Goal: Transaction & Acquisition: Book appointment/travel/reservation

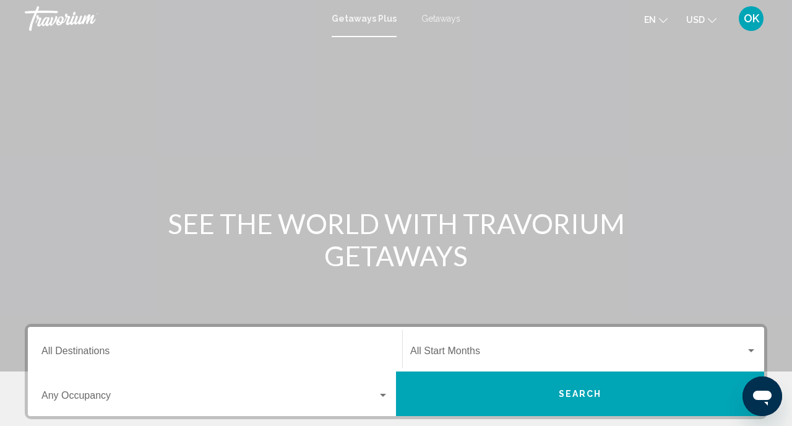
click at [440, 25] on div "Getaways Plus Getaways en English Español Français Italiano Português русский U…" at bounding box center [396, 19] width 792 height 26
click at [443, 22] on span "Getaways" at bounding box center [440, 19] width 39 height 10
click at [143, 356] on input "Destination All Destinations" at bounding box center [214, 353] width 347 height 11
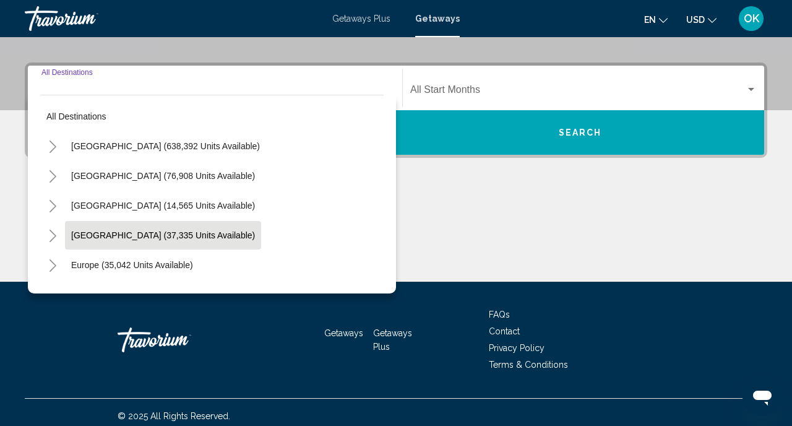
scroll to position [268, 0]
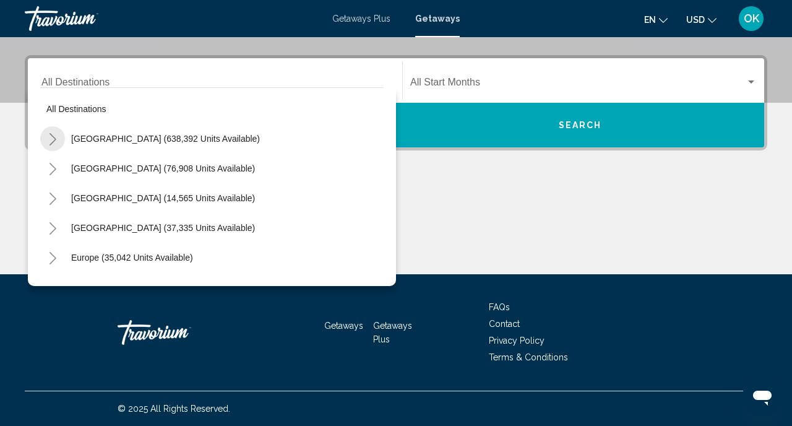
click at [48, 138] on icon "Toggle United States (638,392 units available)" at bounding box center [52, 139] width 9 height 12
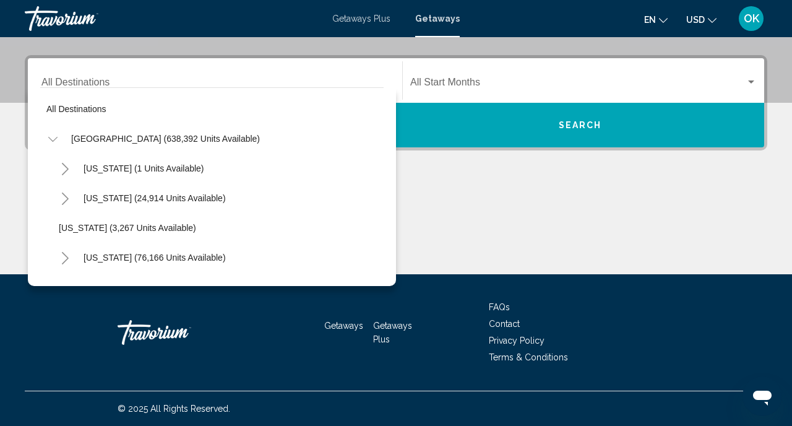
click at [69, 259] on icon "Toggle California (76,166 units available)" at bounding box center [65, 258] width 9 height 12
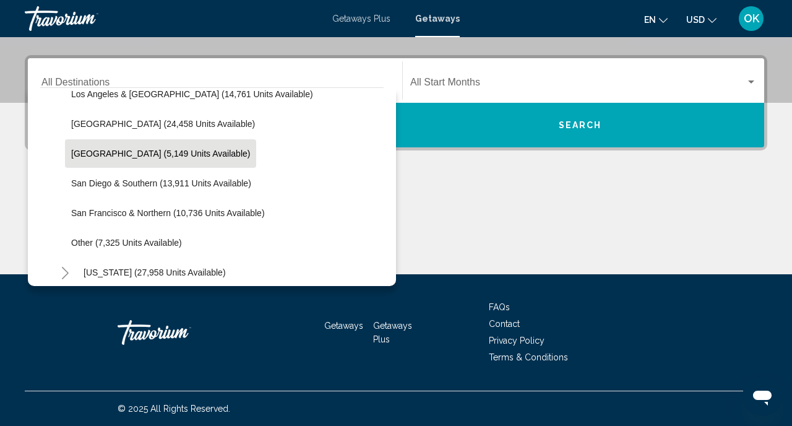
scroll to position [207, 0]
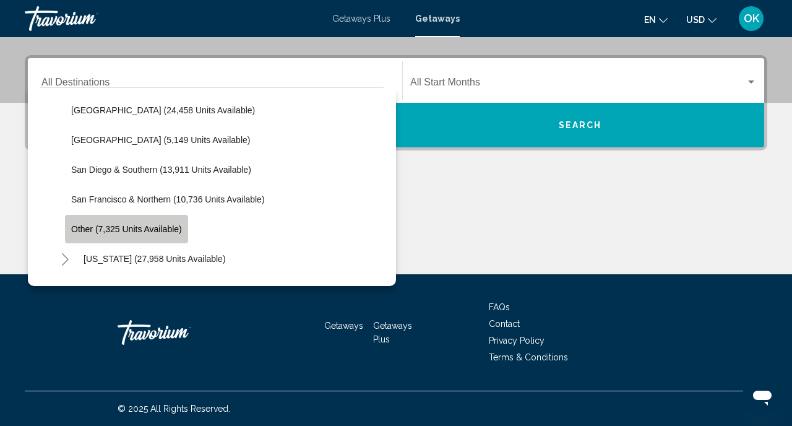
click at [143, 227] on span "Other (7,325 units available)" at bounding box center [126, 229] width 111 height 10
type input "**********"
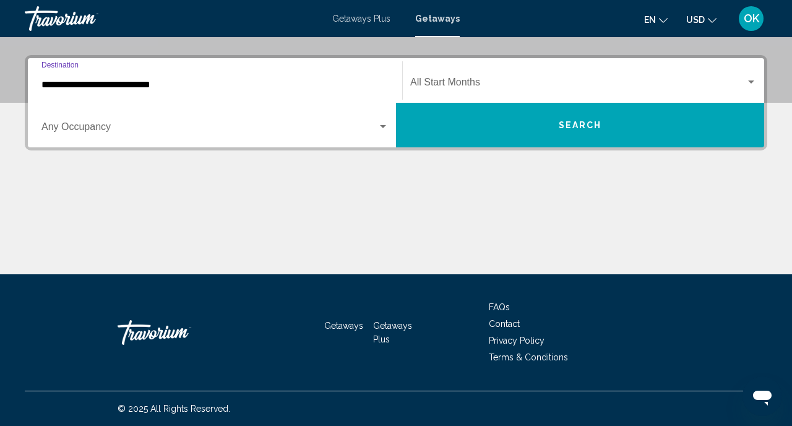
click at [458, 79] on span "Search widget" at bounding box center [577, 84] width 335 height 11
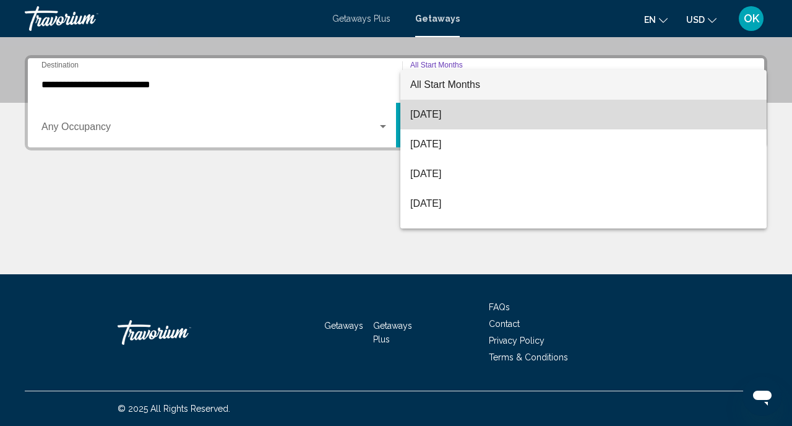
click at [448, 117] on span "[DATE]" at bounding box center [583, 115] width 346 height 30
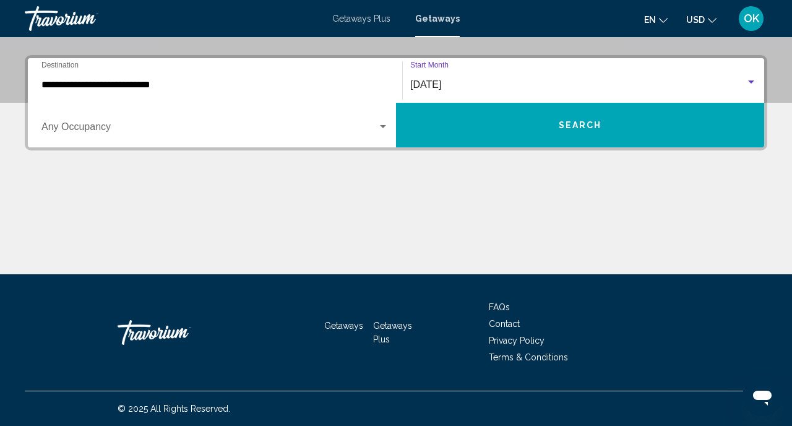
click at [130, 125] on span "Search widget" at bounding box center [209, 129] width 336 height 11
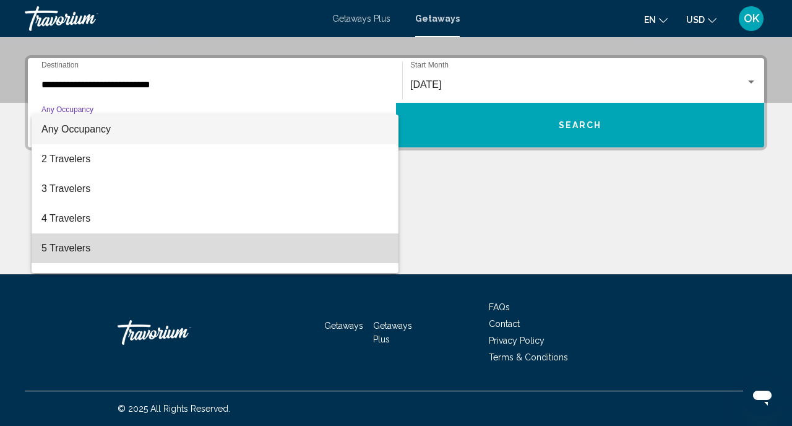
click at [85, 246] on span "5 Travelers" at bounding box center [214, 248] width 347 height 30
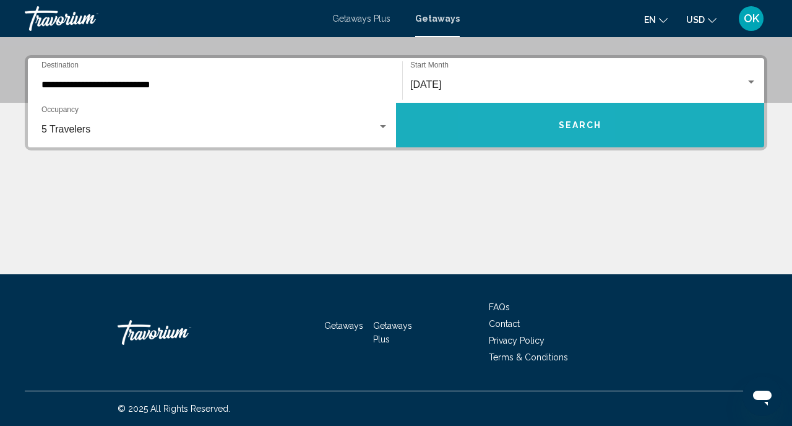
click at [533, 127] on button "Search" at bounding box center [580, 125] width 368 height 45
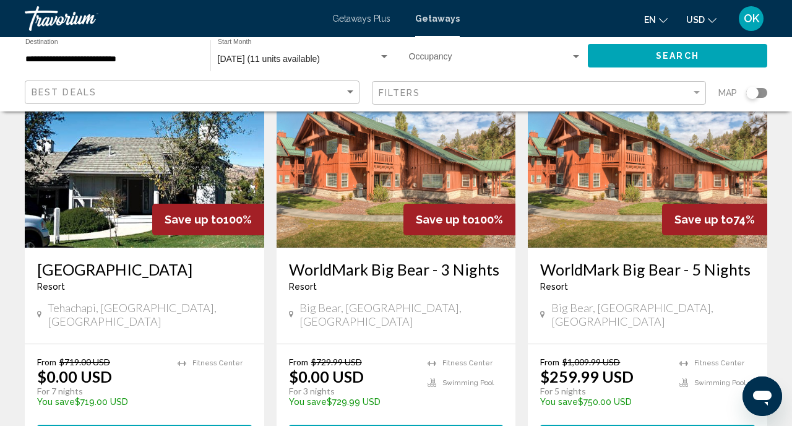
scroll to position [141, 0]
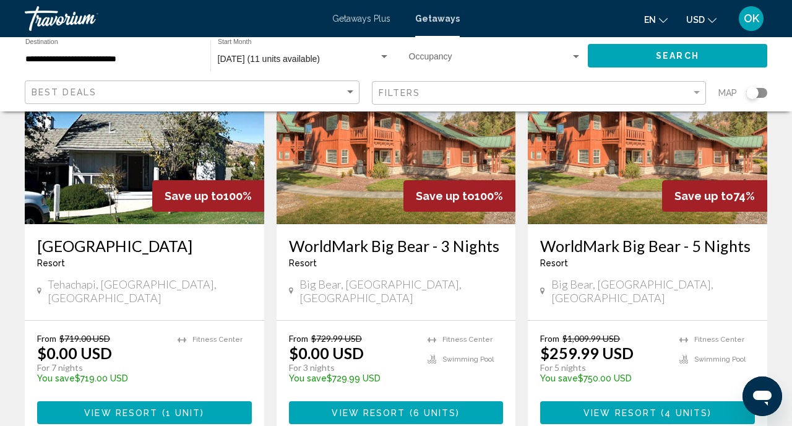
click at [396, 173] on img "Main content" at bounding box center [395, 125] width 239 height 198
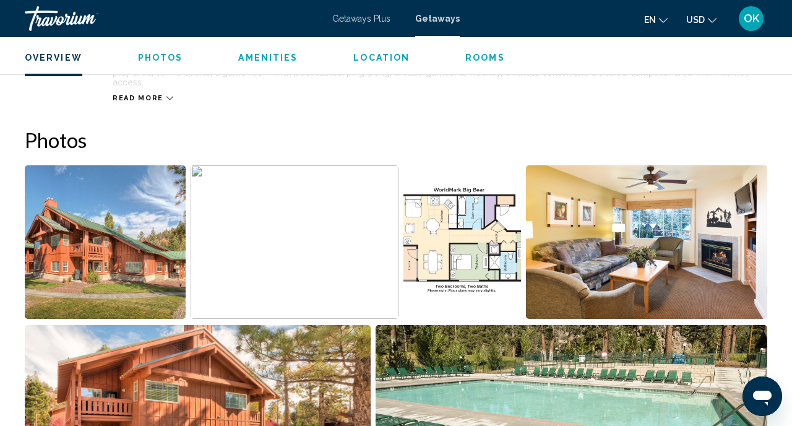
scroll to position [678, 0]
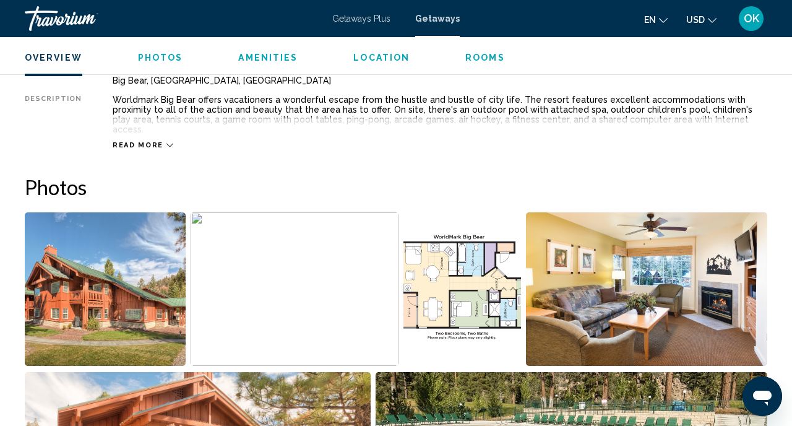
click at [120, 278] on img "Open full-screen image slider" at bounding box center [105, 288] width 161 height 153
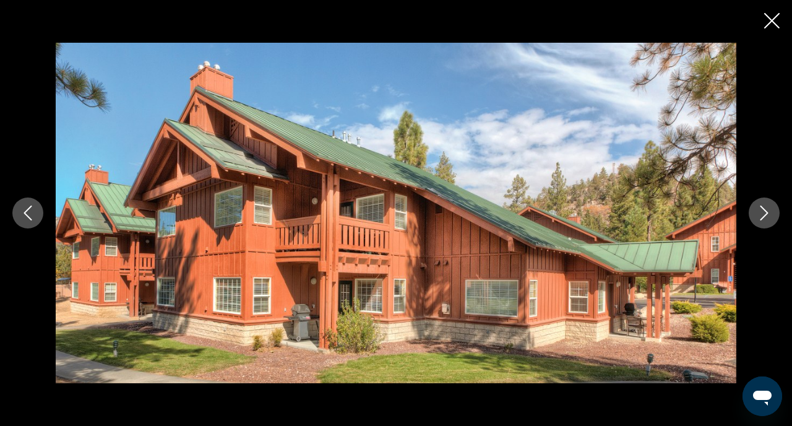
click at [763, 213] on icon "Next image" at bounding box center [763, 212] width 15 height 15
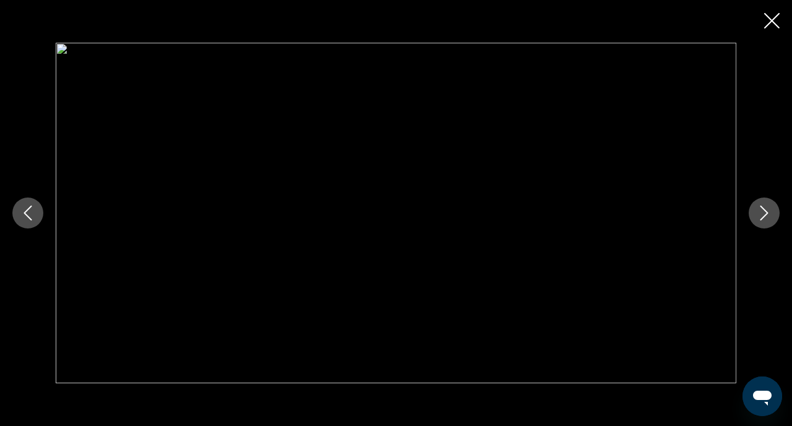
click at [763, 215] on icon "Next image" at bounding box center [763, 212] width 15 height 15
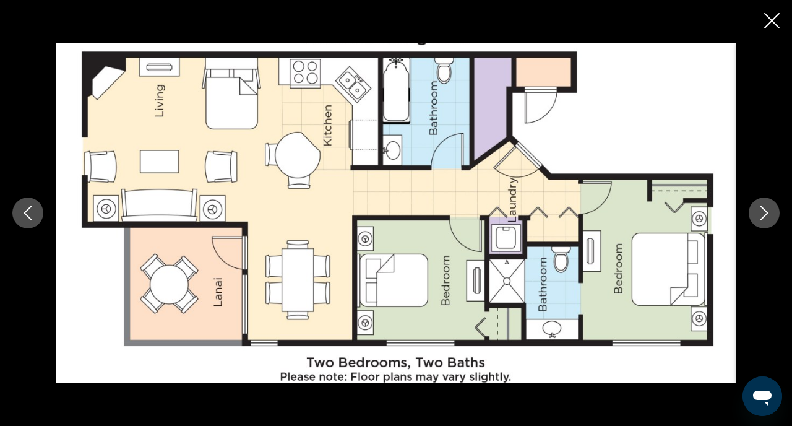
click at [769, 216] on icon "Next image" at bounding box center [763, 212] width 15 height 15
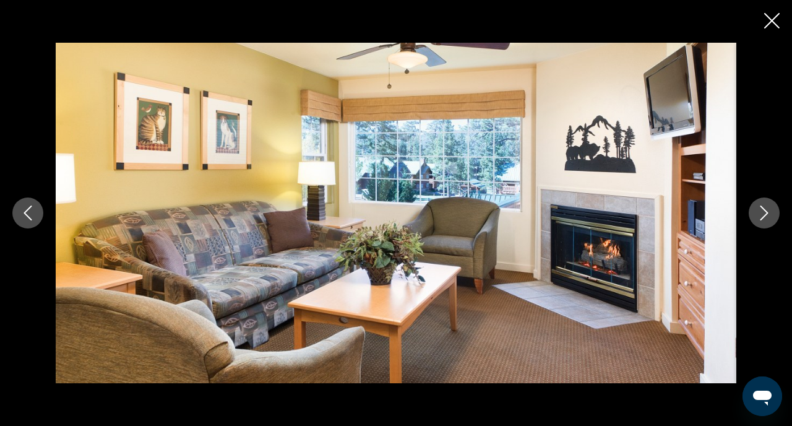
click at [769, 216] on icon "Next image" at bounding box center [763, 212] width 15 height 15
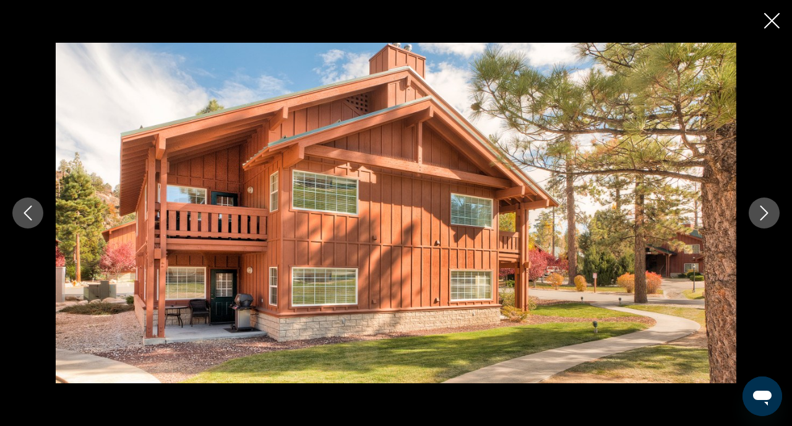
click at [759, 214] on icon "Next image" at bounding box center [763, 212] width 15 height 15
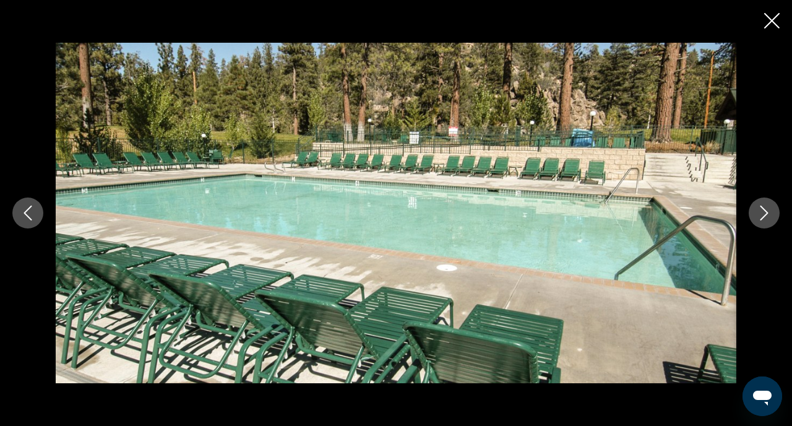
click at [750, 214] on button "Next image" at bounding box center [763, 212] width 31 height 31
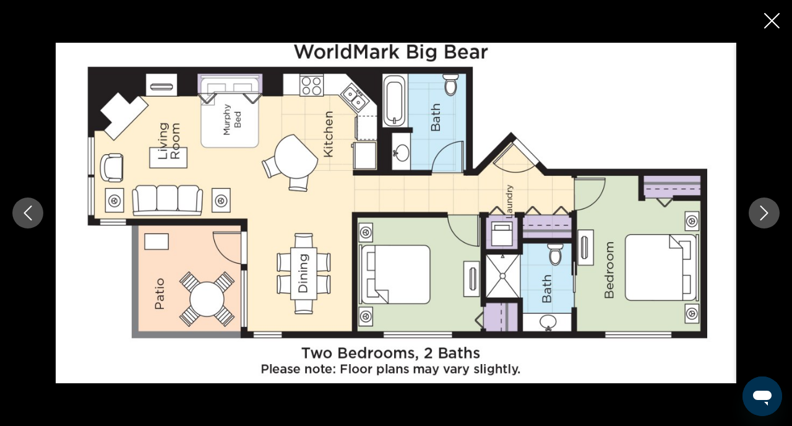
click at [774, 23] on icon "Close slideshow" at bounding box center [771, 20] width 15 height 15
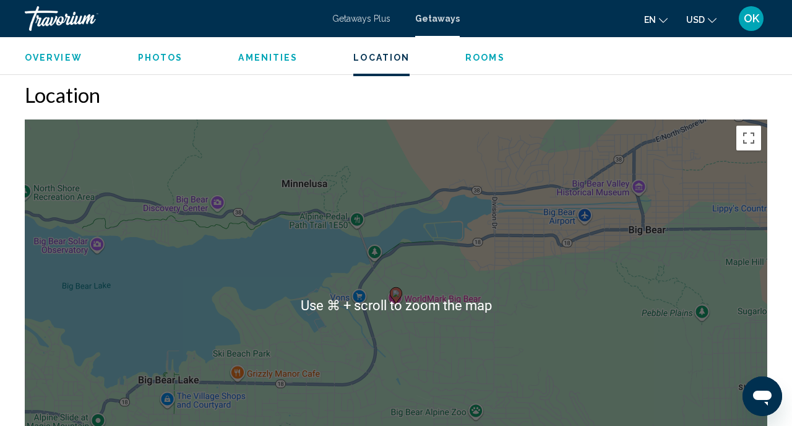
scroll to position [1883, 0]
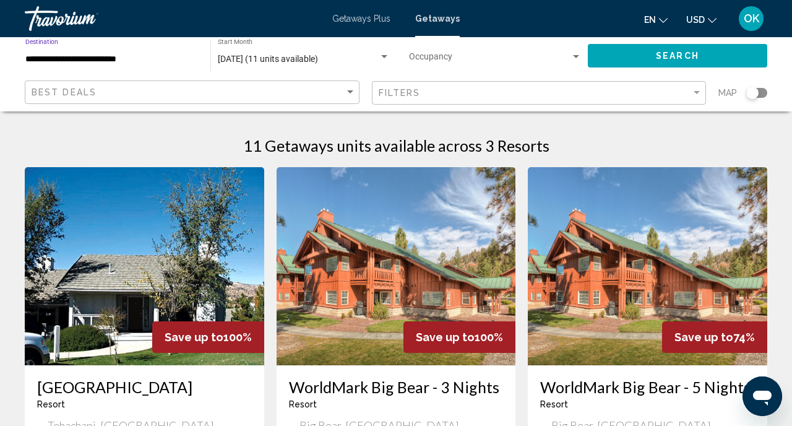
click at [122, 63] on input "**********" at bounding box center [111, 59] width 173 height 10
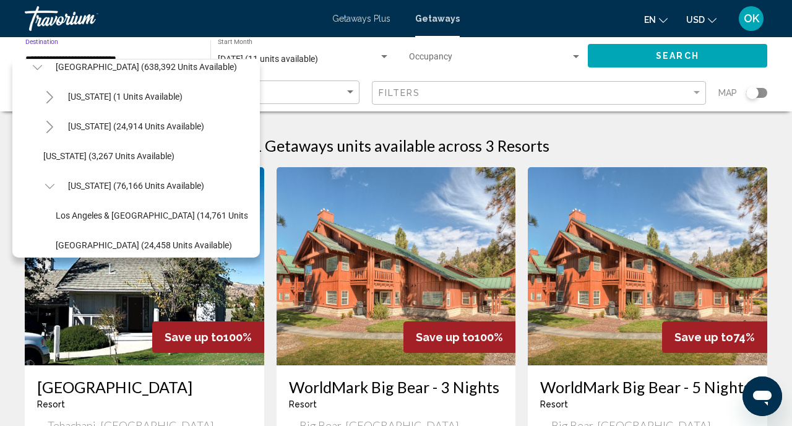
scroll to position [40, 0]
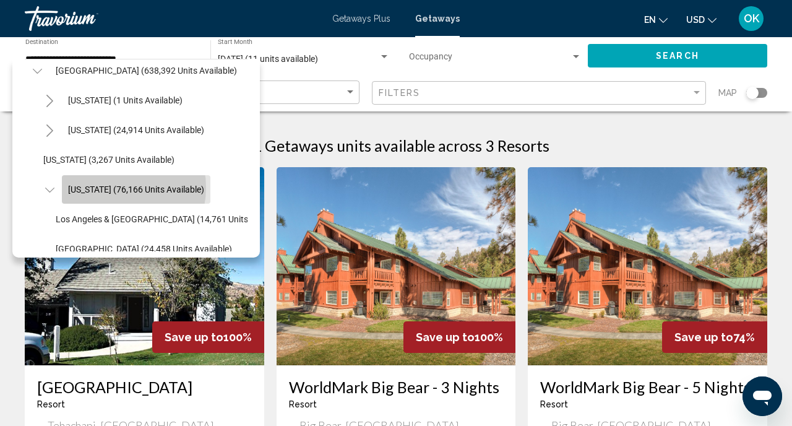
click at [113, 187] on span "[US_STATE] (76,166 units available)" at bounding box center [136, 189] width 136 height 10
type input "**********"
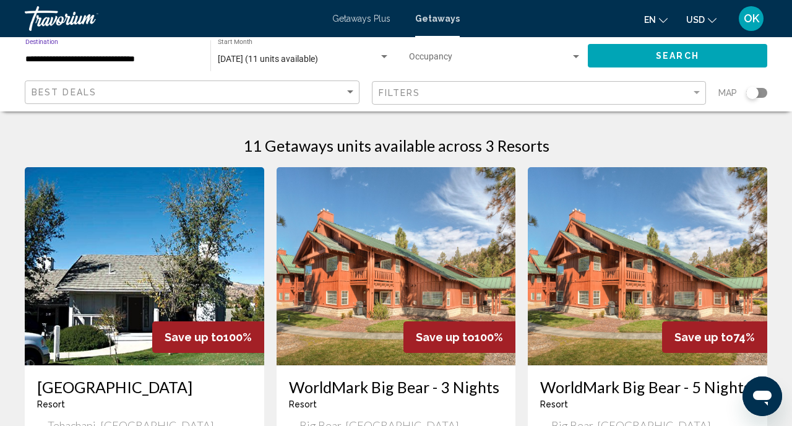
click at [645, 52] on button "Search" at bounding box center [677, 55] width 179 height 23
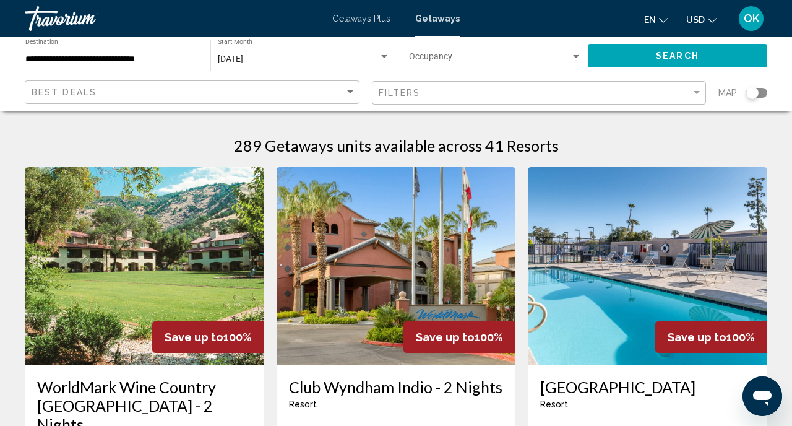
click at [591, 86] on div "Filters" at bounding box center [541, 93] width 324 height 23
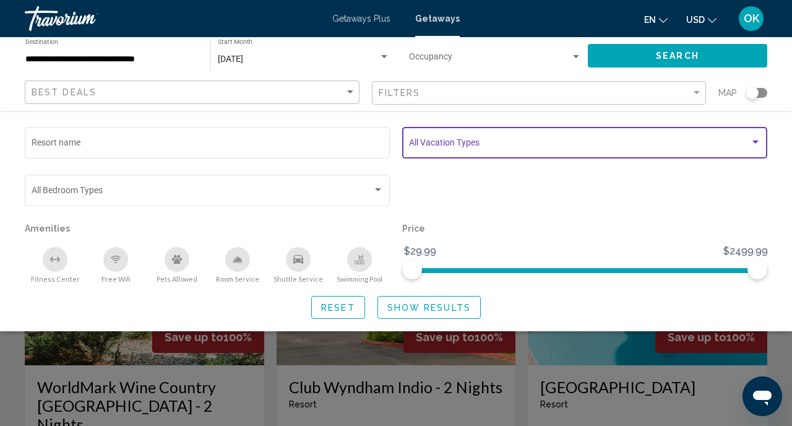
click at [475, 146] on span "Search widget" at bounding box center [579, 145] width 341 height 10
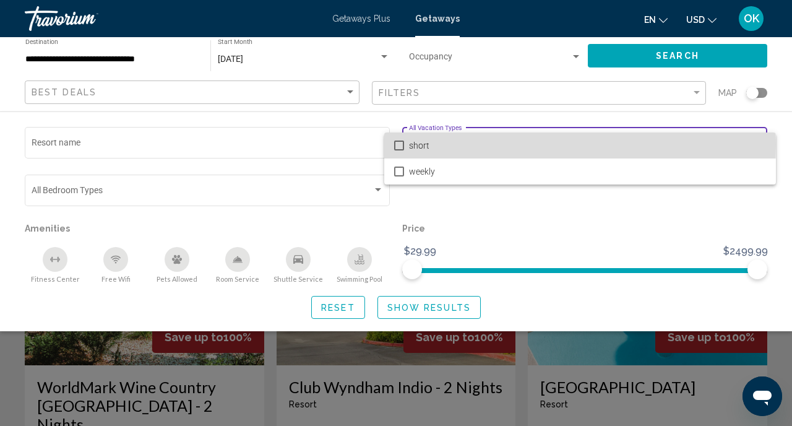
click at [401, 144] on mat-pseudo-checkbox at bounding box center [399, 145] width 10 height 10
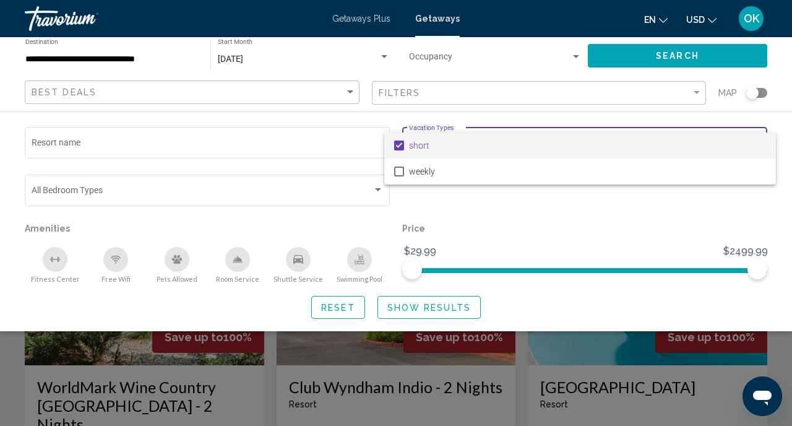
click at [422, 313] on div at bounding box center [396, 213] width 792 height 426
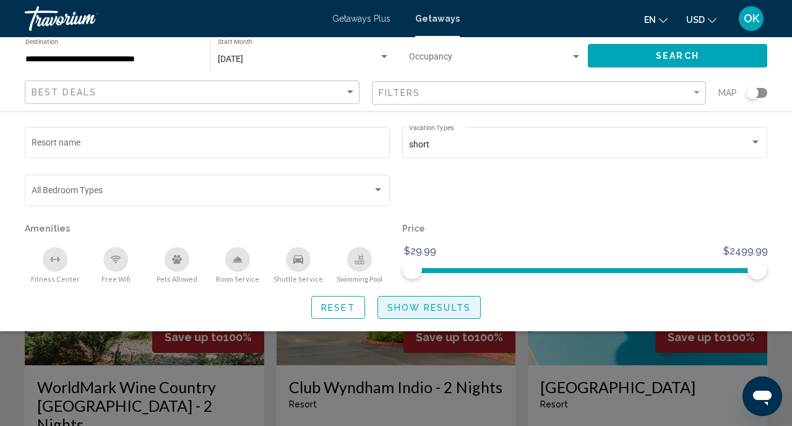
click at [442, 309] on span "Show Results" at bounding box center [428, 307] width 83 height 10
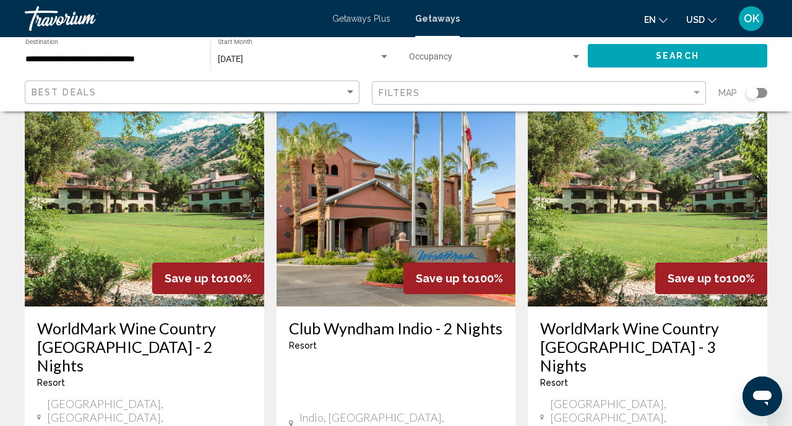
scroll to position [93, 0]
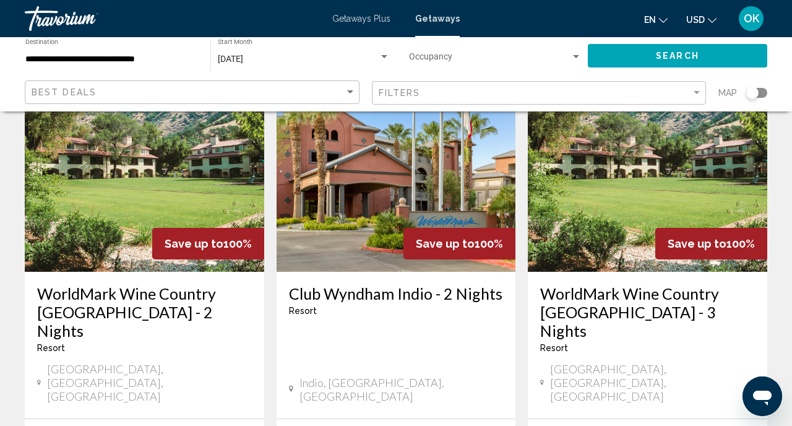
click at [634, 201] on img "Main content" at bounding box center [647, 173] width 239 height 198
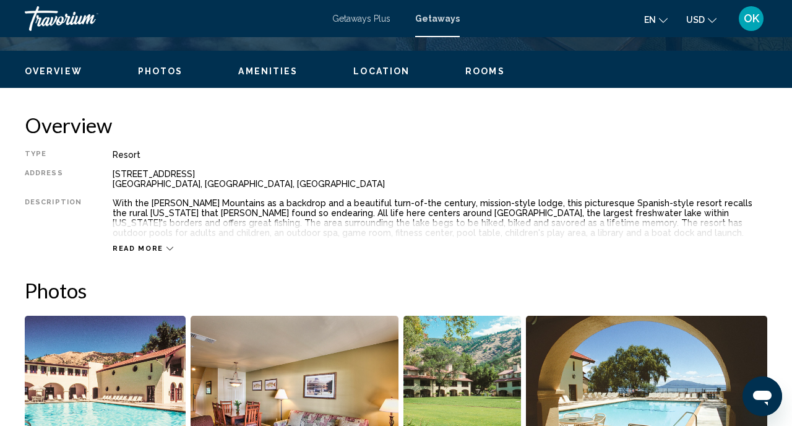
scroll to position [575, 0]
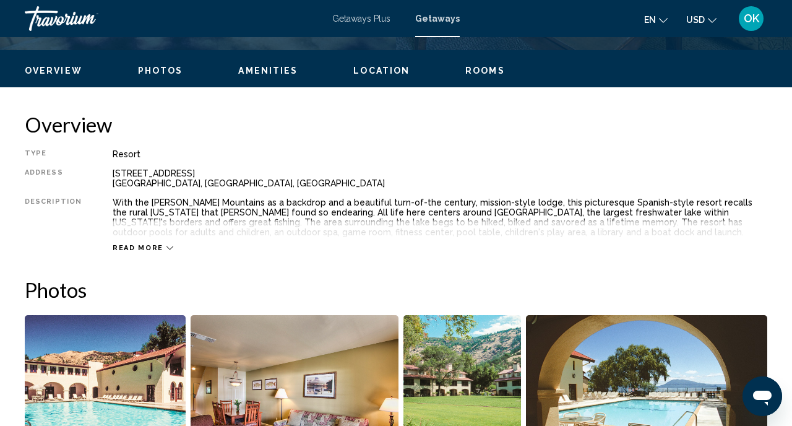
click at [155, 245] on span "Read more" at bounding box center [138, 248] width 51 height 8
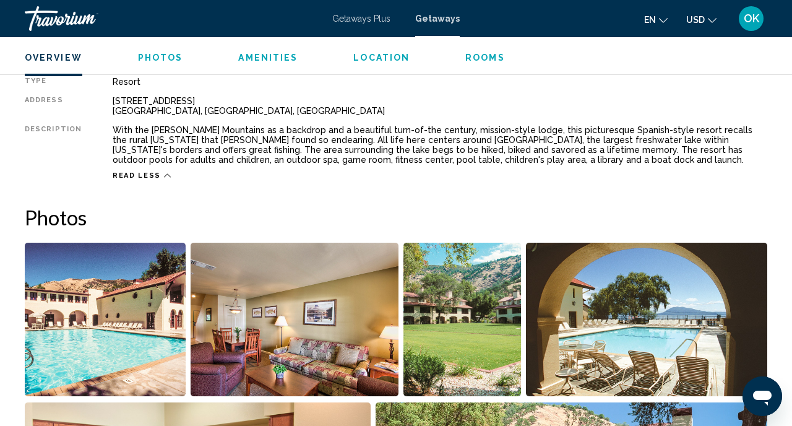
scroll to position [676, 0]
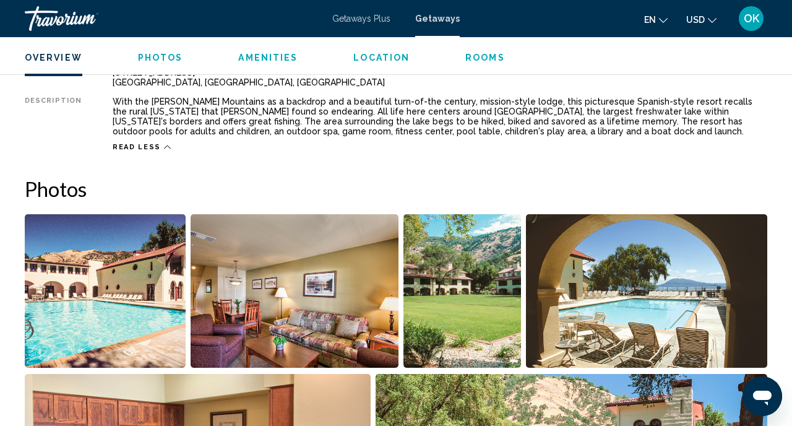
click at [90, 284] on img "Open full-screen image slider" at bounding box center [105, 290] width 161 height 153
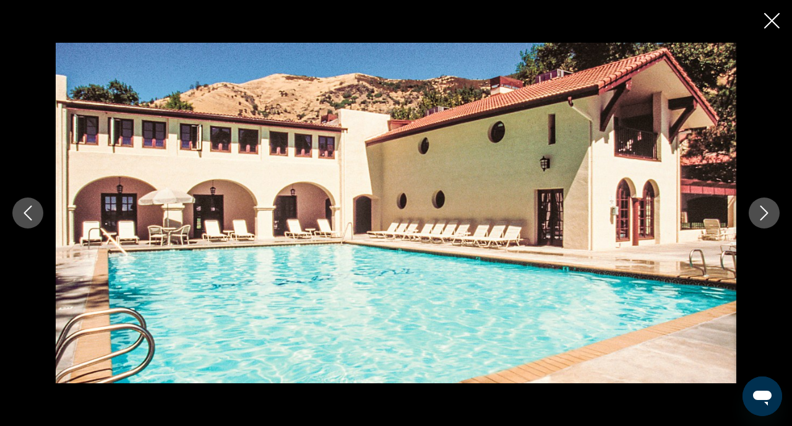
click at [763, 212] on icon "Next image" at bounding box center [763, 212] width 15 height 15
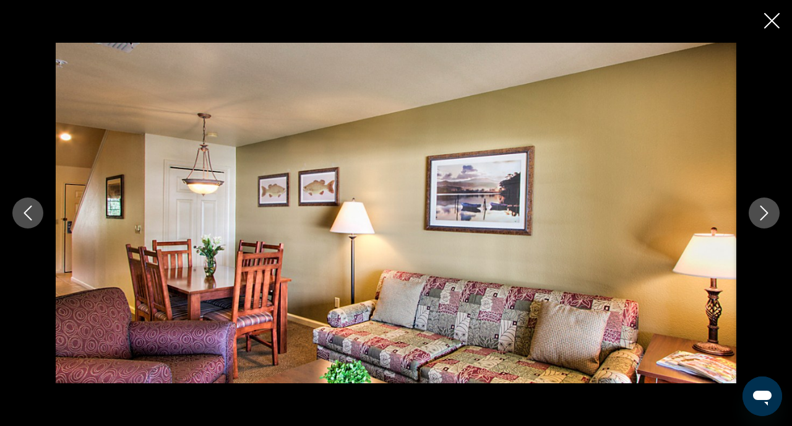
click at [763, 212] on icon "Next image" at bounding box center [763, 212] width 15 height 15
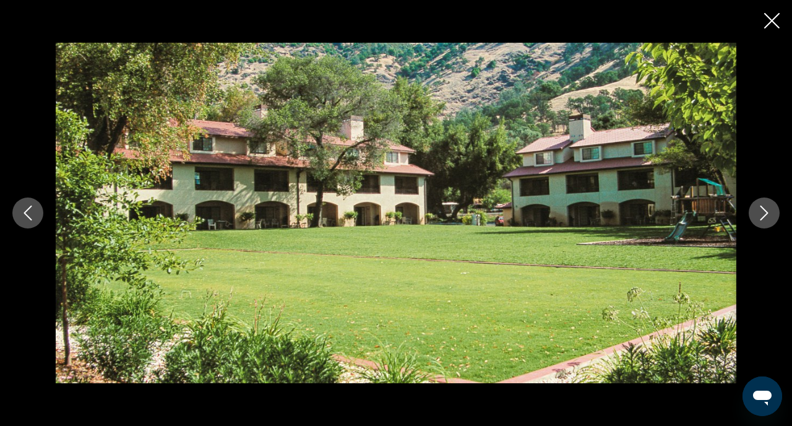
click at [763, 212] on icon "Next image" at bounding box center [763, 212] width 15 height 15
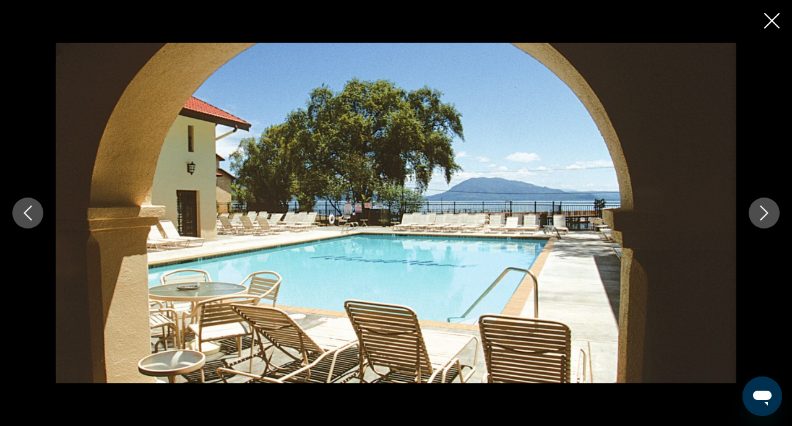
click at [763, 212] on icon "Next image" at bounding box center [763, 212] width 15 height 15
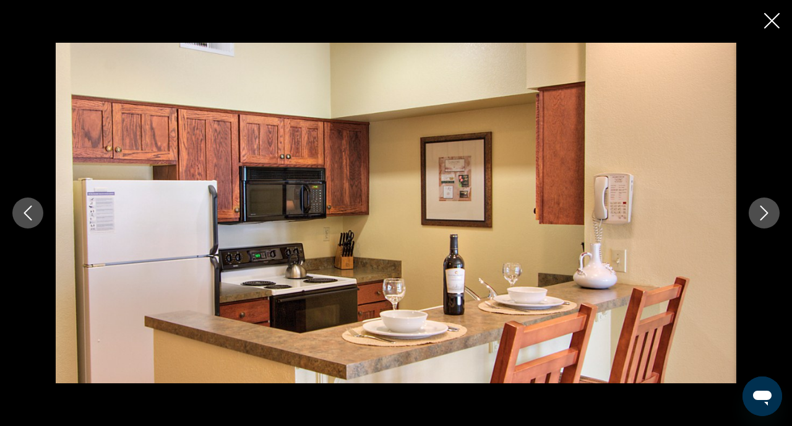
click at [763, 212] on icon "Next image" at bounding box center [763, 212] width 15 height 15
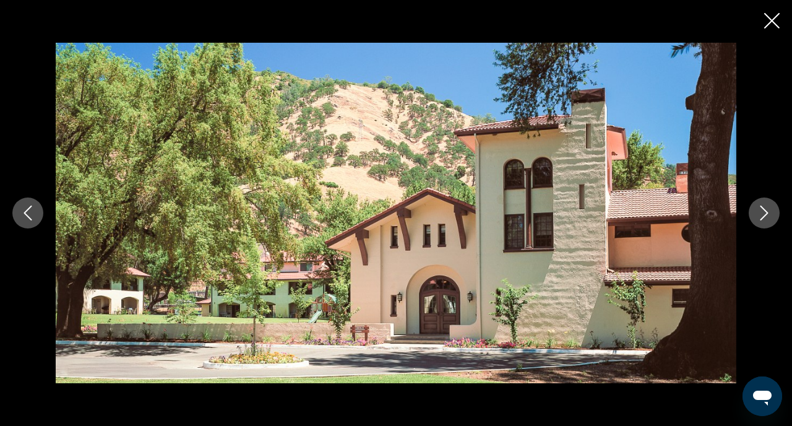
click at [763, 212] on icon "Next image" at bounding box center [763, 212] width 15 height 15
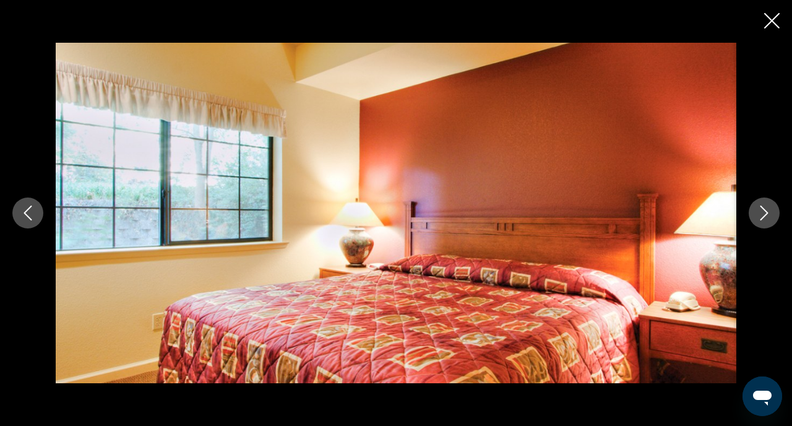
click at [763, 212] on icon "Next image" at bounding box center [763, 212] width 15 height 15
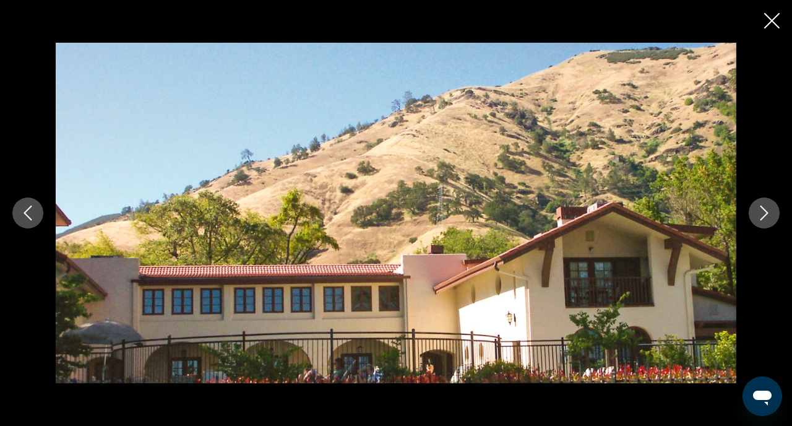
click at [763, 212] on icon "Next image" at bounding box center [763, 212] width 15 height 15
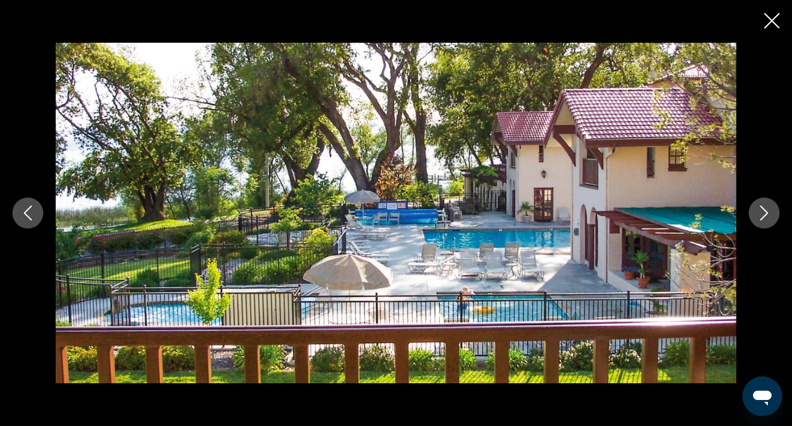
click at [763, 212] on icon "Next image" at bounding box center [763, 212] width 15 height 15
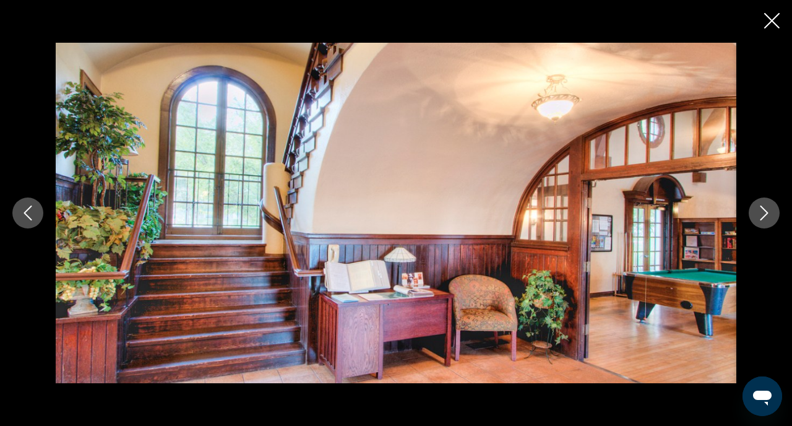
click at [763, 212] on icon "Next image" at bounding box center [763, 212] width 15 height 15
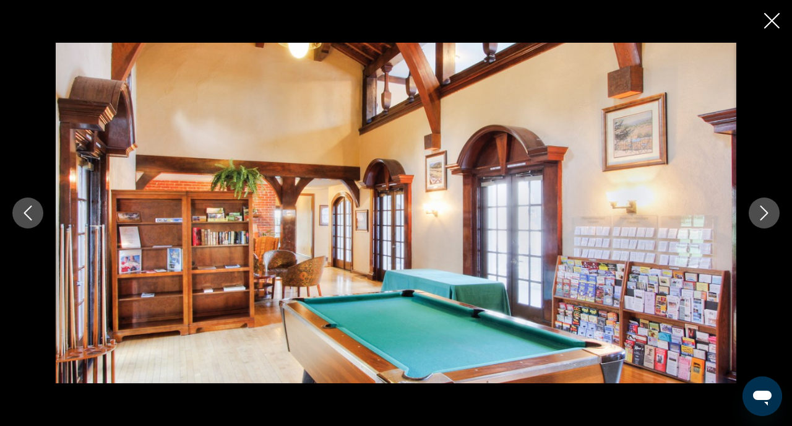
click at [763, 212] on icon "Next image" at bounding box center [763, 212] width 15 height 15
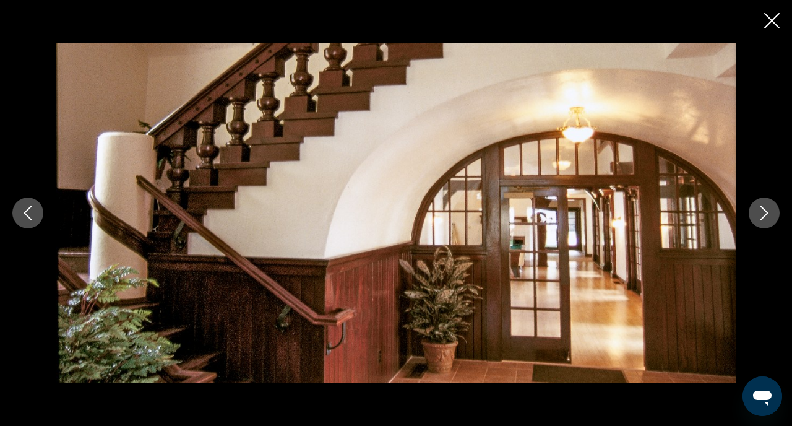
click at [763, 212] on icon "Next image" at bounding box center [763, 212] width 15 height 15
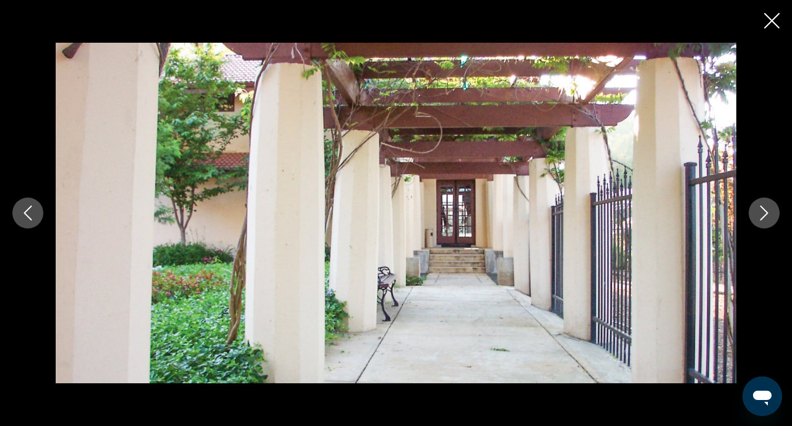
click at [763, 212] on icon "Next image" at bounding box center [763, 212] width 15 height 15
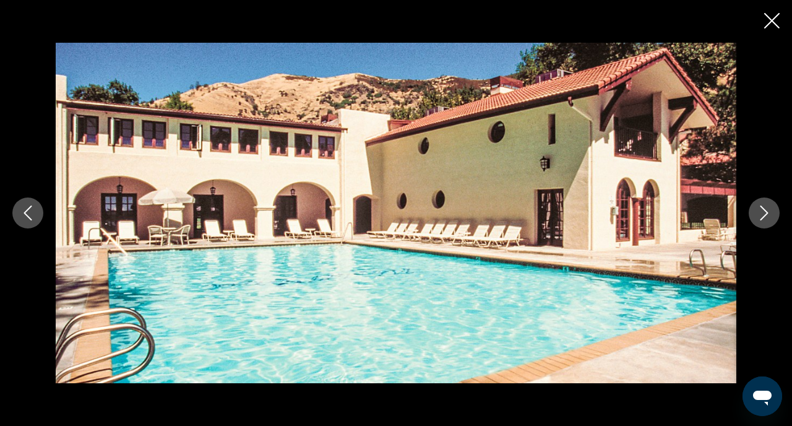
click at [763, 212] on icon "Next image" at bounding box center [763, 212] width 15 height 15
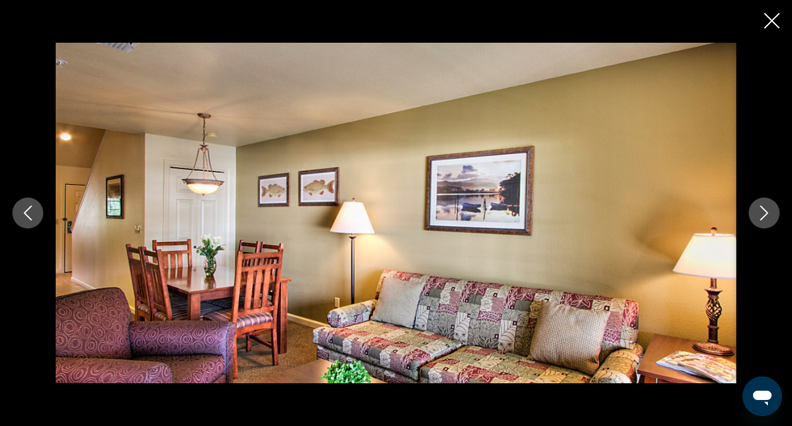
click at [763, 212] on icon "Next image" at bounding box center [763, 212] width 15 height 15
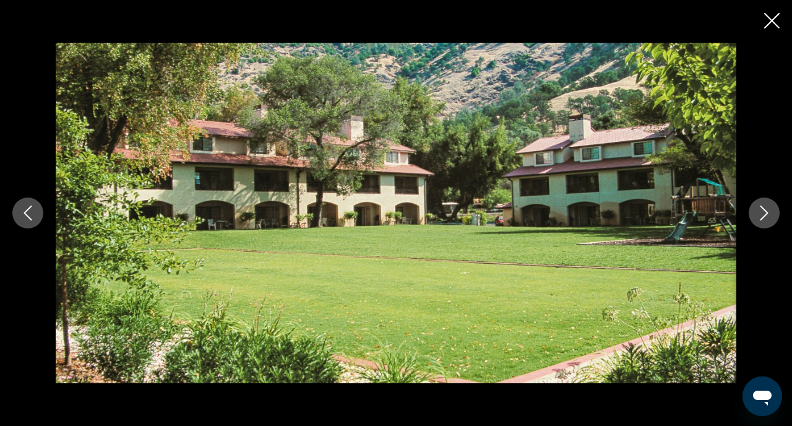
click at [763, 212] on icon "Next image" at bounding box center [763, 212] width 15 height 15
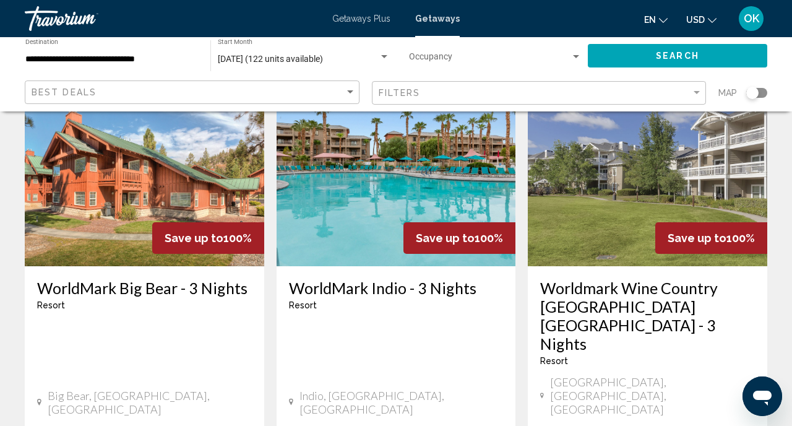
scroll to position [586, 0]
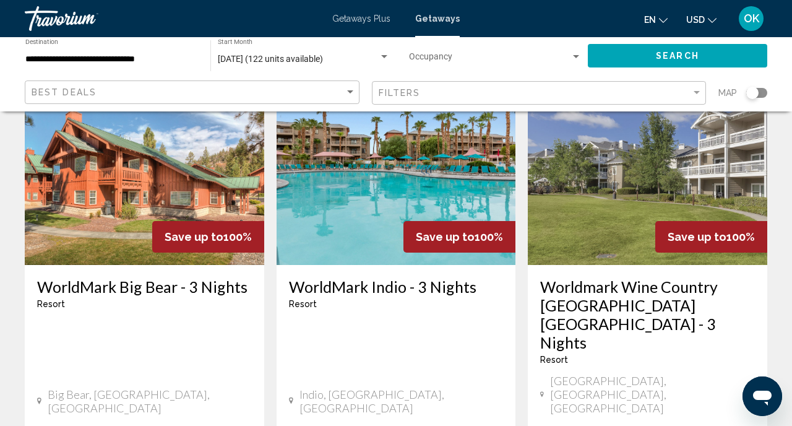
click at [621, 147] on img "Main content" at bounding box center [647, 166] width 239 height 198
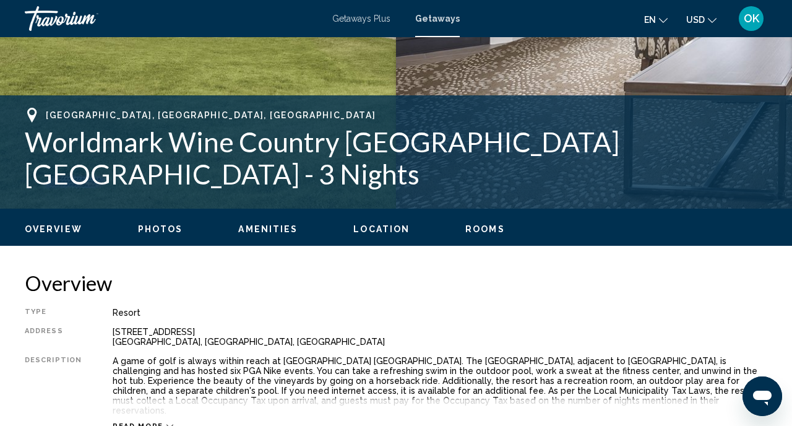
scroll to position [466, 0]
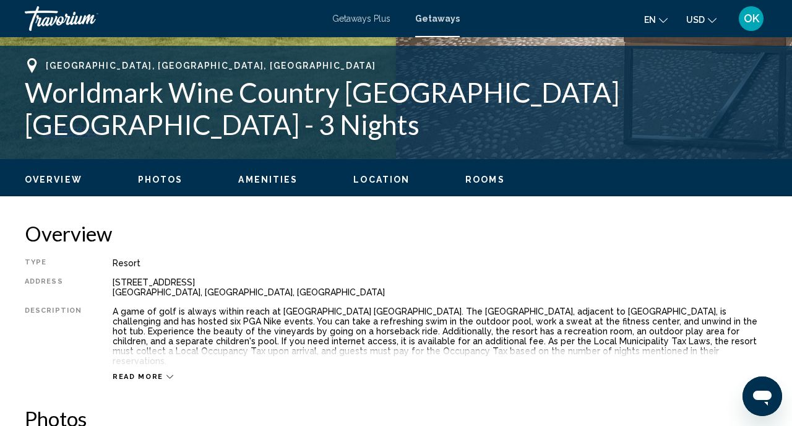
click at [145, 372] on span "Read more" at bounding box center [138, 376] width 51 height 8
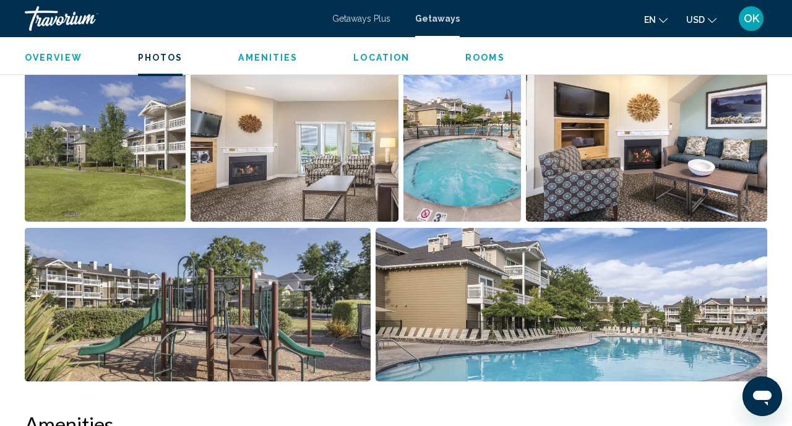
scroll to position [828, 0]
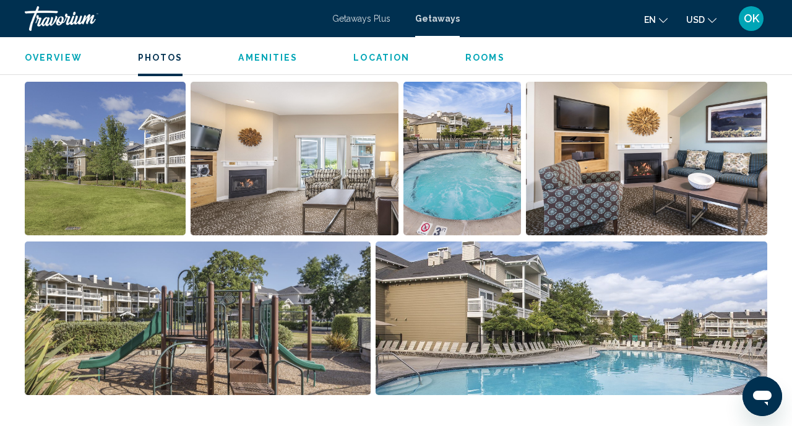
click at [88, 182] on img "Open full-screen image slider" at bounding box center [105, 158] width 161 height 153
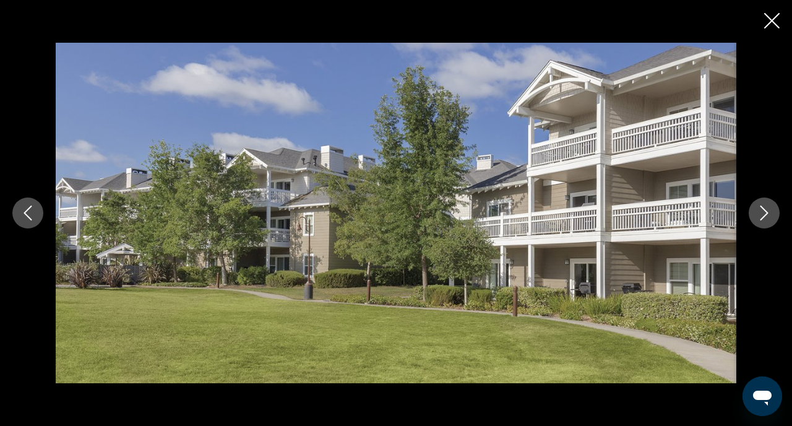
click at [758, 215] on icon "Next image" at bounding box center [763, 212] width 15 height 15
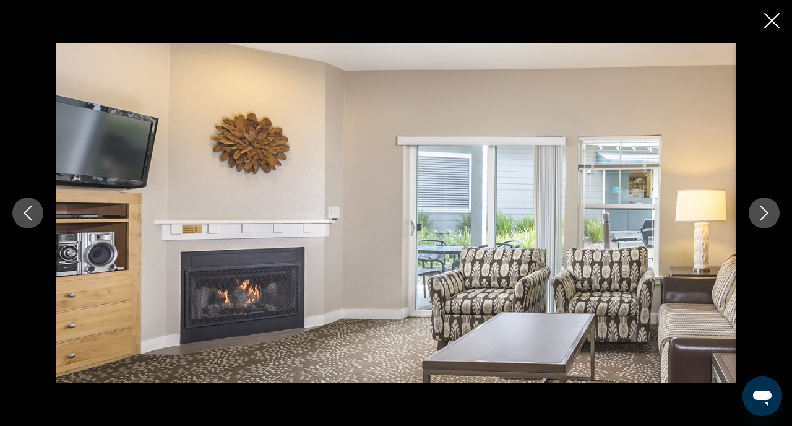
click at [758, 215] on icon "Next image" at bounding box center [763, 212] width 15 height 15
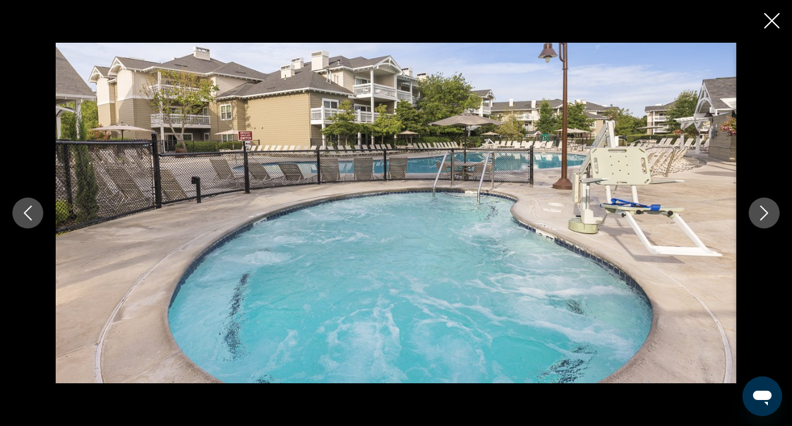
click at [758, 216] on icon "Next image" at bounding box center [763, 212] width 15 height 15
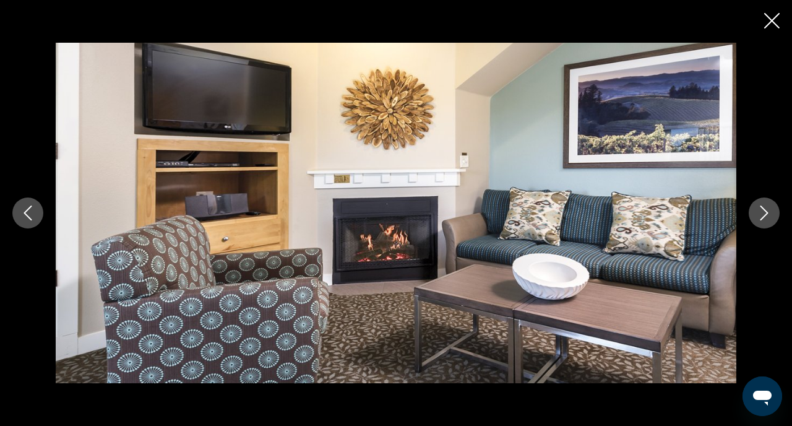
click at [758, 217] on icon "Next image" at bounding box center [763, 212] width 15 height 15
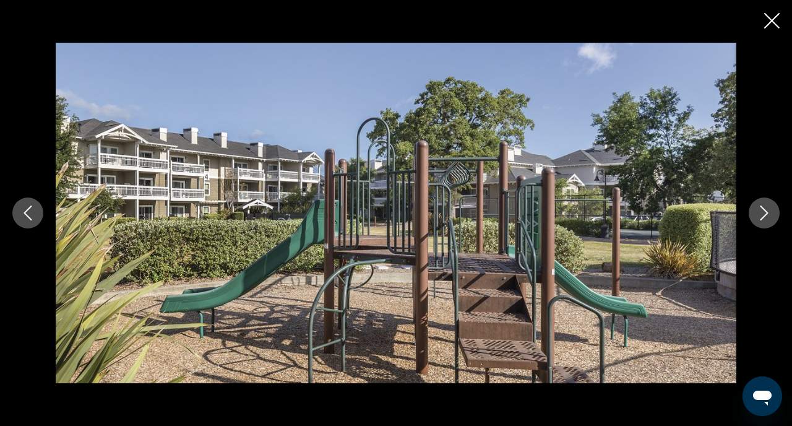
click at [758, 217] on icon "Next image" at bounding box center [763, 212] width 15 height 15
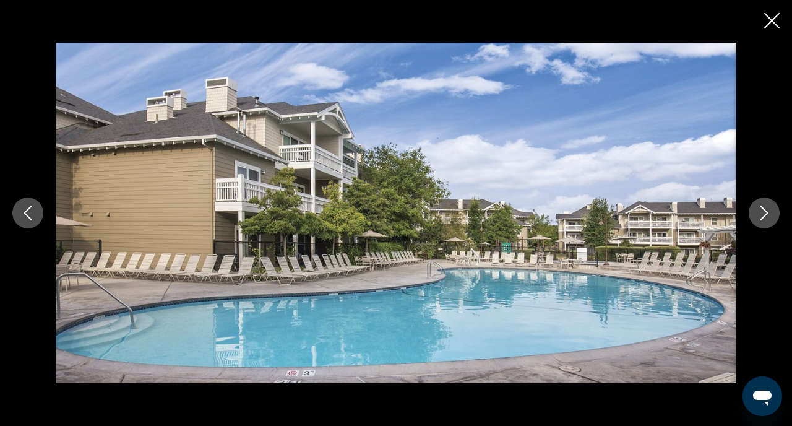
click at [758, 217] on icon "Next image" at bounding box center [763, 212] width 15 height 15
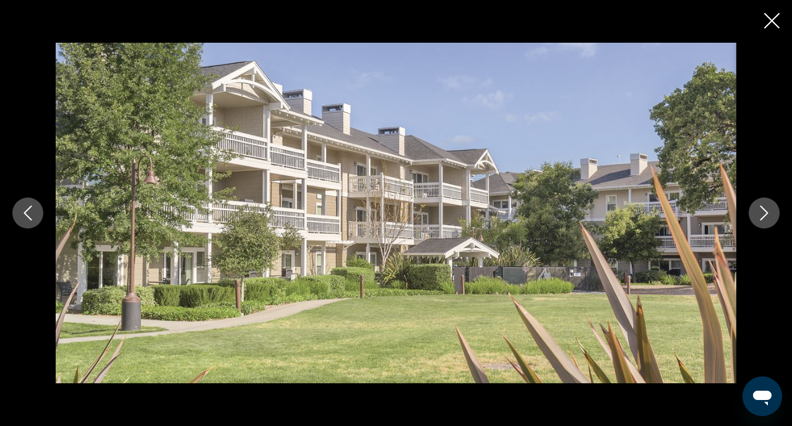
click at [771, 15] on icon "Close slideshow" at bounding box center [771, 20] width 15 height 15
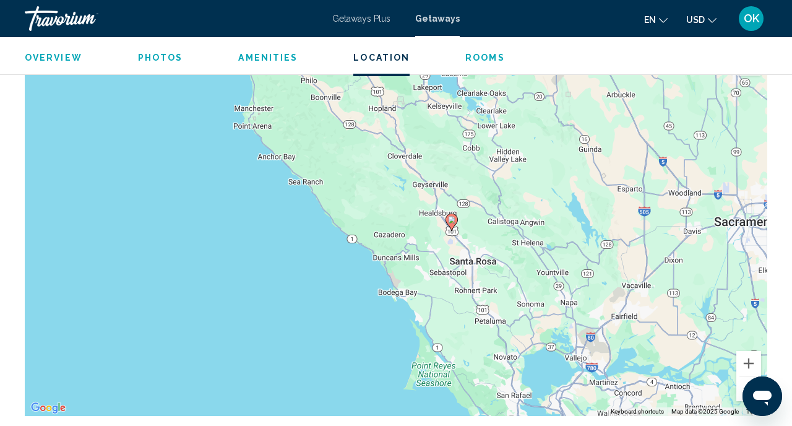
scroll to position [2229, 0]
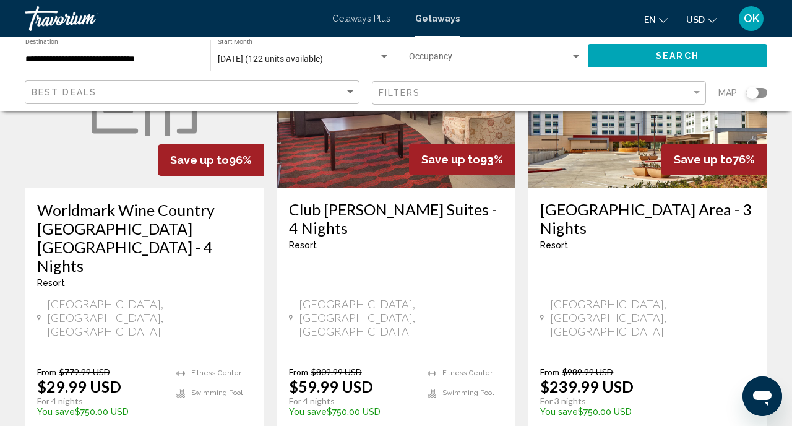
scroll to position [1640, 0]
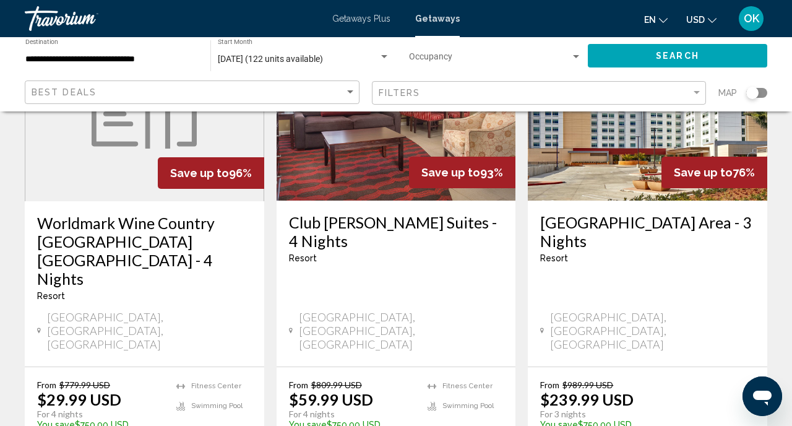
click at [756, 95] on div "Search widget" at bounding box center [752, 93] width 12 height 12
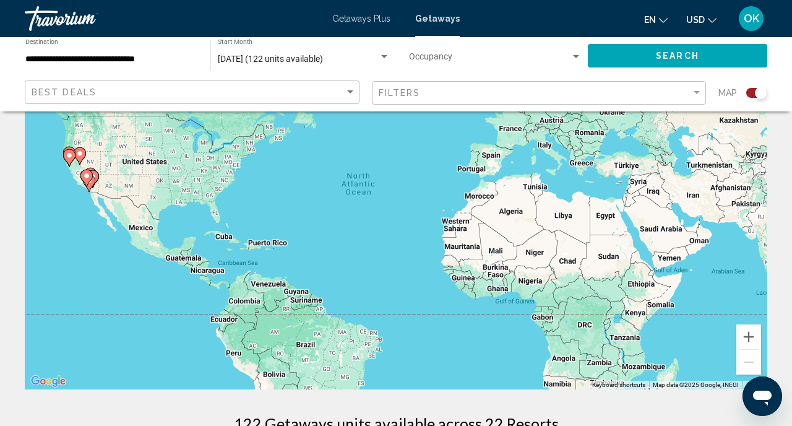
scroll to position [131, 0]
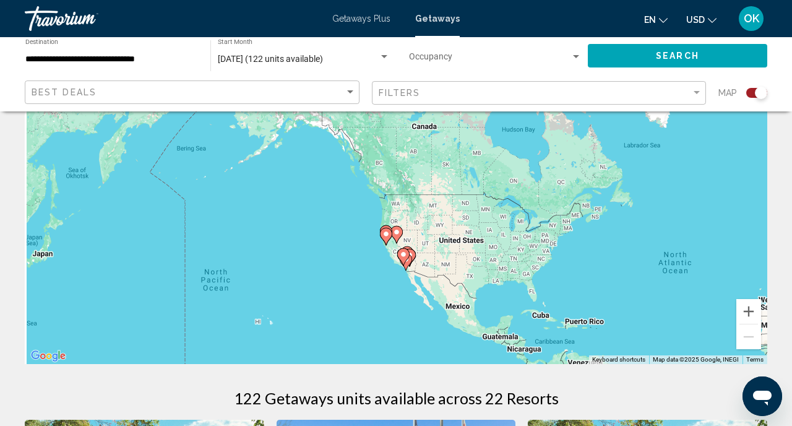
drag, startPoint x: 186, startPoint y: 197, endPoint x: 504, endPoint y: 303, distance: 335.2
click at [504, 303] on div "To activate drag with keyboard, press Alt + Enter. Once in keyboard drag state,…" at bounding box center [396, 178] width 742 height 371
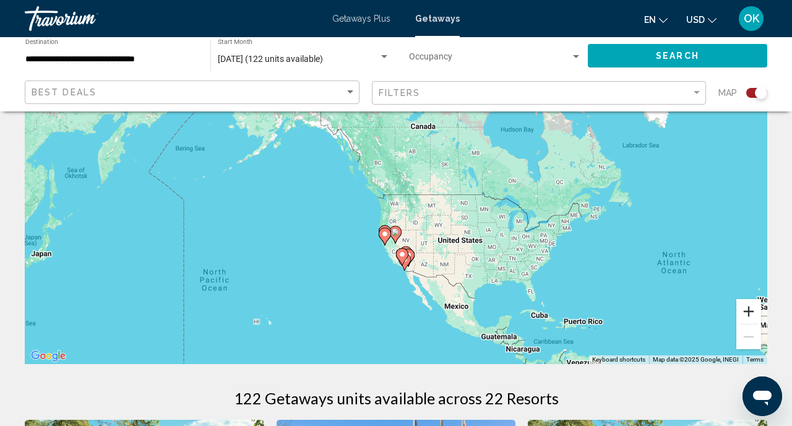
click at [751, 308] on button "Zoom in" at bounding box center [748, 311] width 25 height 25
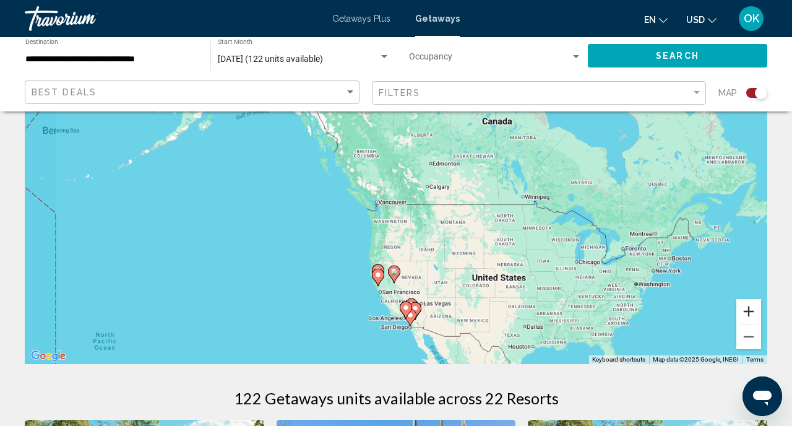
click at [751, 308] on button "Zoom in" at bounding box center [748, 311] width 25 height 25
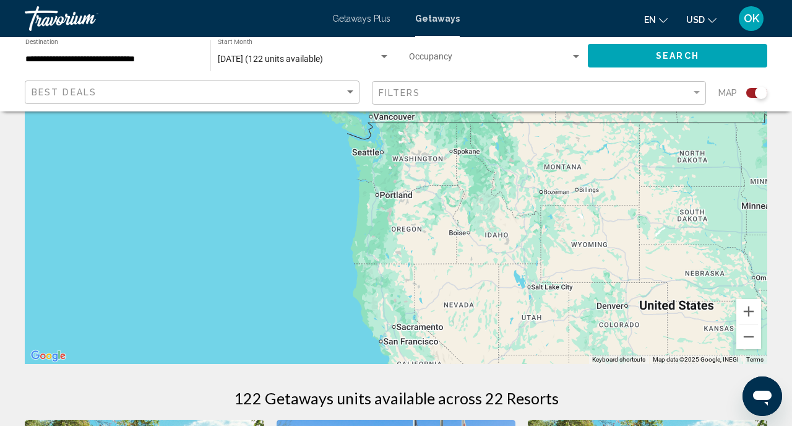
drag, startPoint x: 337, startPoint y: 273, endPoint x: 361, endPoint y: 150, distance: 125.9
click at [361, 150] on div "Main content" at bounding box center [396, 178] width 742 height 371
click at [750, 309] on button "Zoom in" at bounding box center [748, 311] width 25 height 25
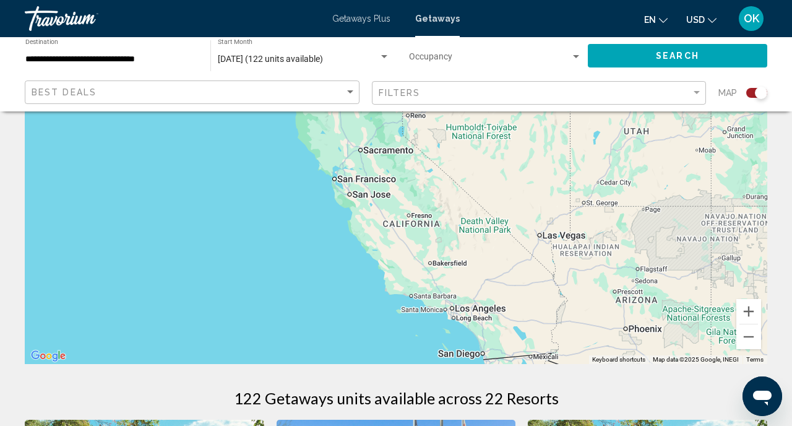
drag, startPoint x: 384, startPoint y: 284, endPoint x: 353, endPoint y: -43, distance: 329.2
click at [353, 0] on html "**********" at bounding box center [396, 82] width 792 height 426
click at [403, 126] on image "Main content" at bounding box center [403, 122] width 7 height 7
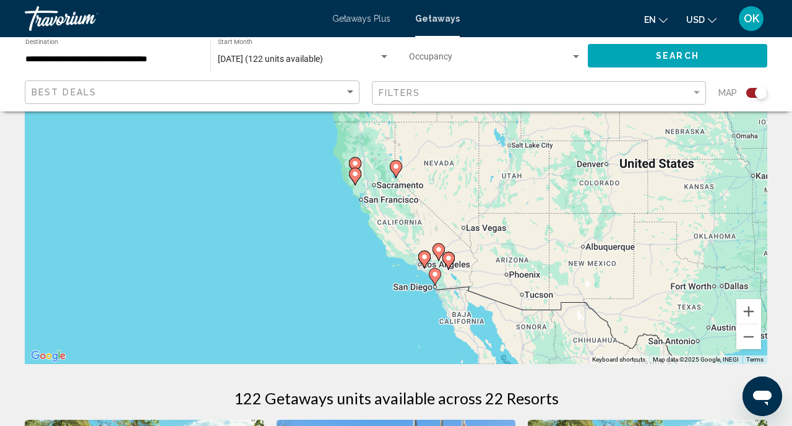
click at [396, 174] on icon "Main content" at bounding box center [395, 169] width 11 height 16
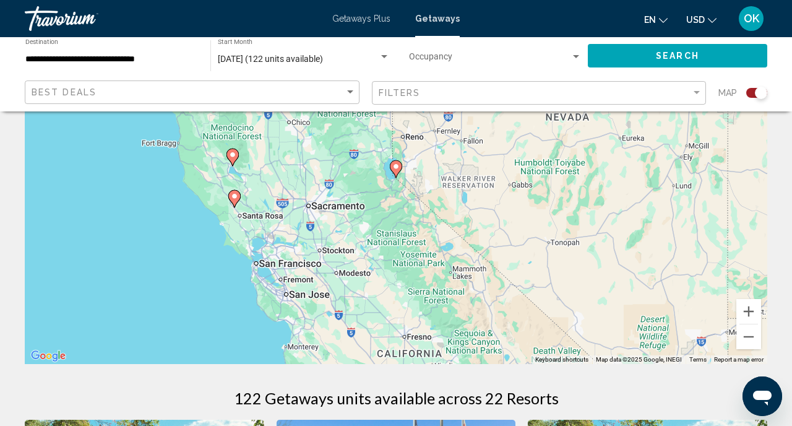
click at [396, 165] on image "Main content" at bounding box center [395, 166] width 7 height 7
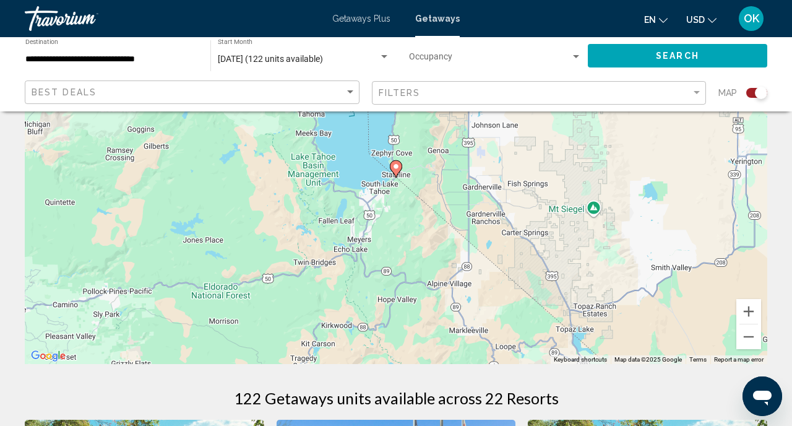
click at [396, 165] on image "Main content" at bounding box center [395, 166] width 7 height 7
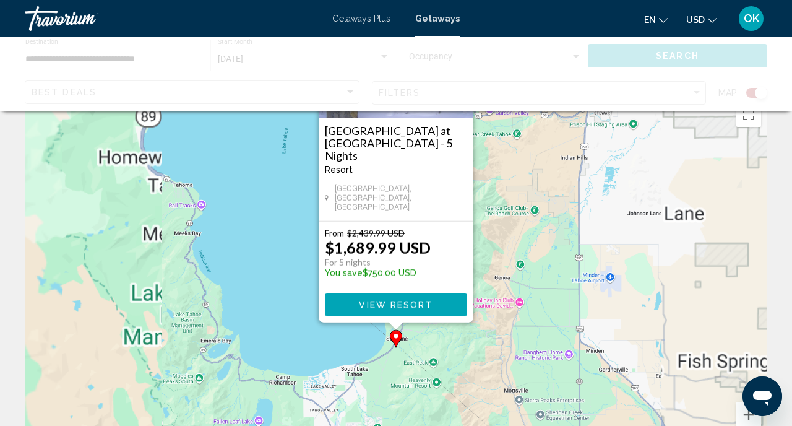
scroll to position [0, 0]
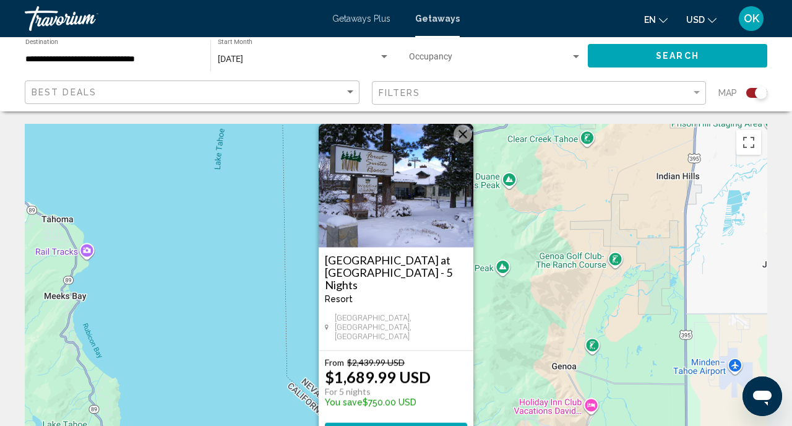
click at [539, 361] on div "To activate drag with keyboard, press Alt + Enter. Once in keyboard drag state,…" at bounding box center [396, 309] width 742 height 371
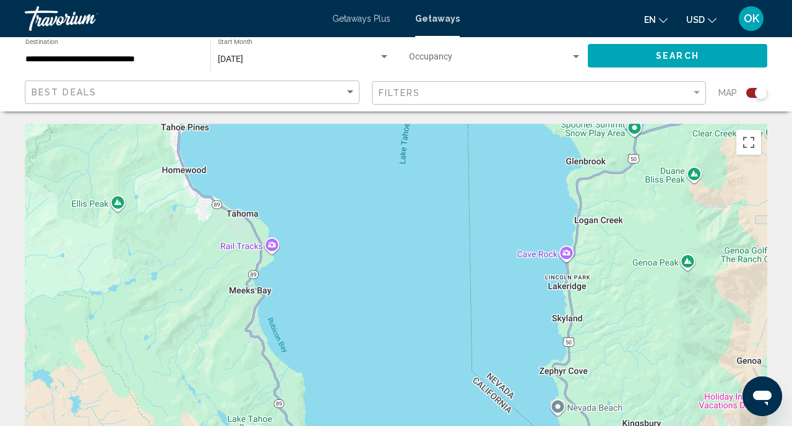
drag, startPoint x: 320, startPoint y: 283, endPoint x: 502, endPoint y: 277, distance: 181.3
click at [502, 277] on div "To activate drag with keyboard, press Alt + Enter. Once in keyboard drag state,…" at bounding box center [396, 309] width 742 height 371
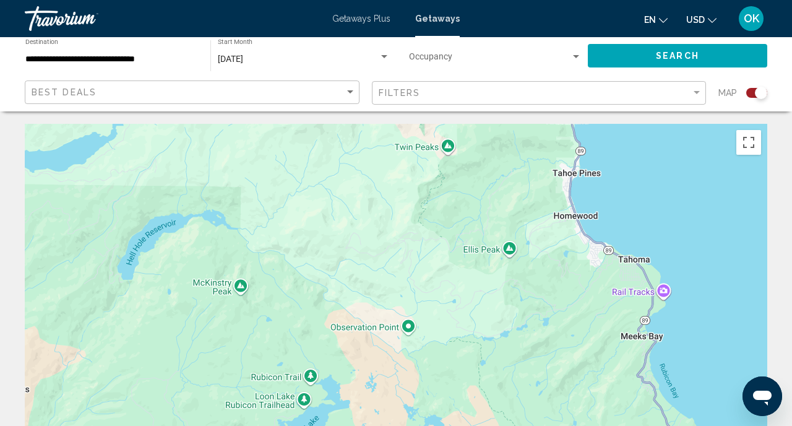
drag, startPoint x: 210, startPoint y: 280, endPoint x: 523, endPoint y: 319, distance: 316.0
click at [596, 328] on div "To activate drag with keyboard, press Alt + Enter. Once in keyboard drag state,…" at bounding box center [396, 309] width 742 height 371
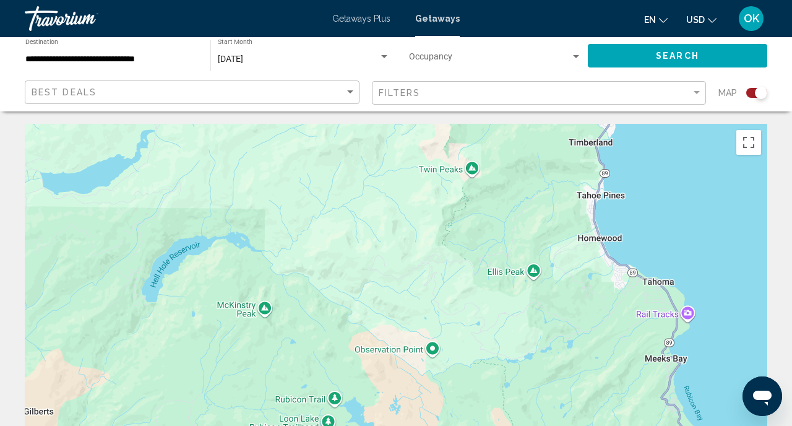
drag, startPoint x: 374, startPoint y: 299, endPoint x: 342, endPoint y: 320, distance: 37.6
click at [342, 320] on div "Main content" at bounding box center [396, 309] width 742 height 371
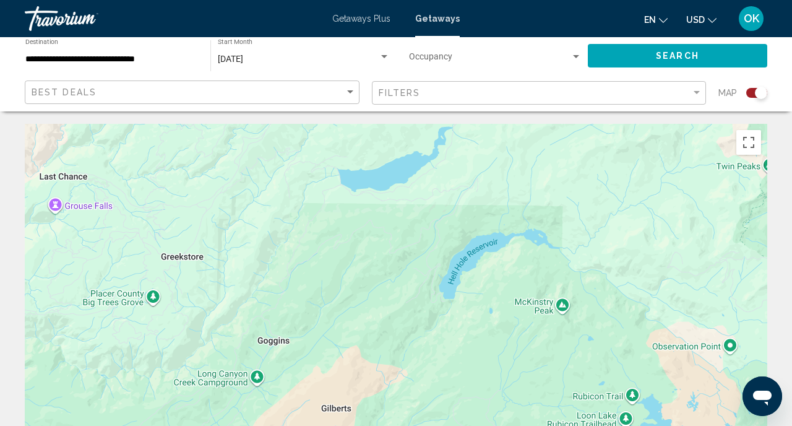
drag, startPoint x: 359, startPoint y: 319, endPoint x: 677, endPoint y: 313, distance: 318.6
click at [683, 314] on div "Main content" at bounding box center [396, 309] width 742 height 371
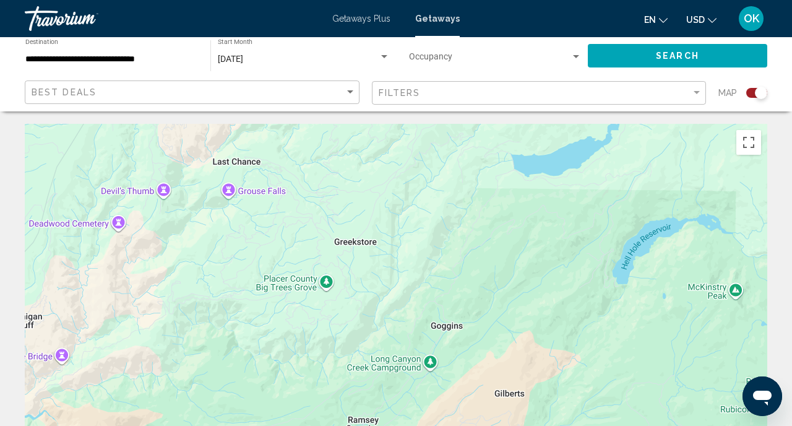
drag, startPoint x: 592, startPoint y: 278, endPoint x: 707, endPoint y: 210, distance: 133.4
click at [707, 210] on div "Main content" at bounding box center [396, 309] width 742 height 371
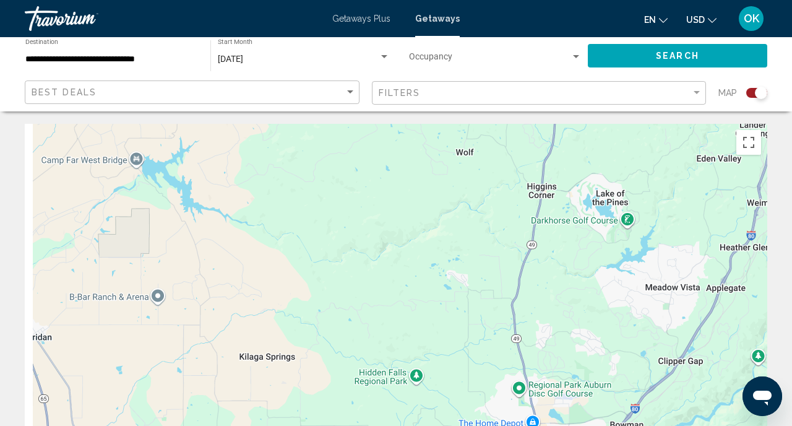
drag, startPoint x: 381, startPoint y: 273, endPoint x: 604, endPoint y: 263, distance: 222.8
click at [604, 263] on div "Main content" at bounding box center [396, 309] width 742 height 371
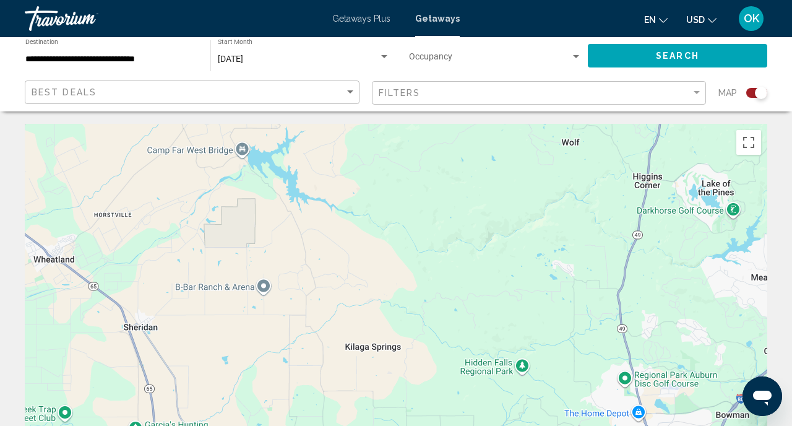
drag, startPoint x: 248, startPoint y: 300, endPoint x: 262, endPoint y: 199, distance: 101.8
click at [262, 199] on div "Main content" at bounding box center [396, 309] width 742 height 371
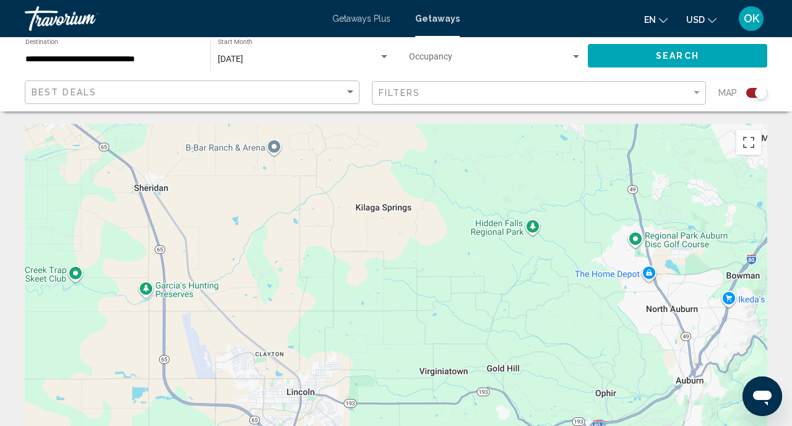
drag, startPoint x: 273, startPoint y: 319, endPoint x: 284, endPoint y: 195, distance: 124.1
click at [284, 195] on div "Main content" at bounding box center [396, 309] width 742 height 371
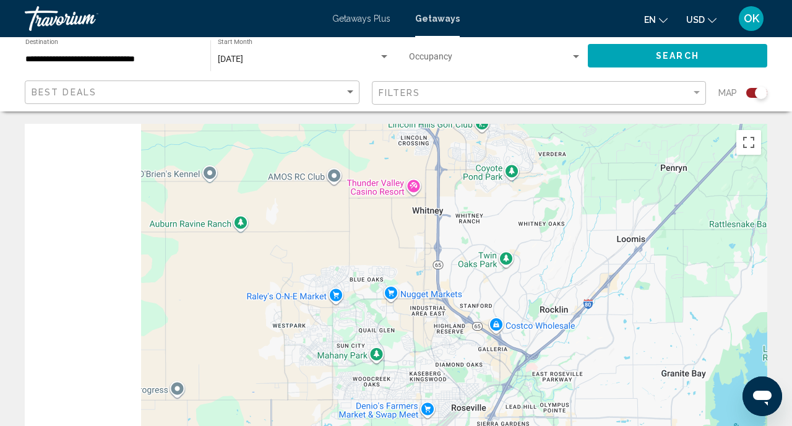
drag, startPoint x: 353, startPoint y: 203, endPoint x: 398, endPoint y: 172, distance: 55.1
click at [398, 172] on div "Main content" at bounding box center [396, 309] width 742 height 371
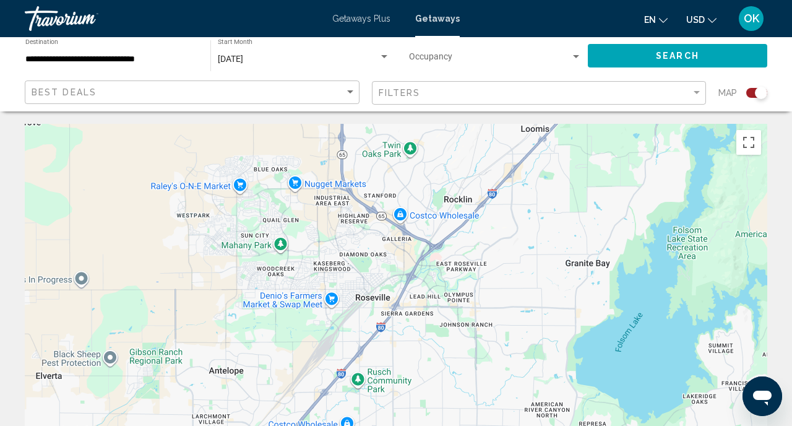
drag, startPoint x: 340, startPoint y: 220, endPoint x: 263, endPoint y: 173, distance: 89.9
click at [262, 173] on div "Main content" at bounding box center [396, 309] width 742 height 371
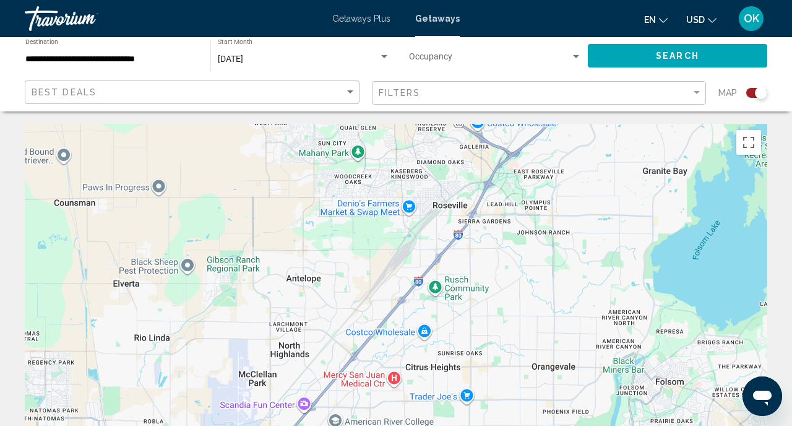
drag, startPoint x: 335, startPoint y: 264, endPoint x: 445, endPoint y: 200, distance: 127.5
click at [445, 200] on div "Main content" at bounding box center [396, 309] width 742 height 371
drag, startPoint x: 533, startPoint y: 201, endPoint x: 570, endPoint y: 187, distance: 40.3
click at [570, 187] on div "Main content" at bounding box center [396, 309] width 742 height 371
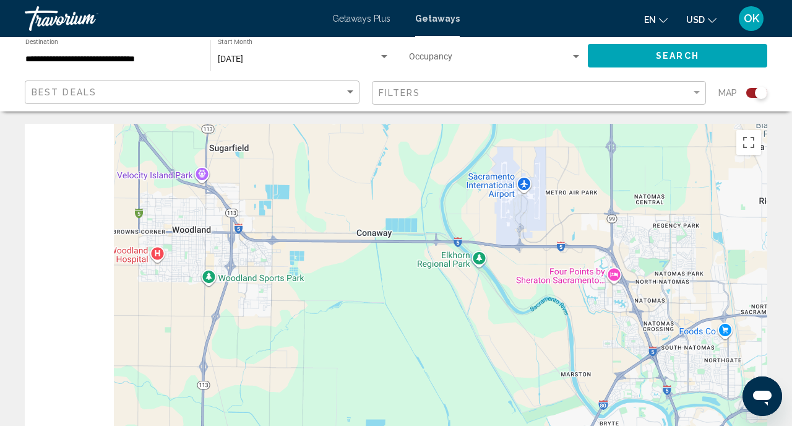
drag, startPoint x: 503, startPoint y: 291, endPoint x: 702, endPoint y: 289, distance: 199.2
click at [702, 289] on div "Main content" at bounding box center [396, 309] width 742 height 371
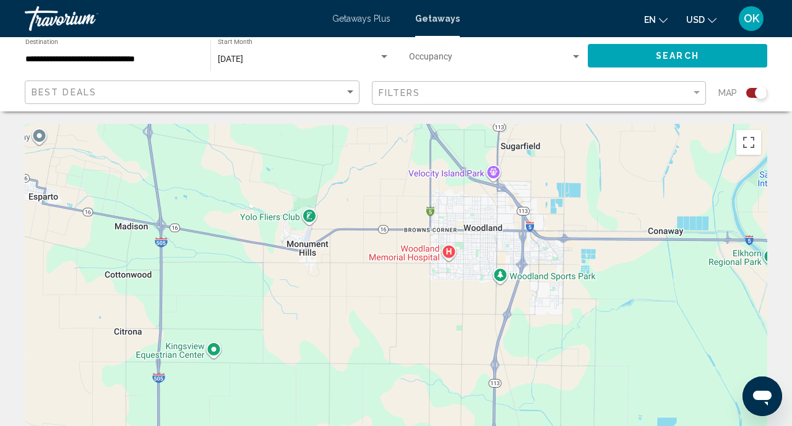
click at [760, 95] on div "Search widget" at bounding box center [761, 93] width 12 height 12
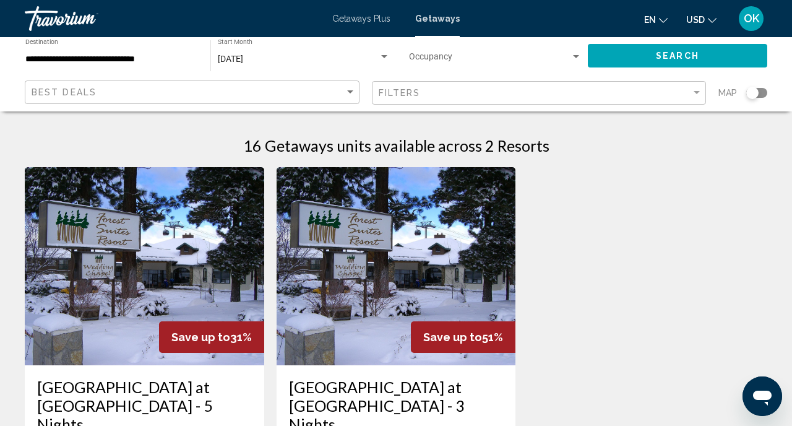
click at [145, 61] on input "**********" at bounding box center [111, 59] width 173 height 10
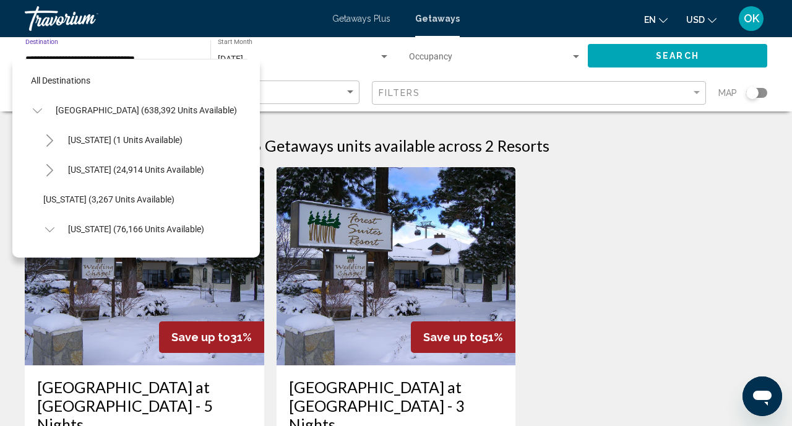
scroll to position [133, 0]
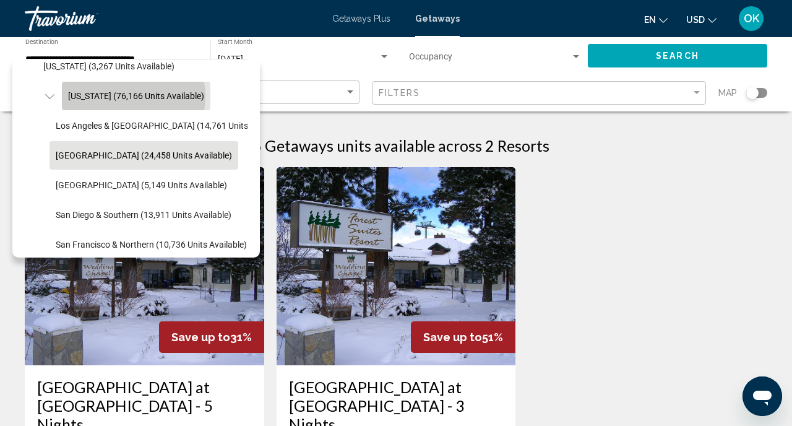
click at [121, 96] on span "[US_STATE] (76,166 units available)" at bounding box center [136, 96] width 136 height 10
type input "**********"
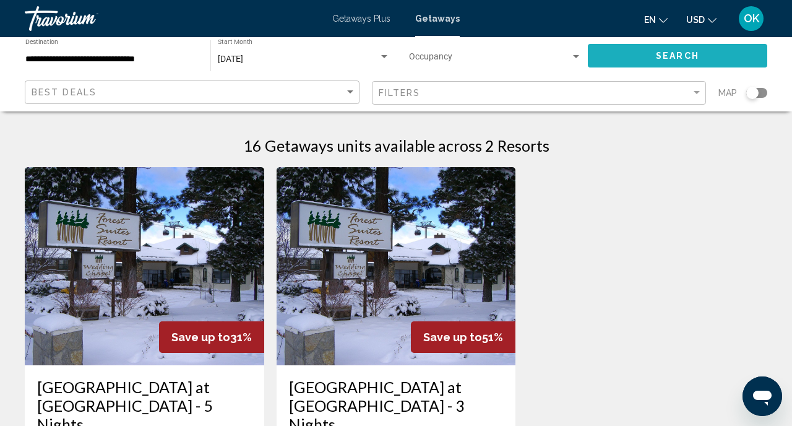
click at [651, 57] on button "Search" at bounding box center [677, 55] width 179 height 23
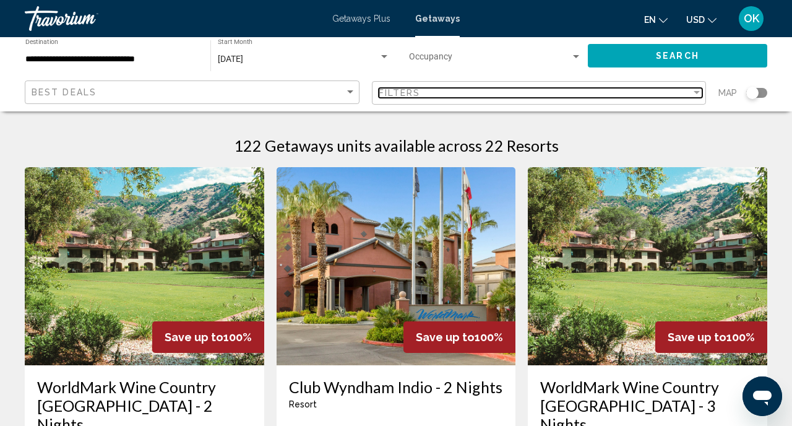
click at [589, 95] on div "Filters" at bounding box center [535, 93] width 313 height 10
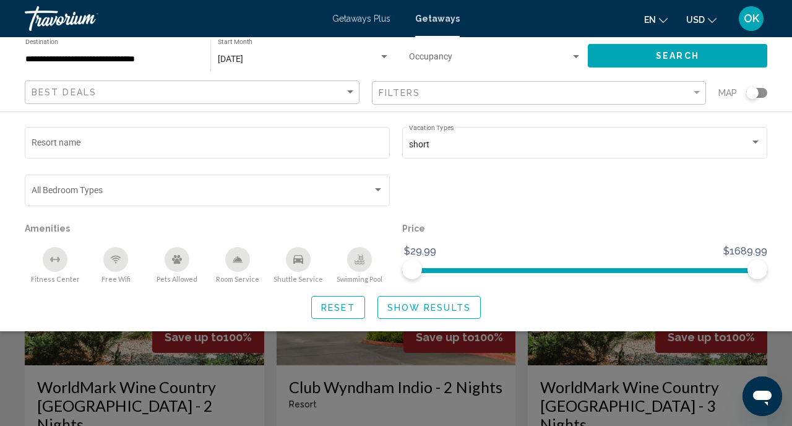
click at [530, 195] on div "Search widget" at bounding box center [584, 196] width 377 height 48
click at [166, 312] on div "Reset Show Results" at bounding box center [396, 307] width 742 height 23
click at [439, 304] on span "Show Results" at bounding box center [428, 307] width 83 height 10
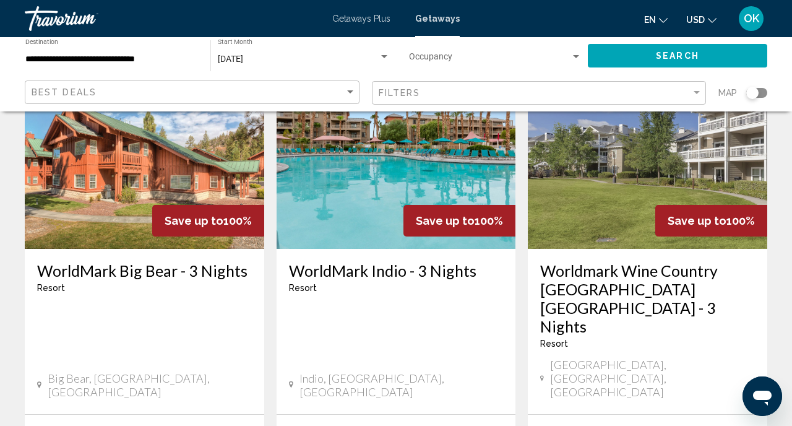
scroll to position [601, 0]
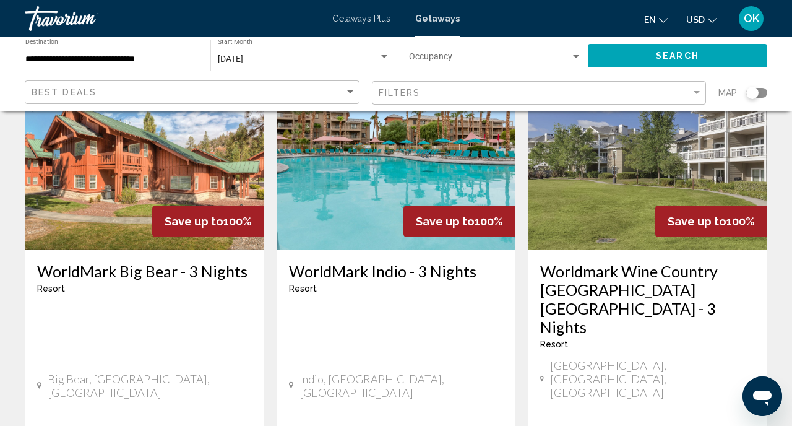
click at [602, 171] on img "Main content" at bounding box center [647, 150] width 239 height 198
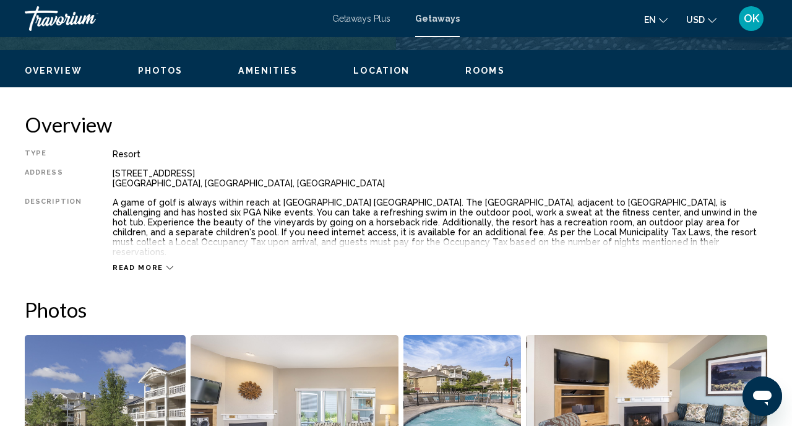
scroll to position [563, 0]
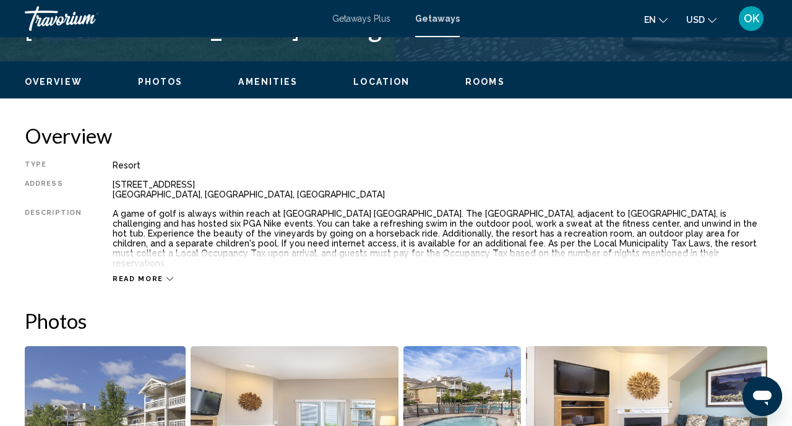
click at [166, 275] on icon "Main content" at bounding box center [169, 278] width 7 height 7
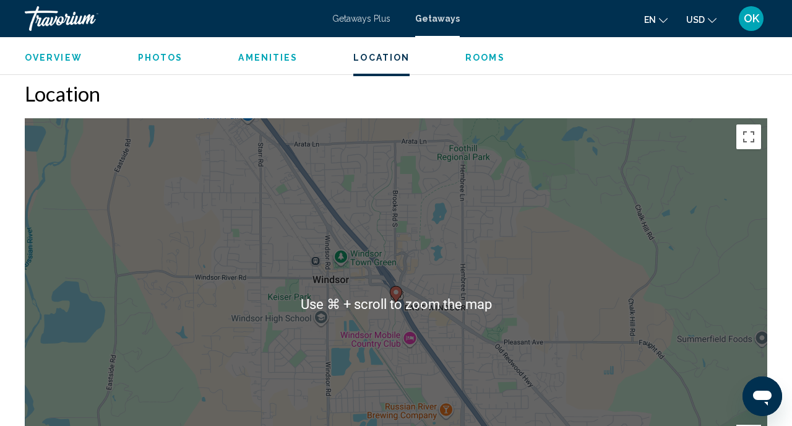
scroll to position [2146, 0]
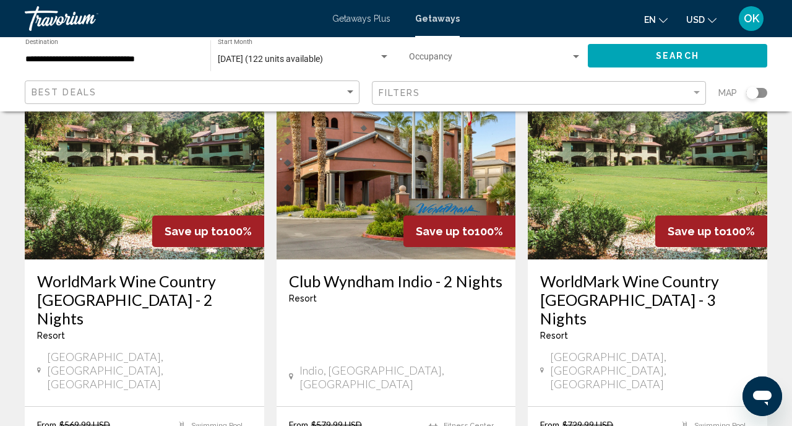
scroll to position [88, 0]
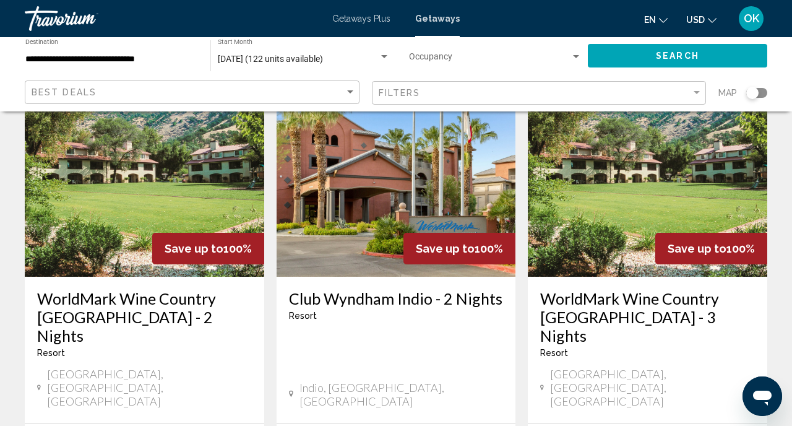
click at [676, 180] on img "Main content" at bounding box center [647, 178] width 239 height 198
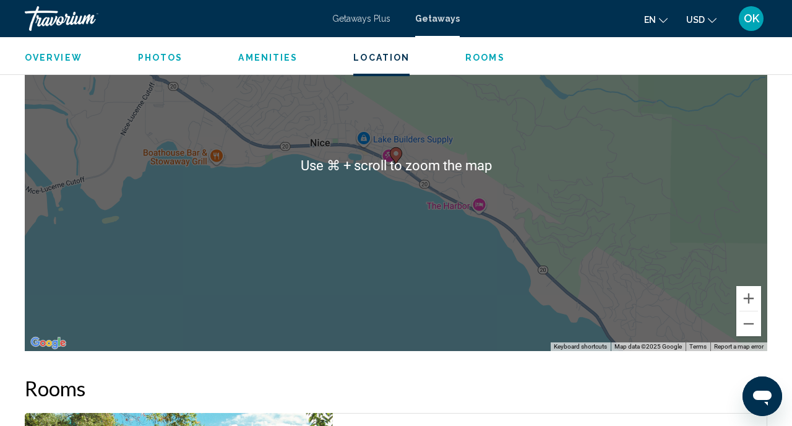
scroll to position [2120, 0]
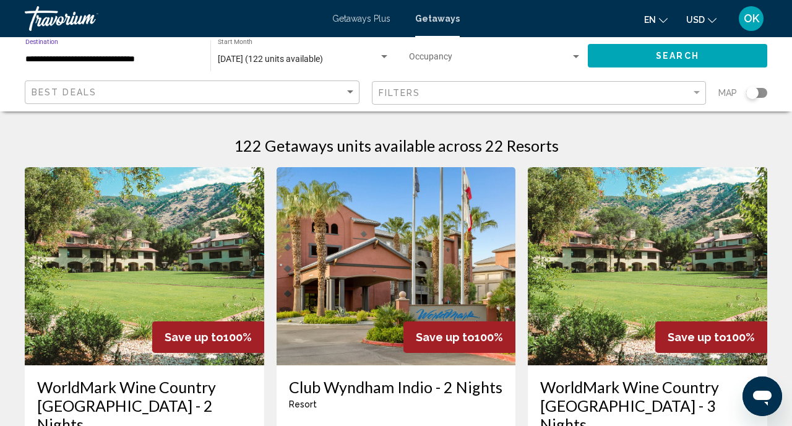
click at [59, 60] on input "**********" at bounding box center [111, 59] width 173 height 10
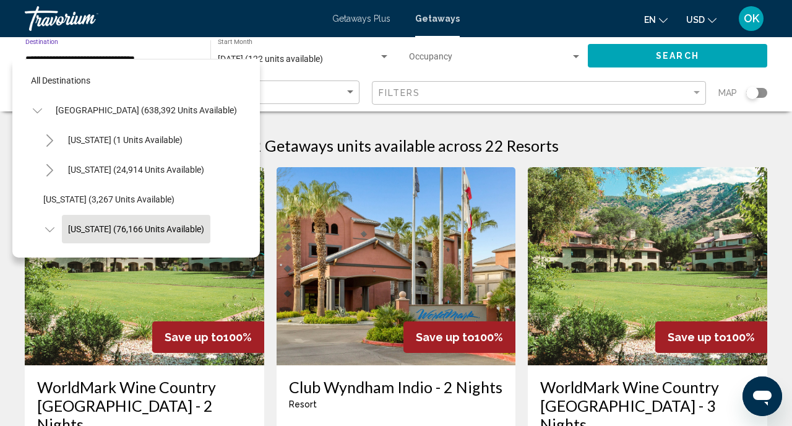
scroll to position [74, 0]
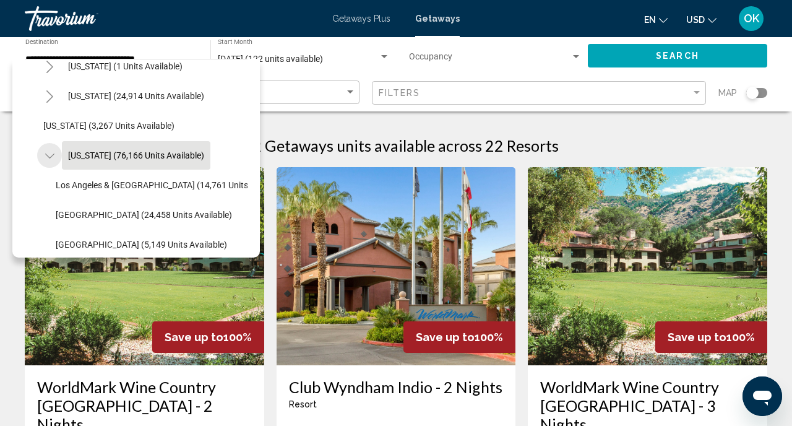
click at [49, 159] on icon "Toggle California (76,166 units available)" at bounding box center [49, 156] width 9 height 12
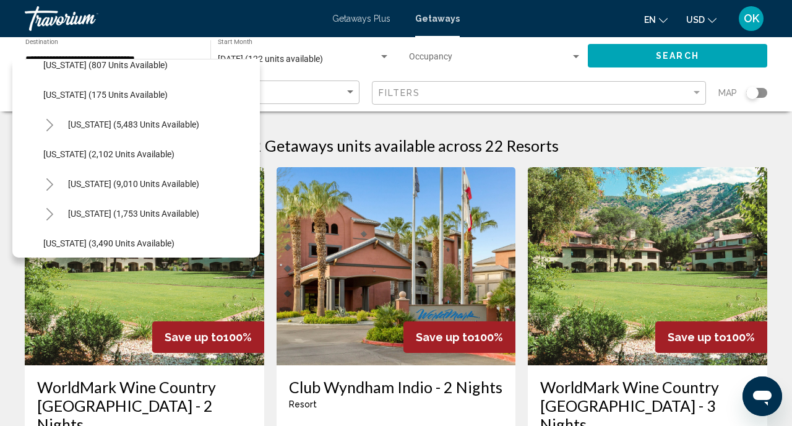
scroll to position [678, 0]
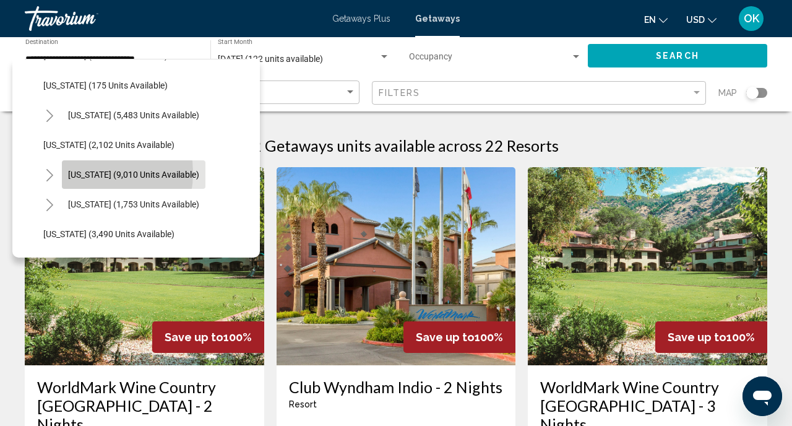
click at [83, 173] on span "[US_STATE] (9,010 units available)" at bounding box center [133, 174] width 131 height 10
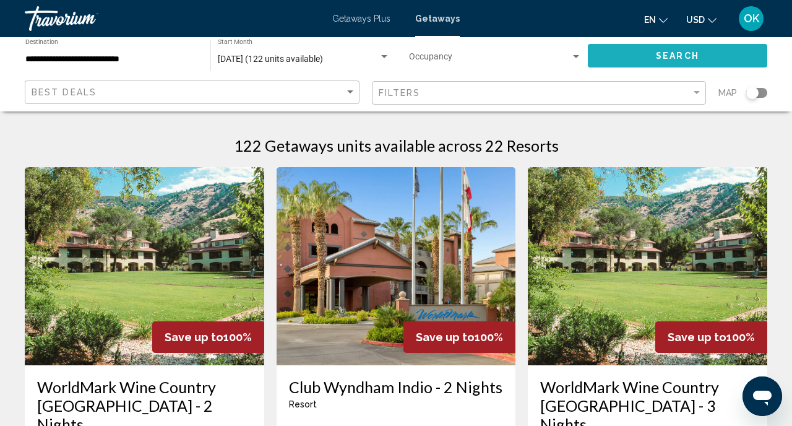
click at [637, 55] on button "Search" at bounding box center [677, 55] width 179 height 23
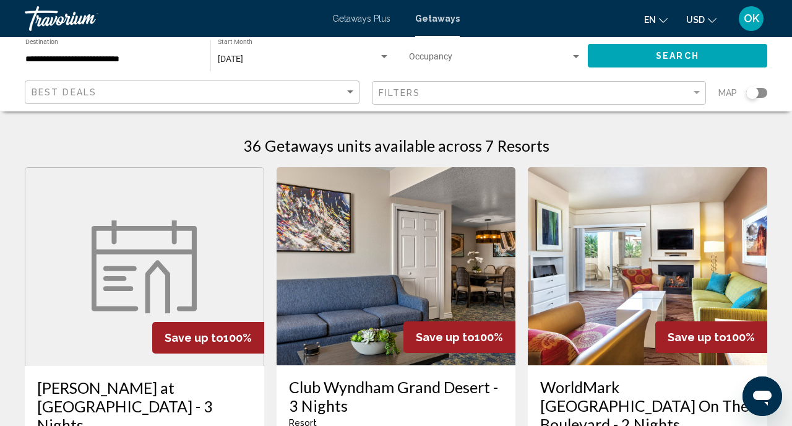
click at [759, 95] on div "Search widget" at bounding box center [756, 93] width 21 height 10
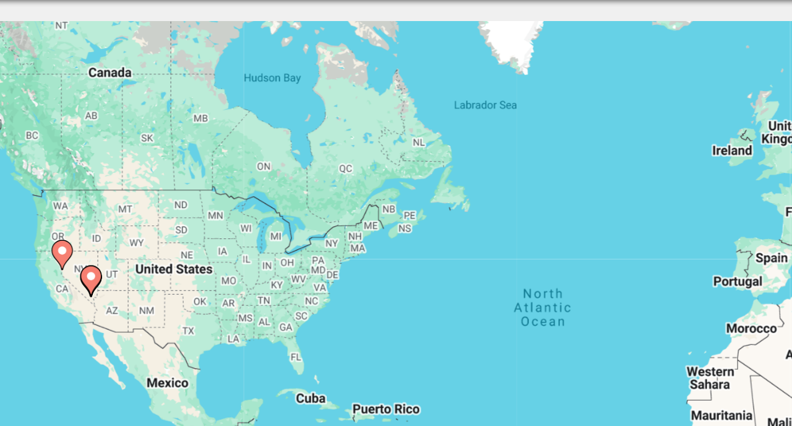
click at [145, 275] on div "To activate drag with keyboard, press Alt + Enter. Once in keyboard drag state,…" at bounding box center [396, 309] width 742 height 371
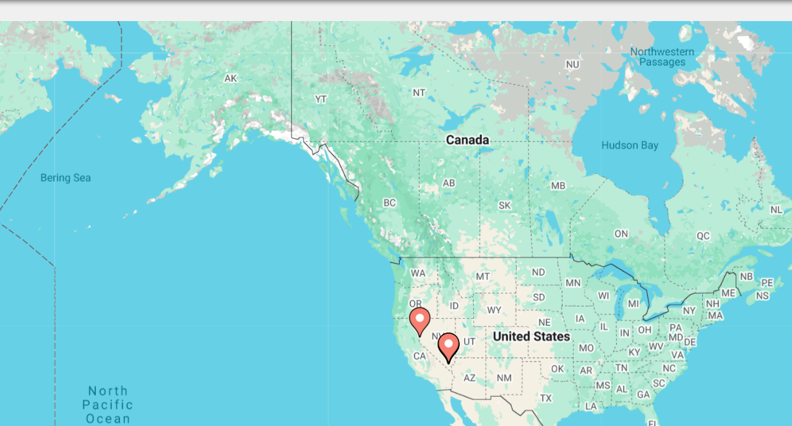
drag, startPoint x: 122, startPoint y: 261, endPoint x: 333, endPoint y: 300, distance: 213.9
click at [333, 300] on div "To activate drag with keyboard, press Alt + Enter. Once in keyboard drag state,…" at bounding box center [396, 309] width 742 height 371
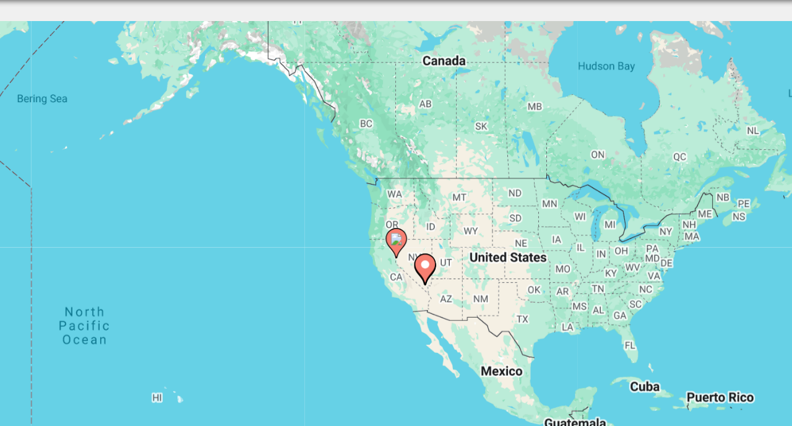
drag, startPoint x: 309, startPoint y: 292, endPoint x: 294, endPoint y: 245, distance: 49.5
click at [294, 245] on div "To activate drag with keyboard, press Alt + Enter. Once in keyboard drag state,…" at bounding box center [396, 309] width 742 height 371
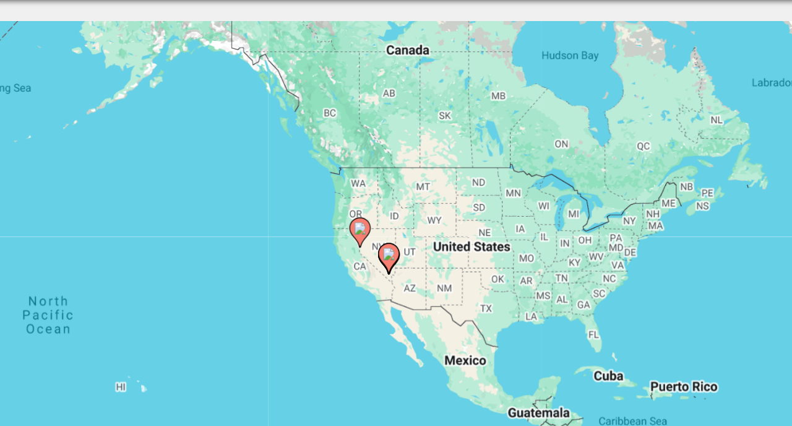
drag, startPoint x: 357, startPoint y: 260, endPoint x: 320, endPoint y: 245, distance: 40.2
click at [320, 245] on div "To activate drag with keyboard, press Alt + Enter. Once in keyboard drag state,…" at bounding box center [396, 309] width 742 height 371
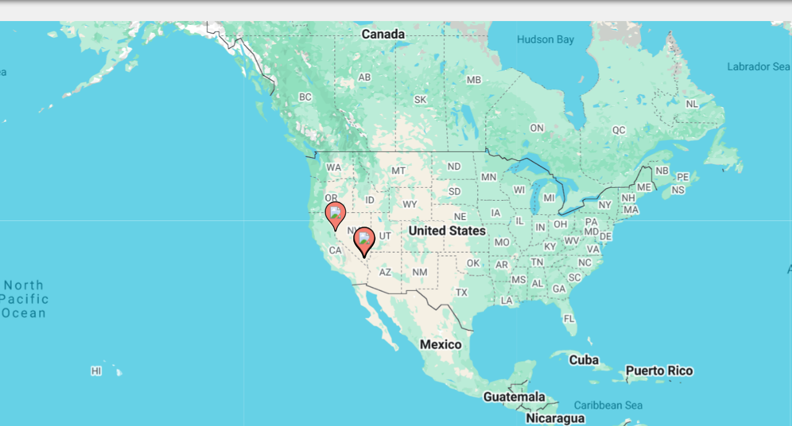
click at [322, 246] on div "To activate drag with keyboard, press Alt + Enter. Once in keyboard drag state,…" at bounding box center [396, 309] width 742 height 371
click at [237, 237] on image "Main content" at bounding box center [237, 234] width 7 height 7
type input "**********"
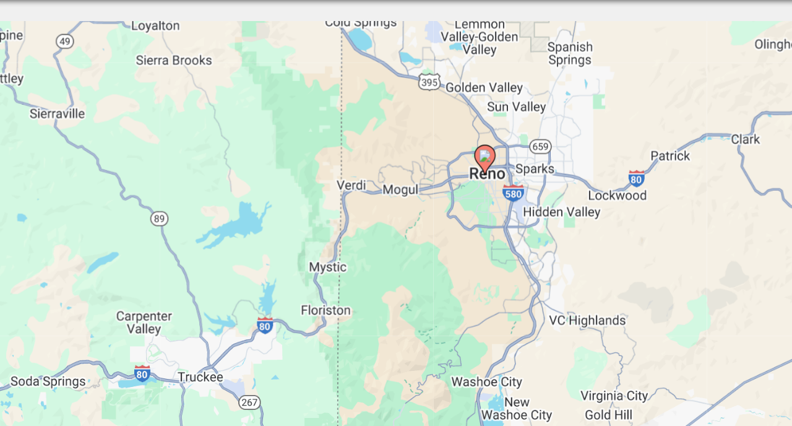
drag, startPoint x: 379, startPoint y: 293, endPoint x: 306, endPoint y: 197, distance: 120.5
click at [306, 197] on div "To activate drag with keyboard, press Alt + Enter. Once in keyboard drag state,…" at bounding box center [396, 309] width 742 height 371
click at [326, 203] on image "Main content" at bounding box center [324, 201] width 7 height 7
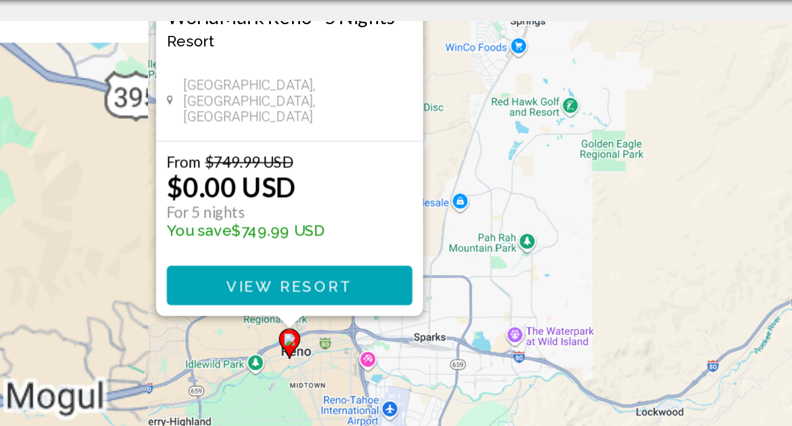
click at [235, 243] on div "To activate drag with keyboard, press Alt + Enter. Once in keyboard drag state,…" at bounding box center [396, 309] width 742 height 371
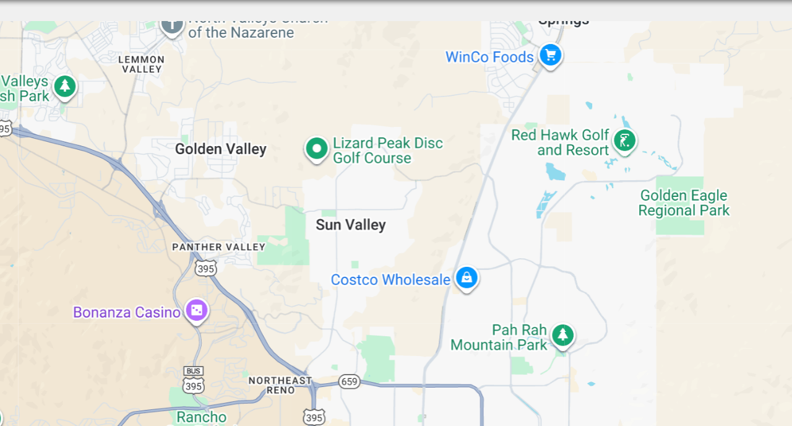
drag, startPoint x: 221, startPoint y: 301, endPoint x: 255, endPoint y: 226, distance: 81.9
click at [255, 226] on div "To navigate, press the arrow keys. To activate drag with keyboard, press Alt + …" at bounding box center [396, 309] width 742 height 371
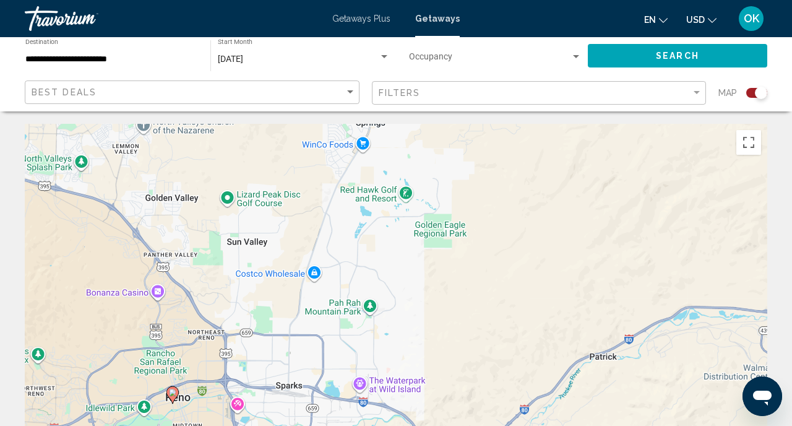
drag, startPoint x: 255, startPoint y: 226, endPoint x: 353, endPoint y: 200, distance: 101.9
click at [353, 200] on div "To navigate, press the arrow keys. To activate drag with keyboard, press Alt + …" at bounding box center [396, 309] width 742 height 371
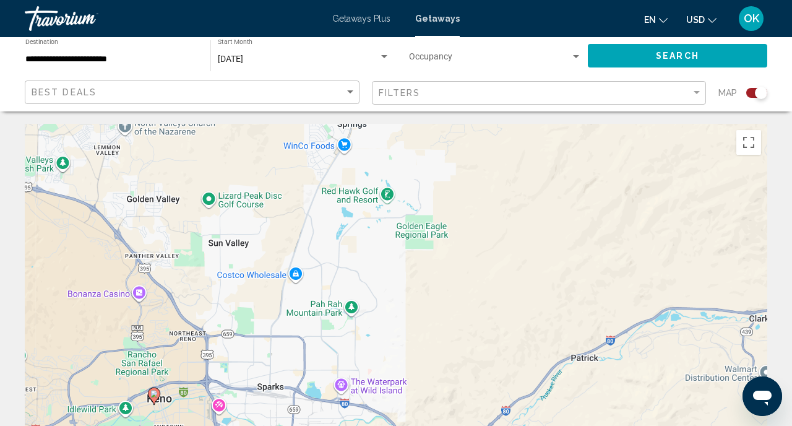
click at [157, 392] on image "Main content" at bounding box center [153, 393] width 7 height 7
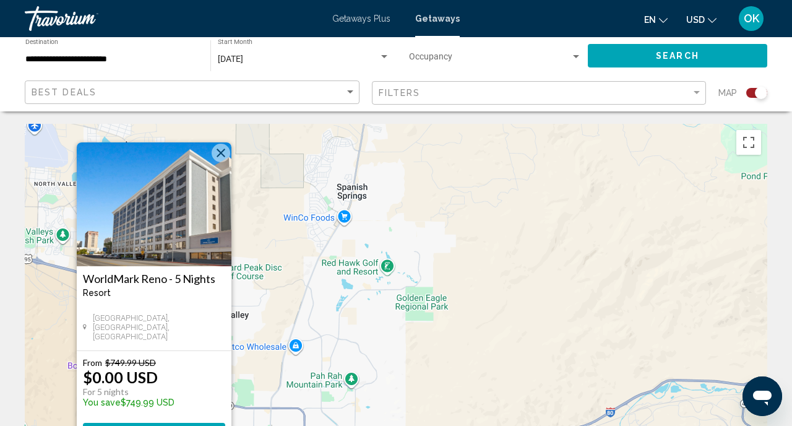
click at [174, 221] on img "Main content" at bounding box center [154, 204] width 155 height 124
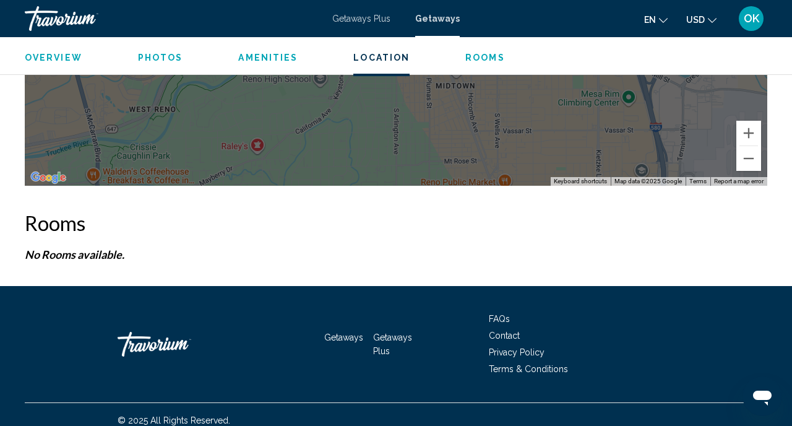
scroll to position [2442, 0]
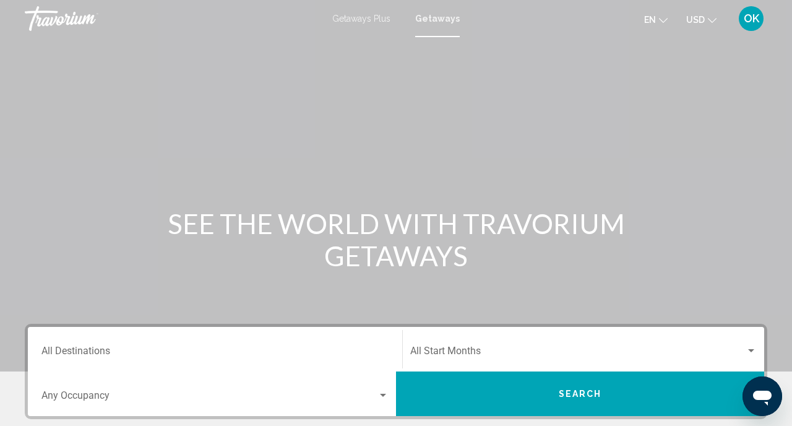
click at [205, 354] on input "Destination All Destinations" at bounding box center [214, 353] width 347 height 11
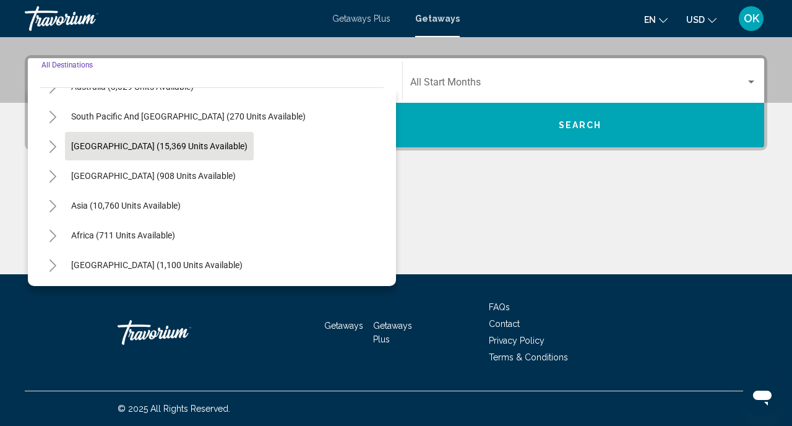
scroll to position [226, 0]
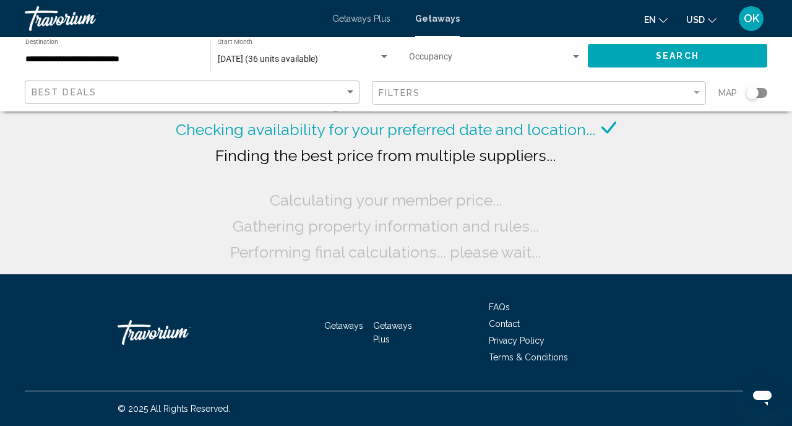
click at [112, 64] on input "**********" at bounding box center [111, 59] width 173 height 10
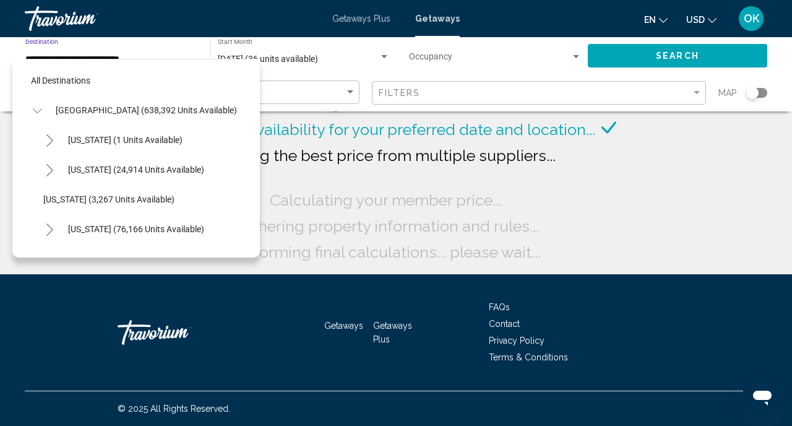
scroll to position [697, 0]
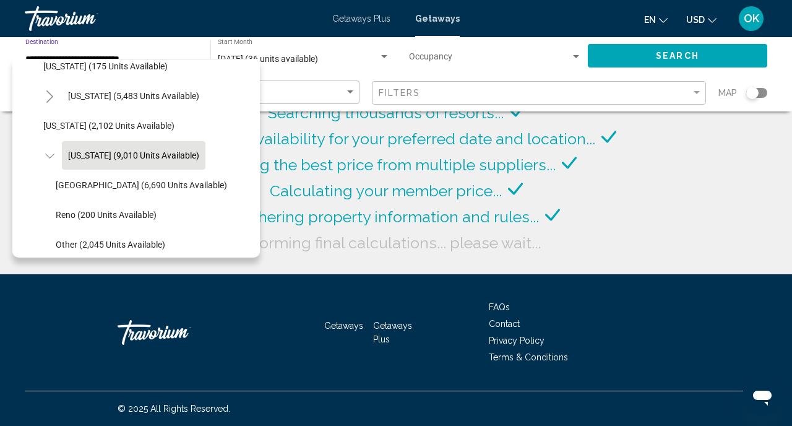
click at [649, 200] on div "Searching thousands of resorts... Checking availability for your preferred date…" at bounding box center [396, 137] width 792 height 274
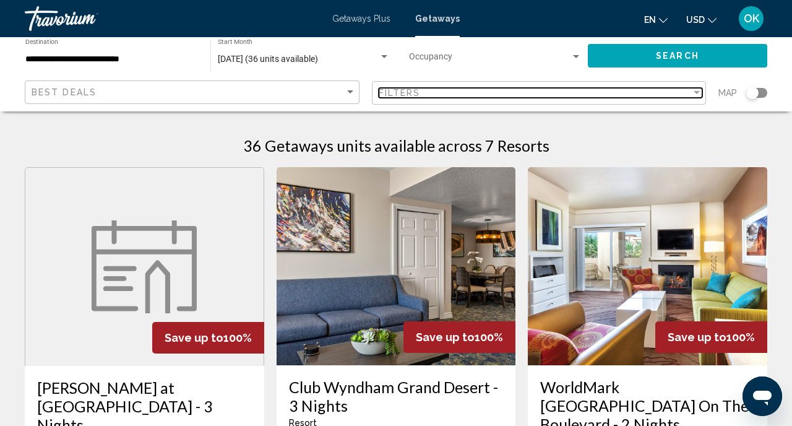
click at [447, 90] on div "Filters" at bounding box center [535, 93] width 313 height 10
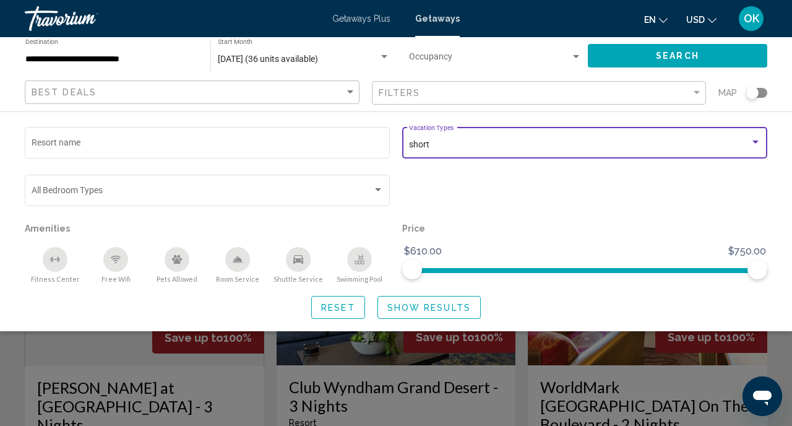
click at [482, 143] on div "short" at bounding box center [579, 145] width 341 height 10
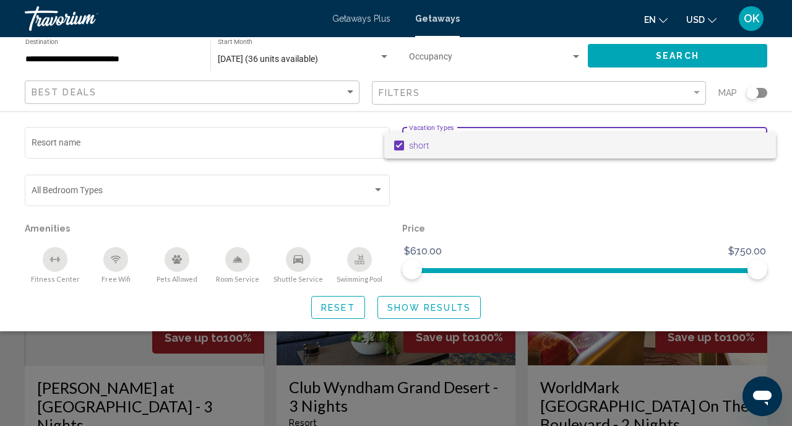
click at [427, 145] on span "short" at bounding box center [587, 145] width 357 height 26
click at [471, 188] on div at bounding box center [396, 213] width 792 height 426
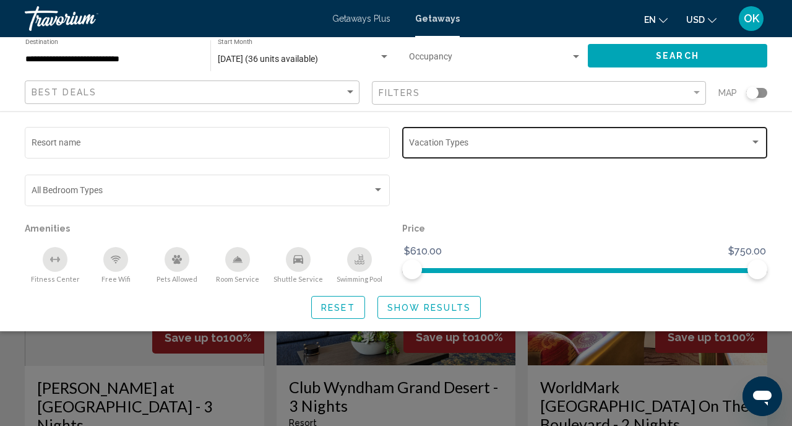
click at [448, 128] on div "Vacation Types All Vacation Types" at bounding box center [585, 141] width 352 height 34
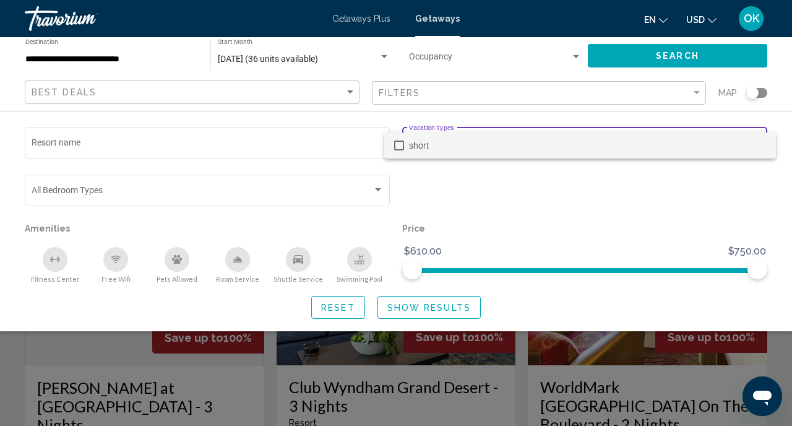
click at [563, 228] on div at bounding box center [396, 213] width 792 height 426
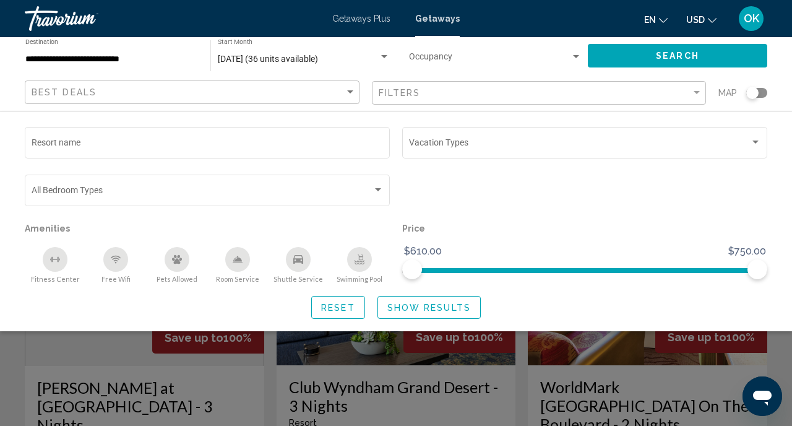
click at [430, 310] on span "Show Results" at bounding box center [428, 307] width 83 height 10
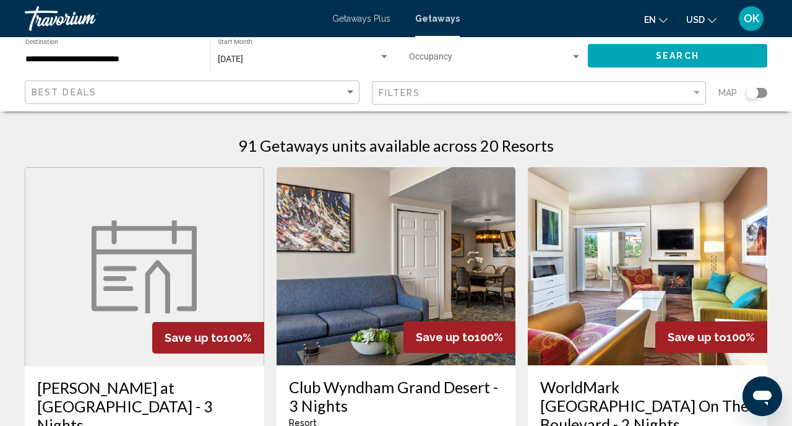
click at [529, 56] on span "Search widget" at bounding box center [489, 59] width 161 height 10
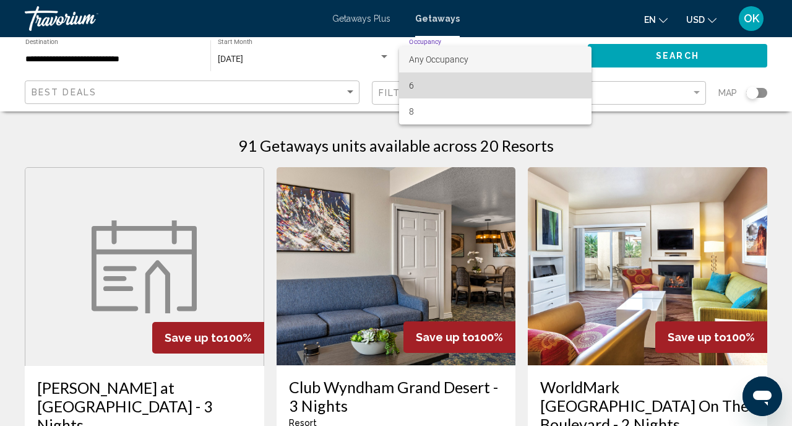
click at [463, 84] on span "6" at bounding box center [495, 85] width 173 height 26
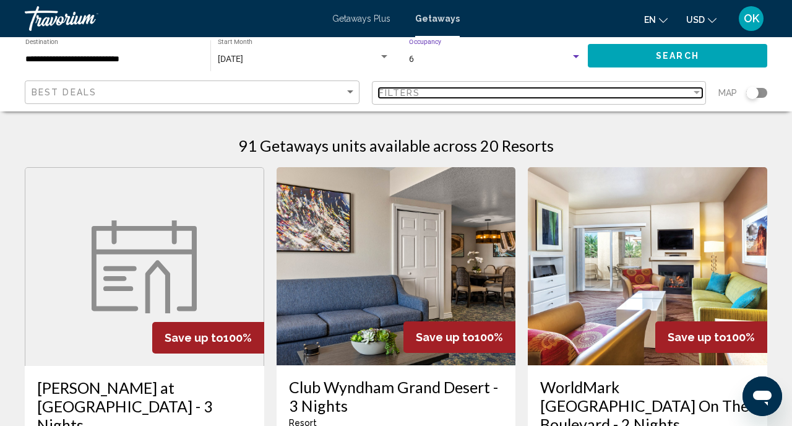
click at [497, 94] on div "Filters" at bounding box center [535, 93] width 313 height 10
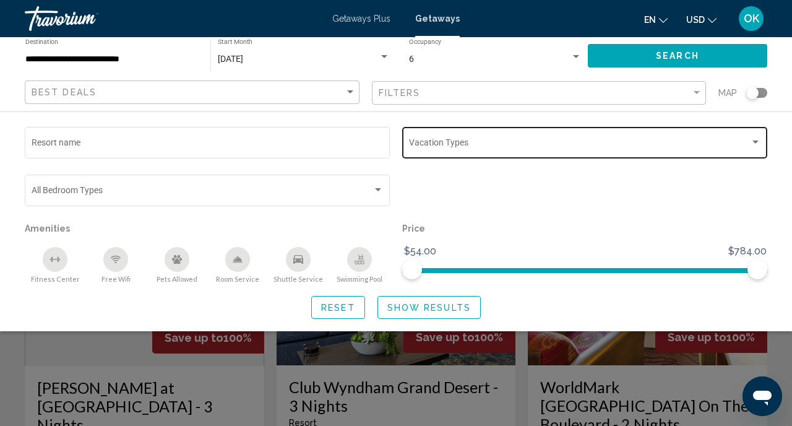
click at [474, 153] on div "Vacation Types All Vacation Types" at bounding box center [585, 141] width 352 height 34
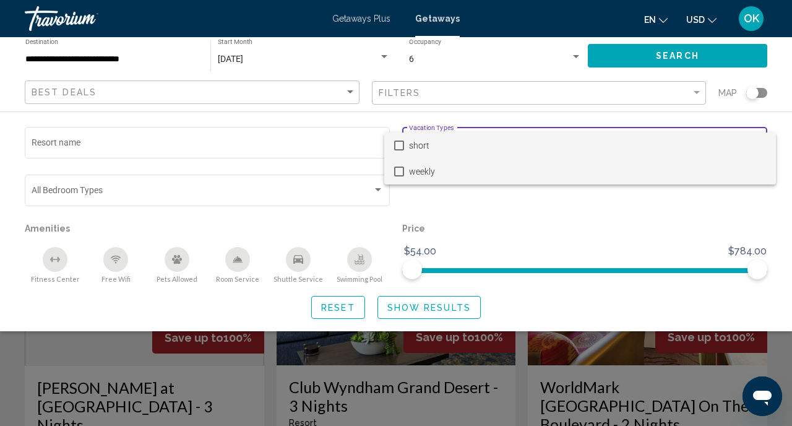
click at [403, 172] on mat-pseudo-checkbox at bounding box center [399, 171] width 10 height 10
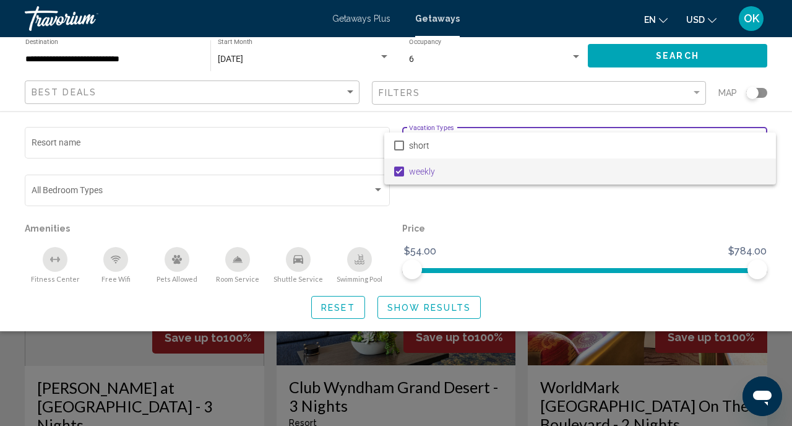
click at [415, 310] on div at bounding box center [396, 213] width 792 height 426
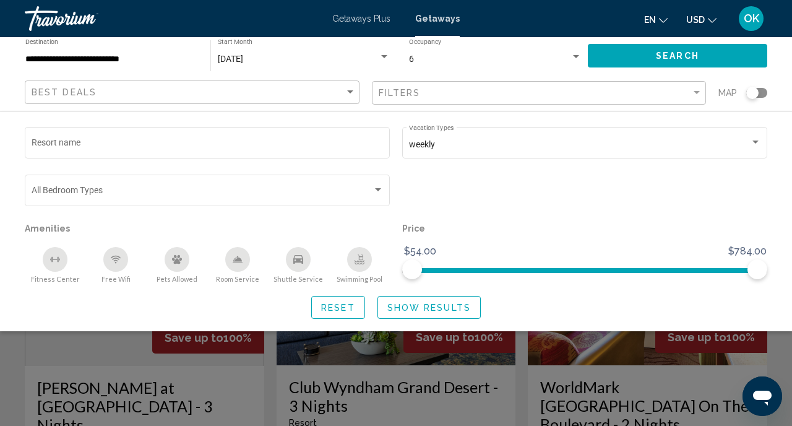
click at [415, 310] on span "Show Results" at bounding box center [428, 307] width 83 height 10
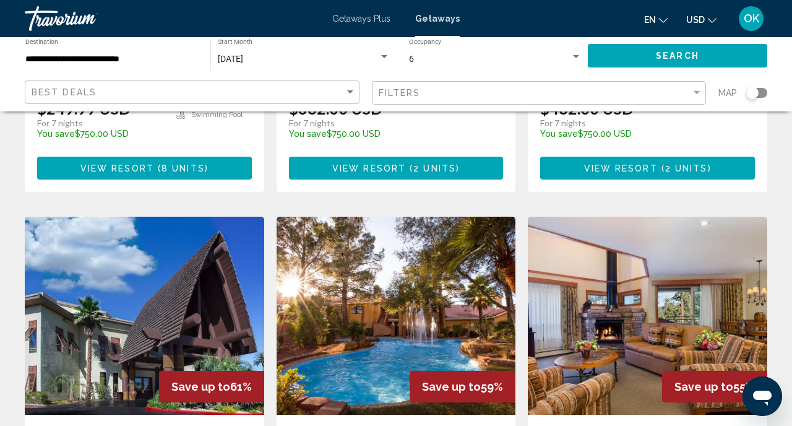
scroll to position [1369, 0]
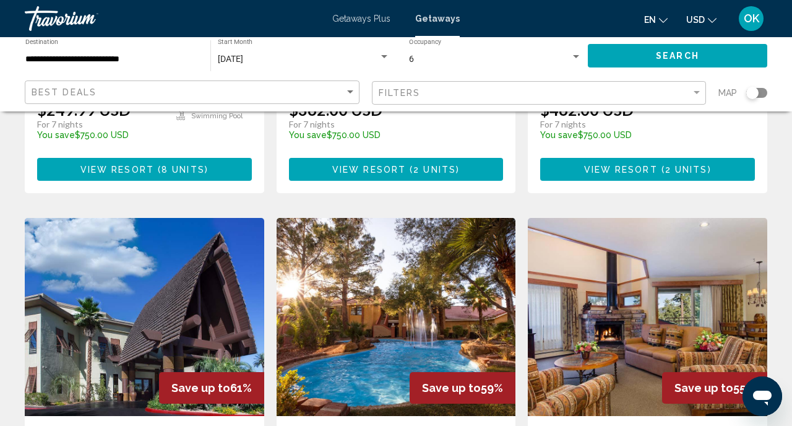
click at [631, 228] on img "Main content" at bounding box center [647, 317] width 239 height 198
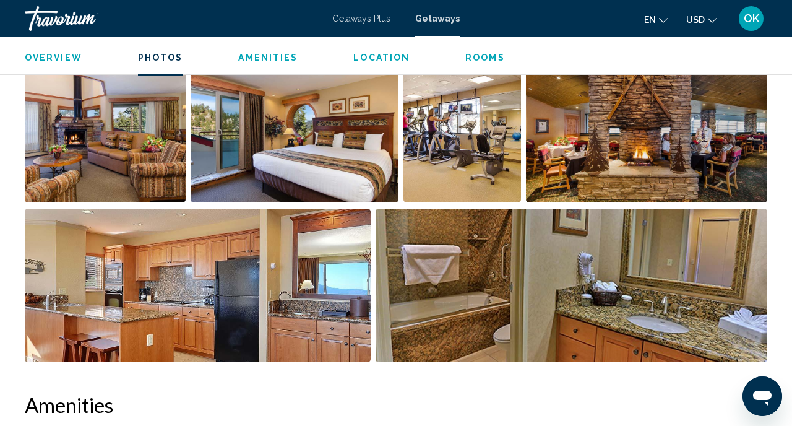
scroll to position [842, 0]
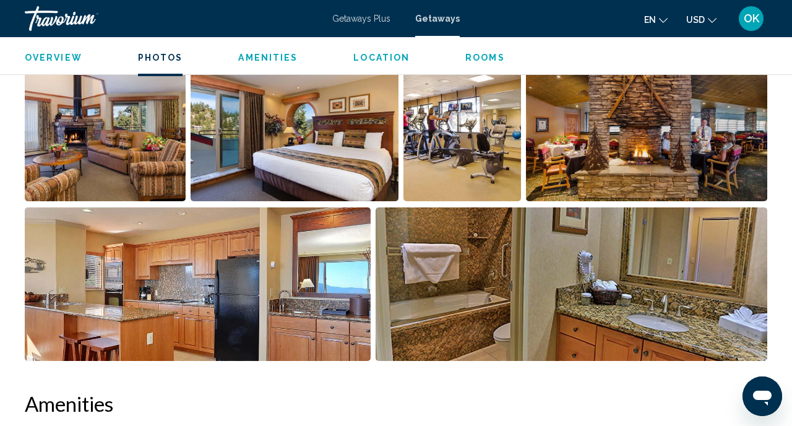
click at [125, 142] on img "Open full-screen image slider" at bounding box center [105, 124] width 161 height 153
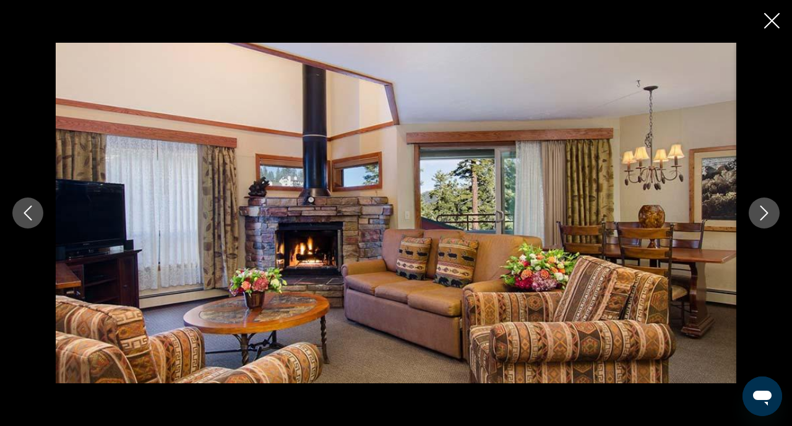
click at [766, 210] on icon "Next image" at bounding box center [763, 212] width 15 height 15
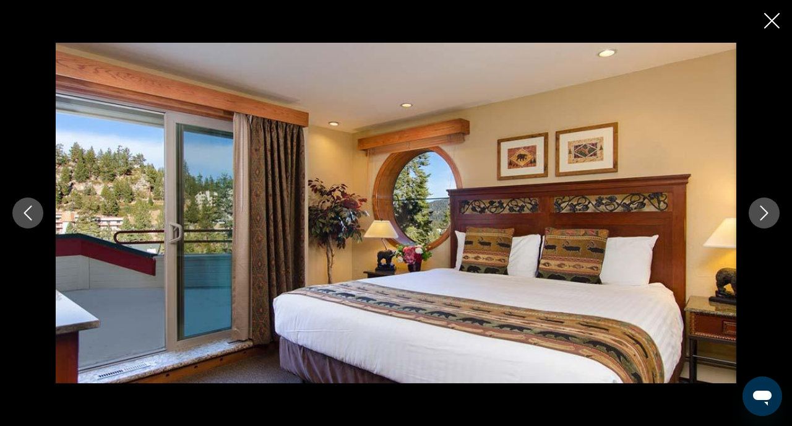
click at [766, 210] on icon "Next image" at bounding box center [763, 212] width 15 height 15
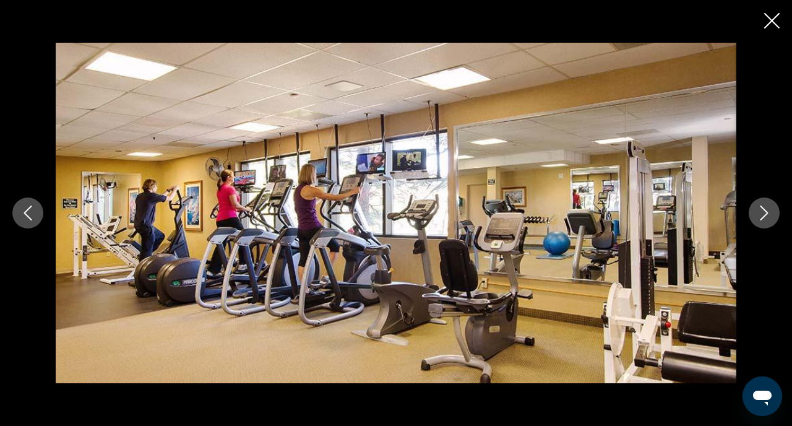
click at [766, 210] on icon "Next image" at bounding box center [763, 212] width 15 height 15
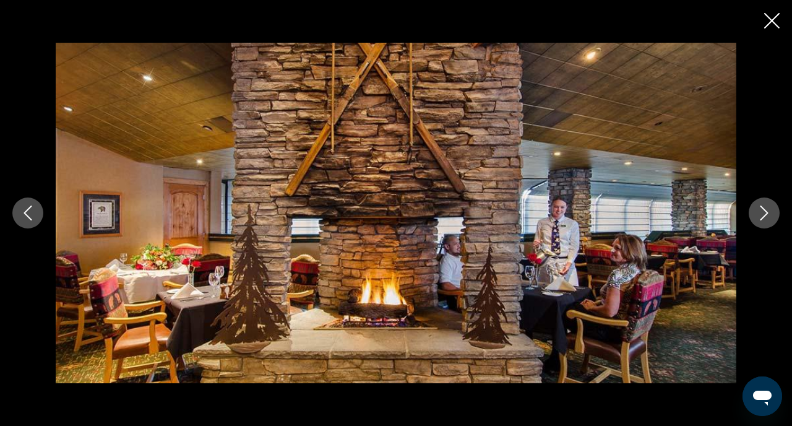
click at [766, 210] on icon "Next image" at bounding box center [763, 212] width 15 height 15
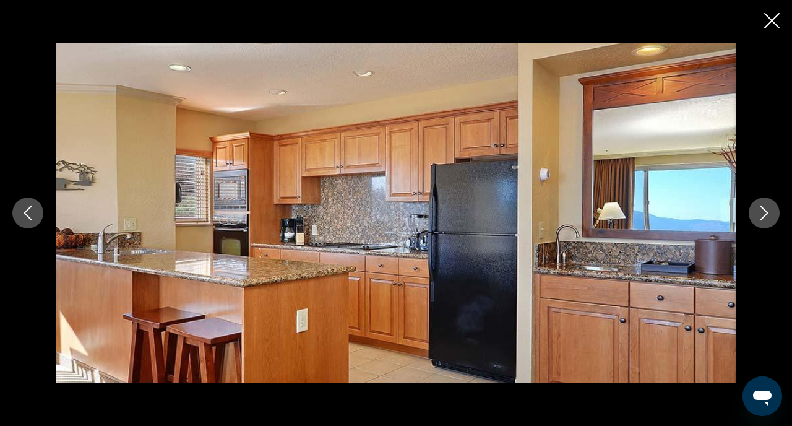
click at [766, 210] on icon "Next image" at bounding box center [763, 212] width 15 height 15
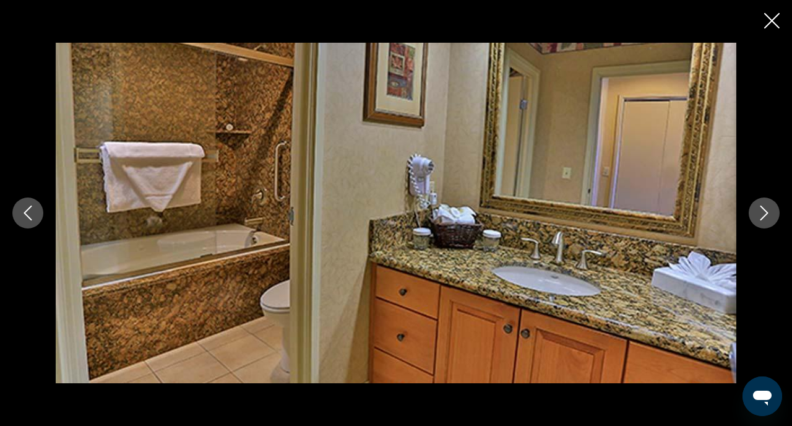
click at [766, 210] on icon "Next image" at bounding box center [763, 212] width 15 height 15
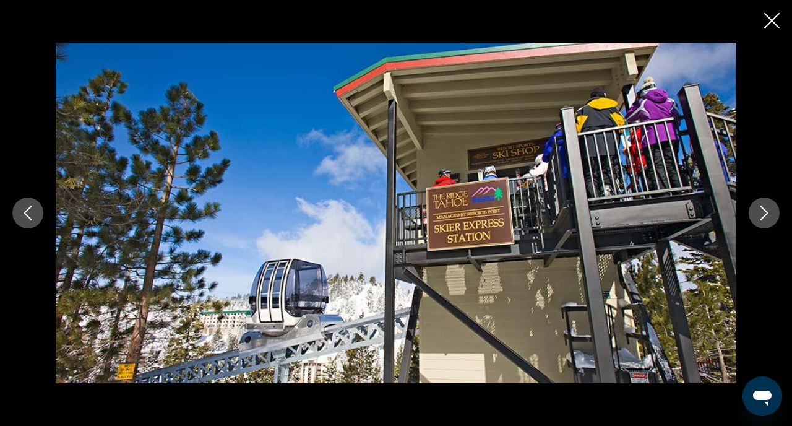
scroll to position [902, 0]
click at [763, 208] on icon "Next image" at bounding box center [764, 212] width 8 height 15
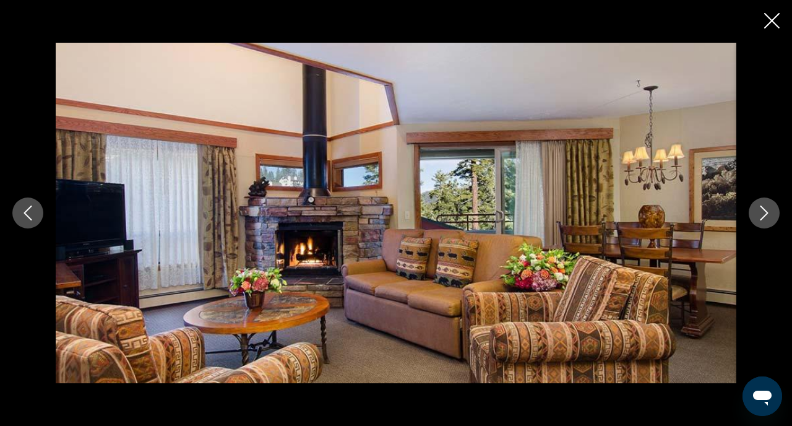
click at [769, 20] on icon "Close slideshow" at bounding box center [771, 20] width 15 height 15
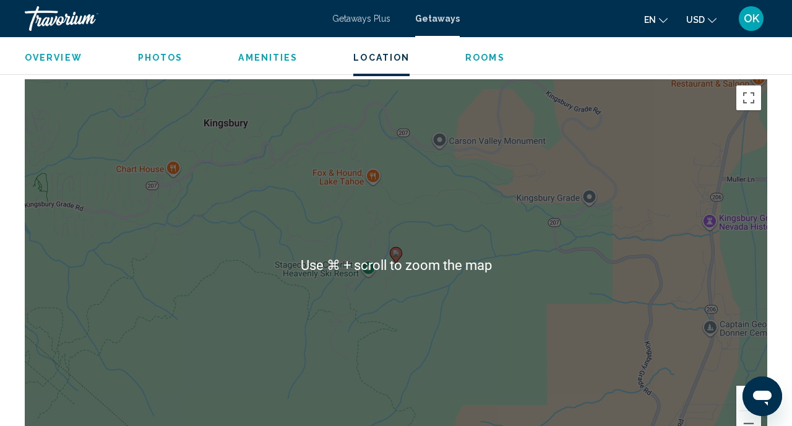
scroll to position [1776, 0]
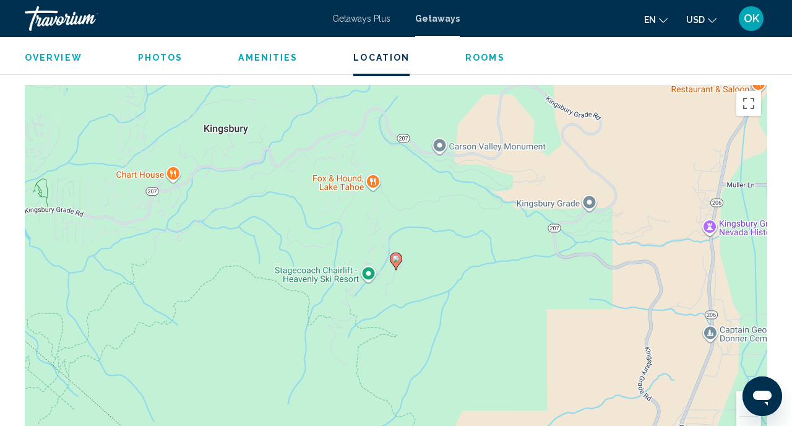
click at [651, 242] on div "To activate drag with keyboard, press Alt + Enter. Once in keyboard drag state,…" at bounding box center [396, 270] width 742 height 371
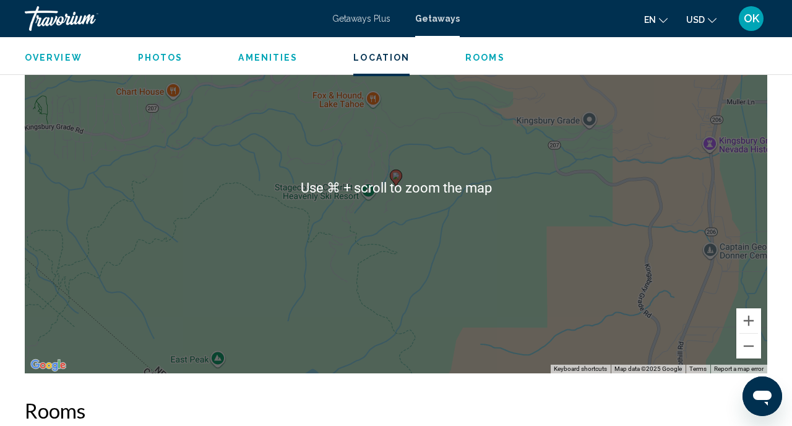
scroll to position [1841, 0]
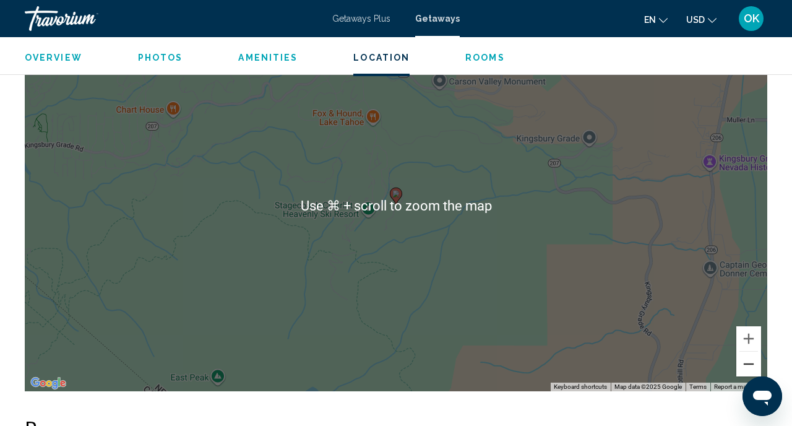
click at [750, 364] on button "Zoom out" at bounding box center [748, 363] width 25 height 25
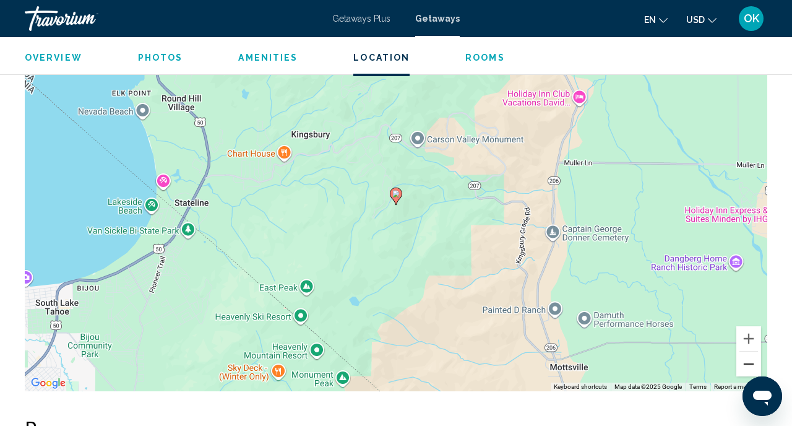
click at [750, 364] on button "Zoom out" at bounding box center [748, 363] width 25 height 25
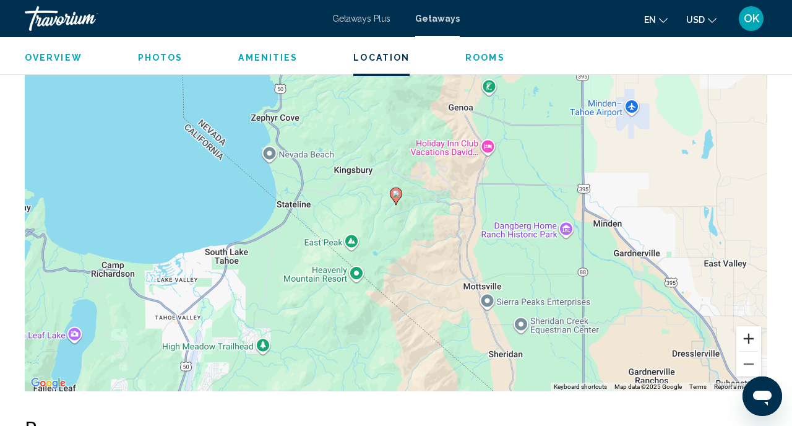
click at [748, 336] on button "Zoom in" at bounding box center [748, 338] width 25 height 25
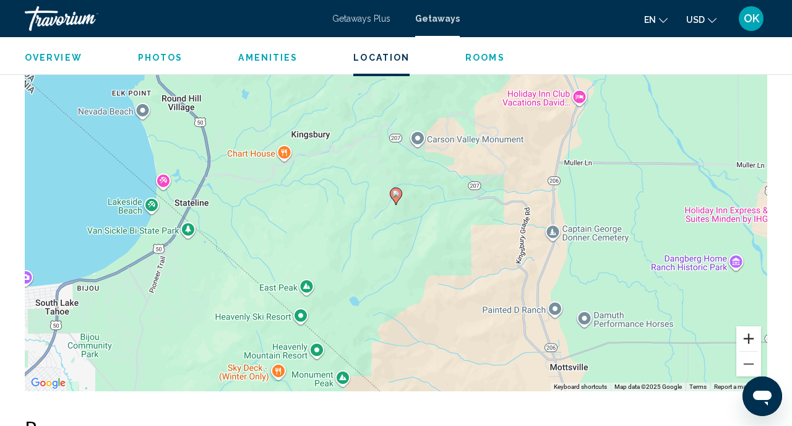
click at [748, 336] on button "Zoom in" at bounding box center [748, 338] width 25 height 25
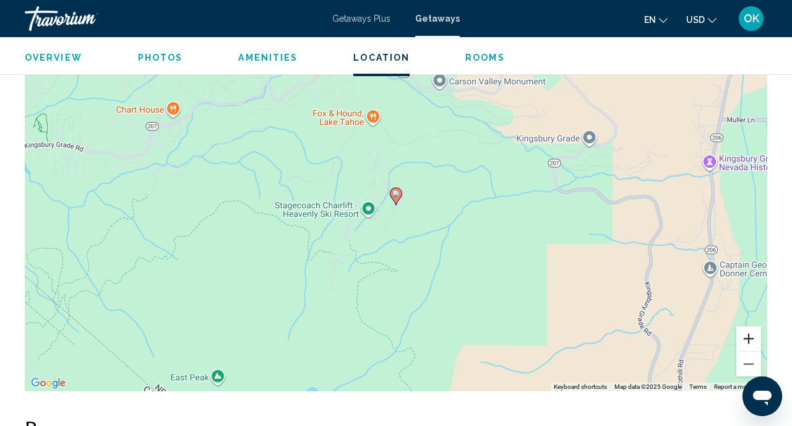
click at [748, 336] on button "Zoom in" at bounding box center [748, 338] width 25 height 25
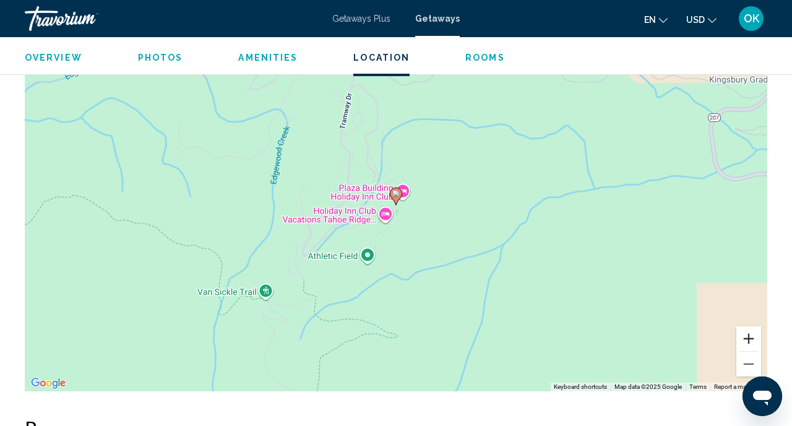
click at [748, 336] on button "Zoom in" at bounding box center [748, 338] width 25 height 25
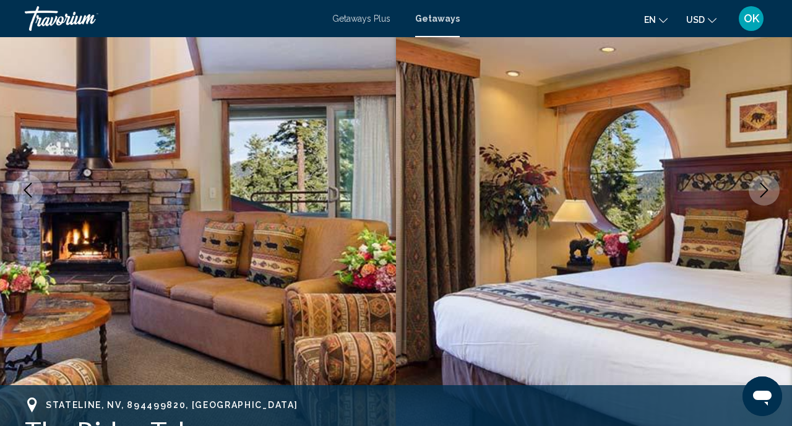
scroll to position [147, 0]
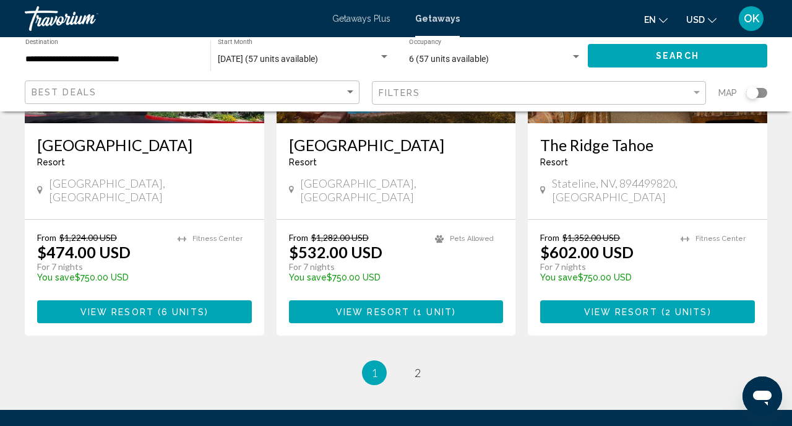
scroll to position [1662, 0]
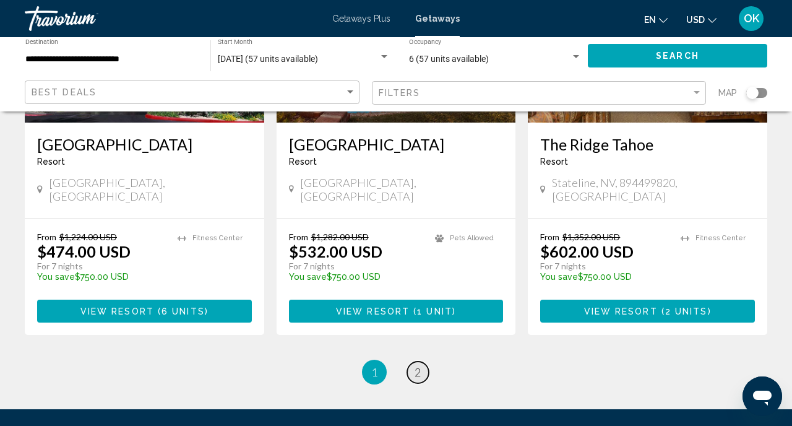
click at [415, 365] on span "2" at bounding box center [417, 372] width 6 height 14
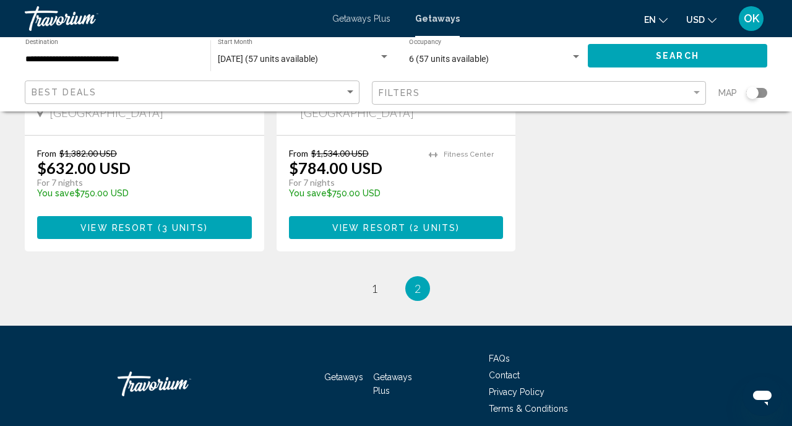
scroll to position [401, 0]
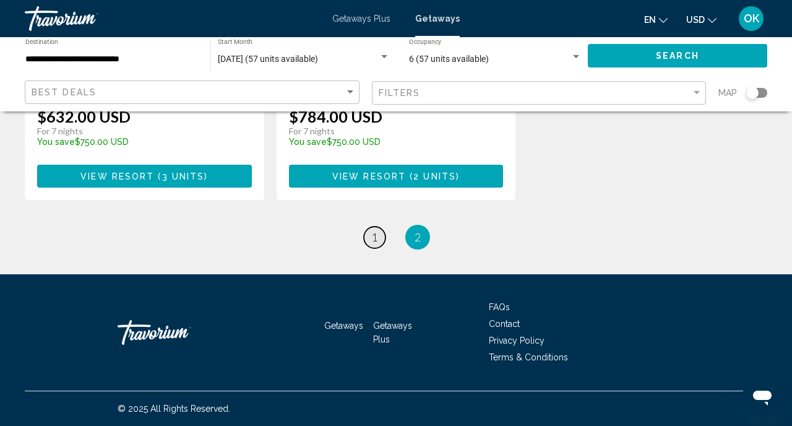
click at [374, 236] on span "1" at bounding box center [374, 237] width 6 height 14
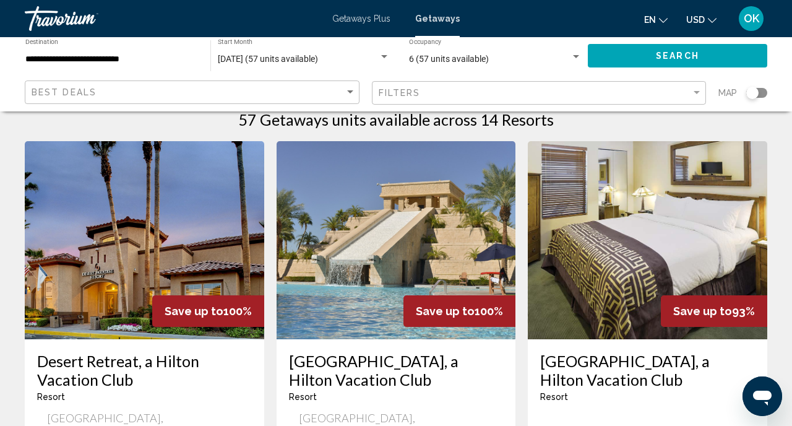
scroll to position [30, 0]
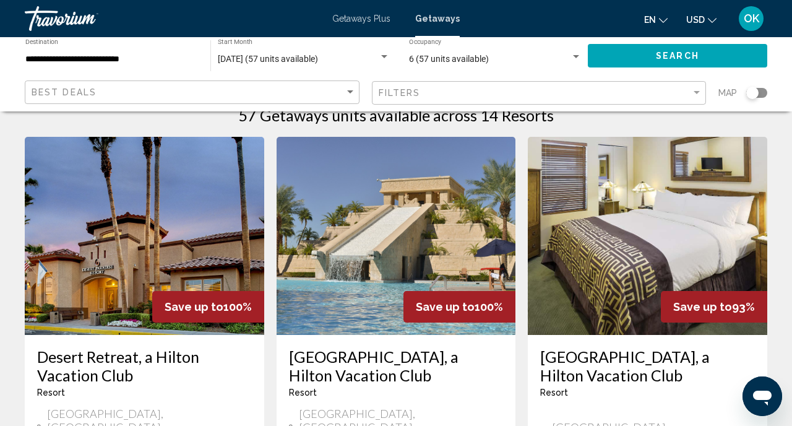
click at [391, 233] on img "Main content" at bounding box center [395, 236] width 239 height 198
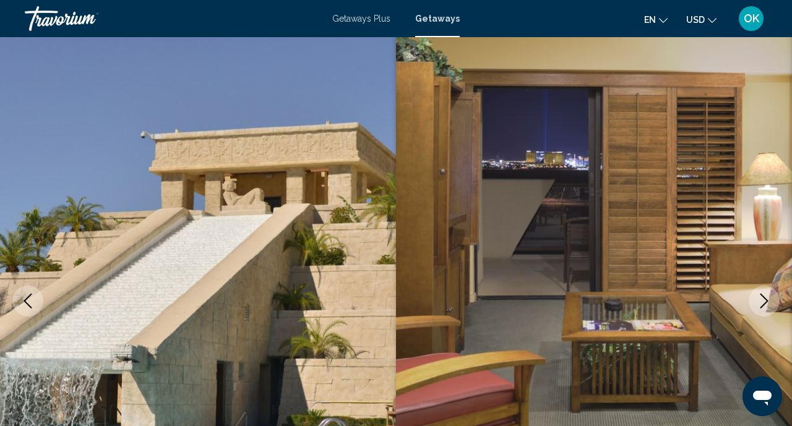
scroll to position [118, 0]
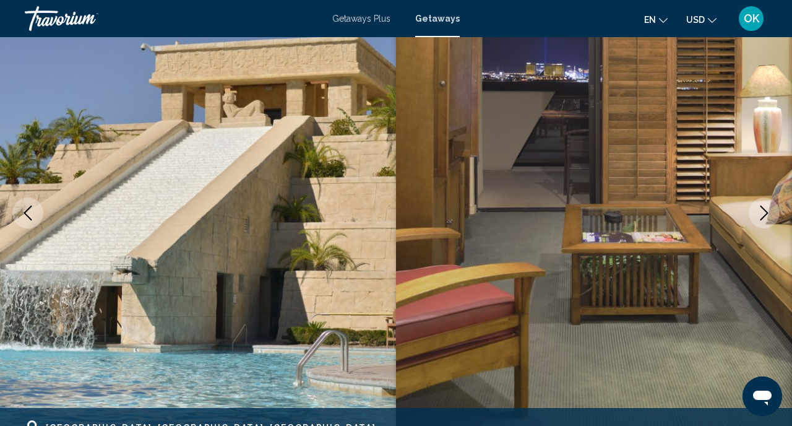
click at [765, 207] on icon "Next image" at bounding box center [763, 212] width 15 height 15
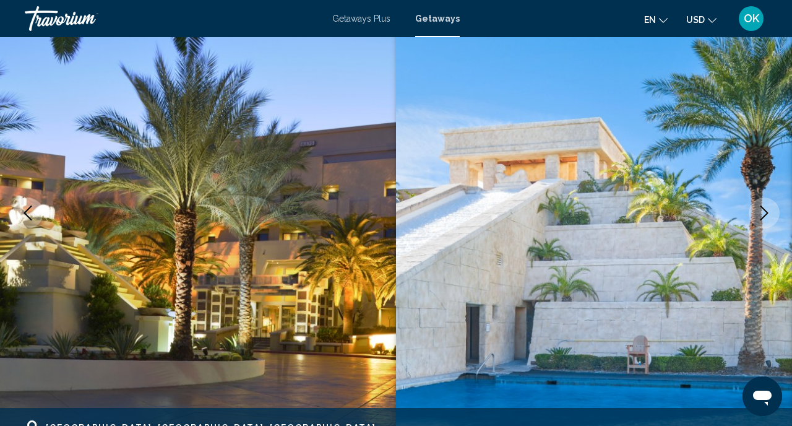
click at [765, 207] on icon "Next image" at bounding box center [763, 212] width 15 height 15
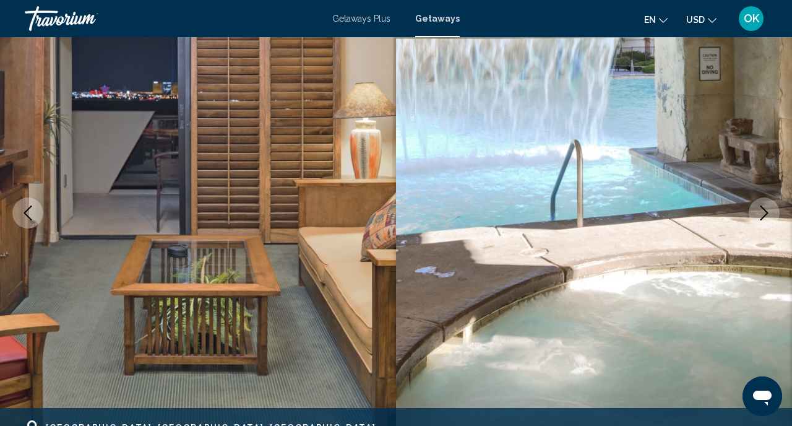
click at [765, 207] on icon "Next image" at bounding box center [763, 212] width 15 height 15
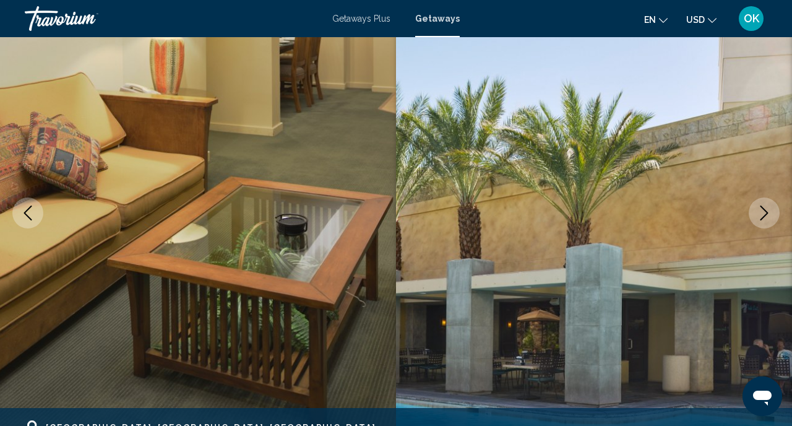
click at [765, 207] on icon "Next image" at bounding box center [763, 212] width 15 height 15
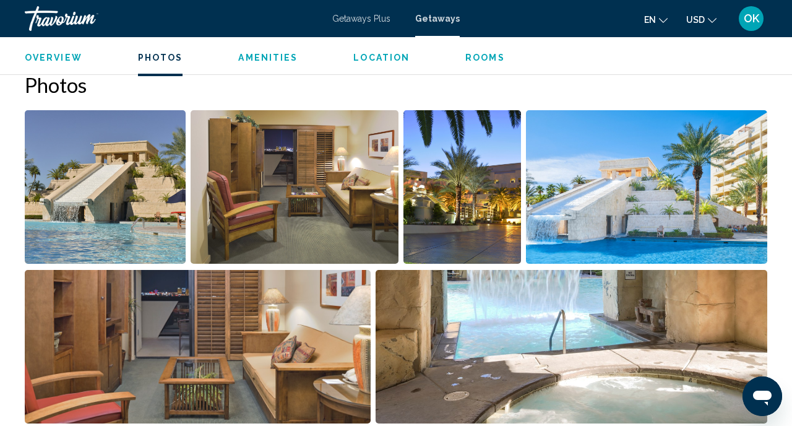
scroll to position [792, 0]
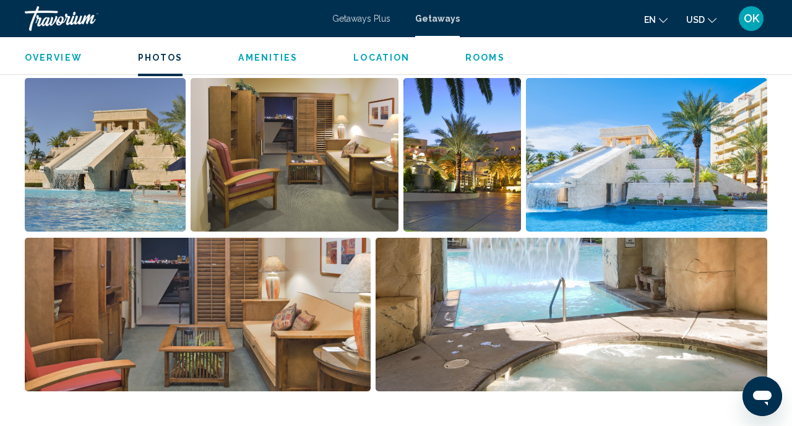
click at [121, 140] on img "Open full-screen image slider" at bounding box center [105, 154] width 161 height 153
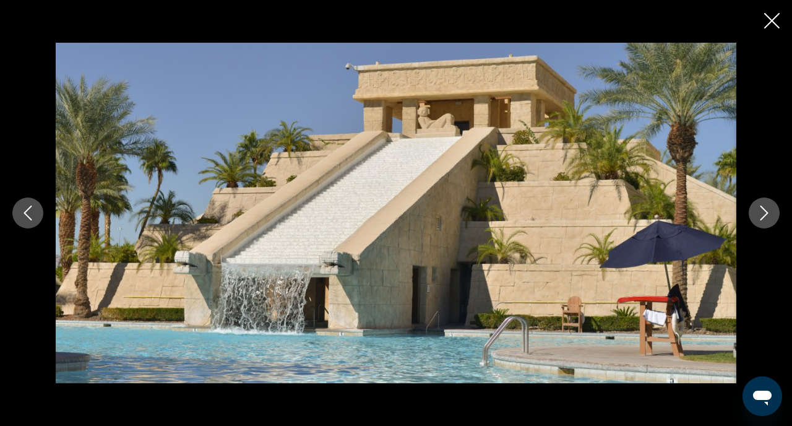
click at [760, 212] on icon "Next image" at bounding box center [763, 212] width 15 height 15
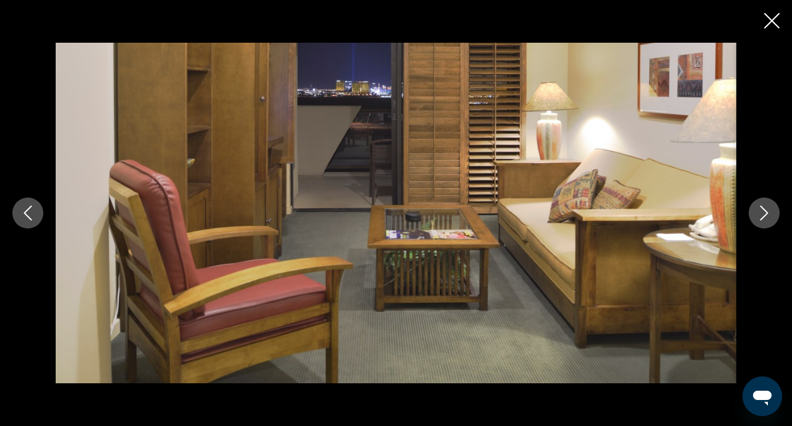
click at [760, 212] on icon "Next image" at bounding box center [763, 212] width 15 height 15
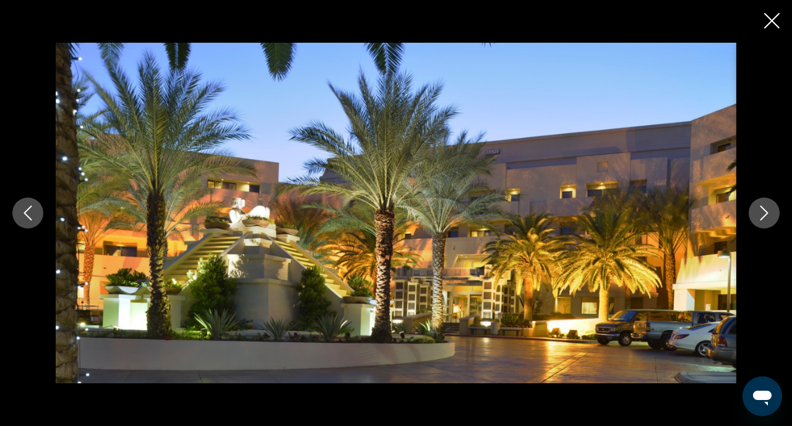
click at [760, 212] on icon "Next image" at bounding box center [763, 212] width 15 height 15
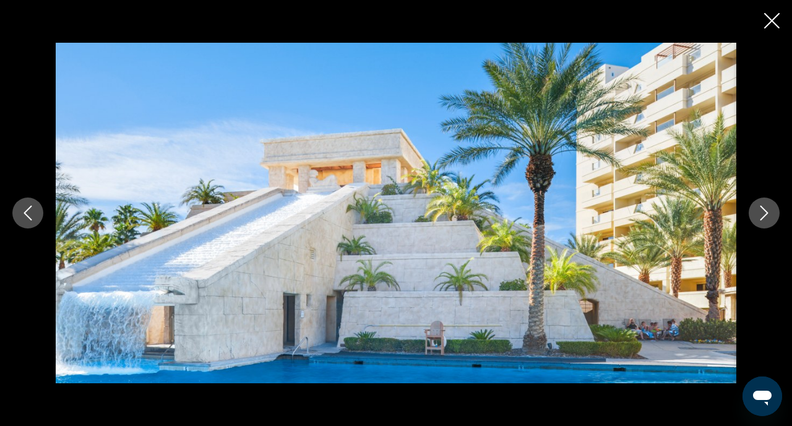
click at [760, 212] on icon "Next image" at bounding box center [763, 212] width 15 height 15
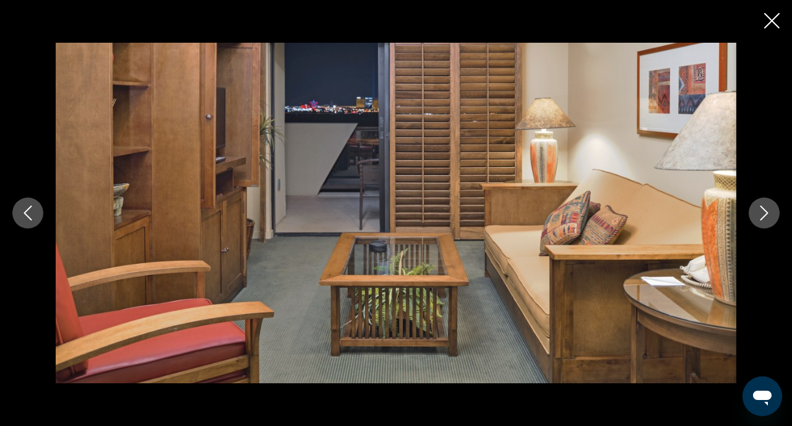
click at [760, 212] on icon "Next image" at bounding box center [763, 212] width 15 height 15
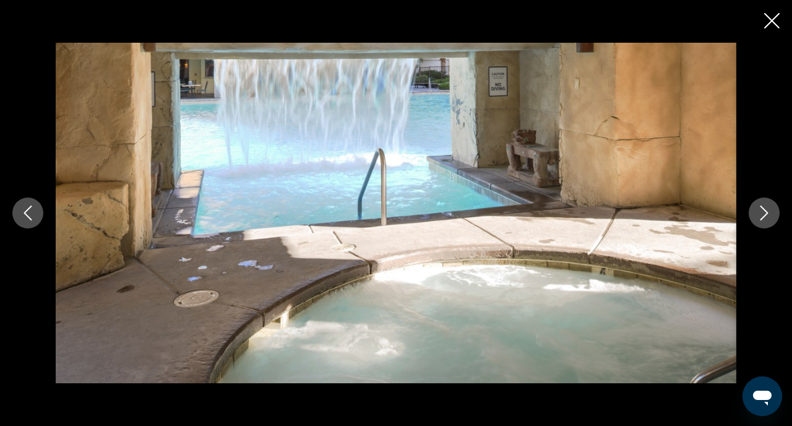
click at [760, 212] on icon "Next image" at bounding box center [763, 212] width 15 height 15
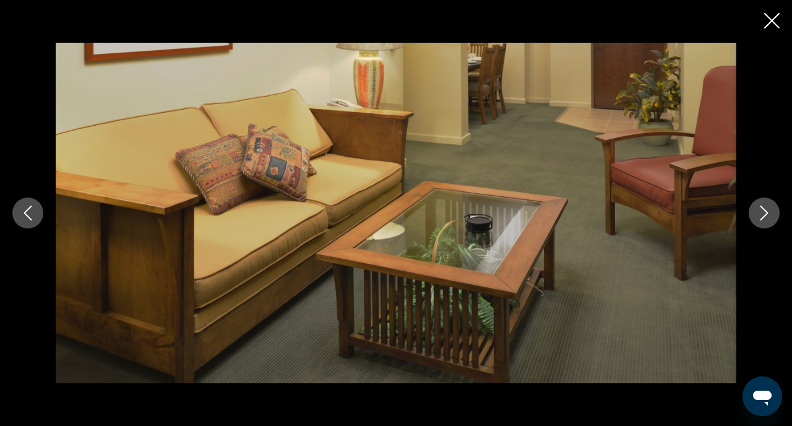
click at [760, 212] on icon "Next image" at bounding box center [763, 212] width 15 height 15
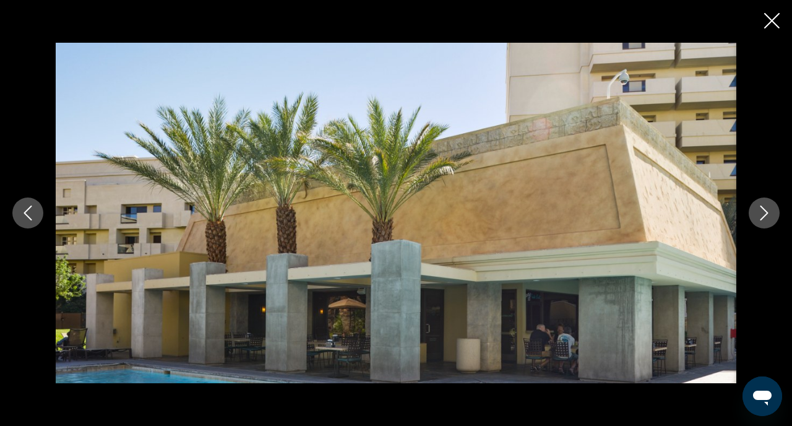
click at [760, 212] on icon "Next image" at bounding box center [763, 212] width 15 height 15
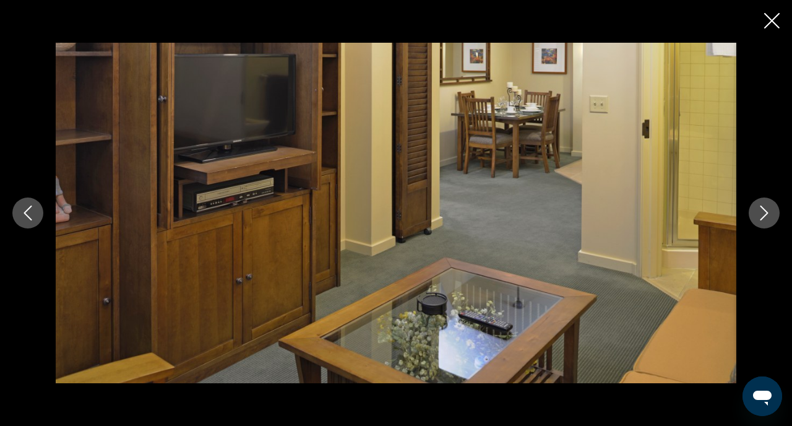
click at [760, 212] on icon "Next image" at bounding box center [763, 212] width 15 height 15
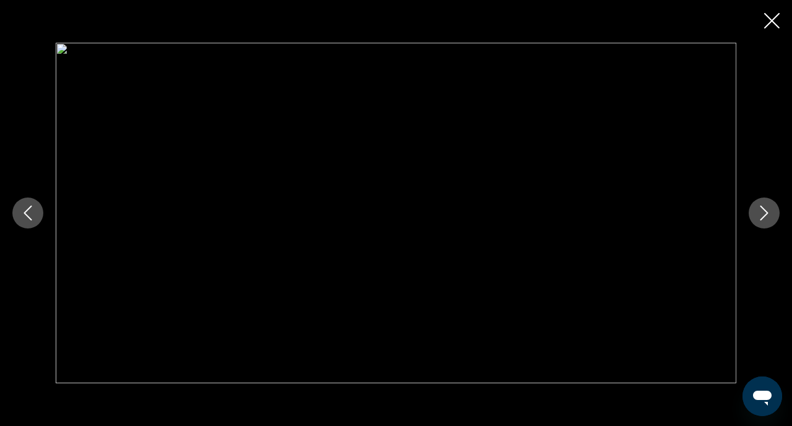
click at [775, 15] on icon "Close slideshow" at bounding box center [771, 20] width 15 height 15
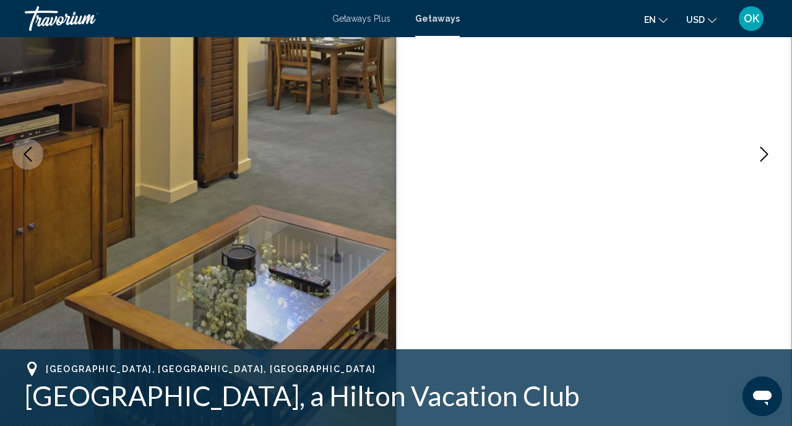
scroll to position [0, 0]
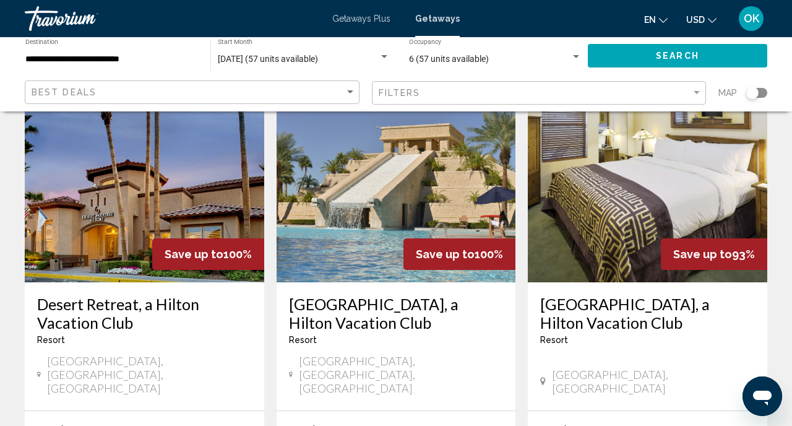
scroll to position [85, 0]
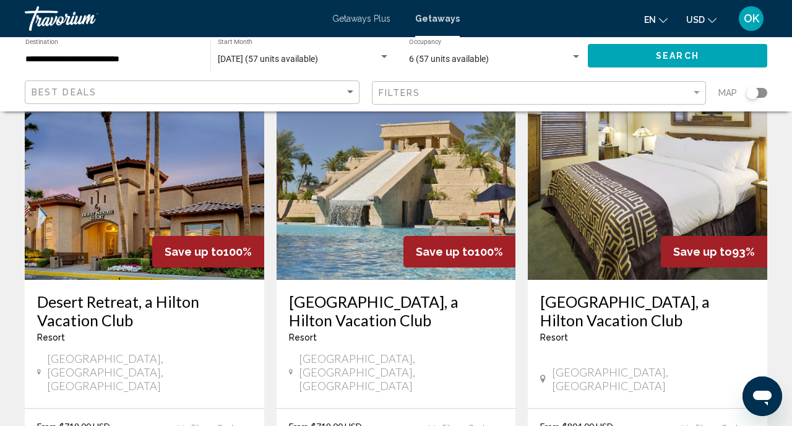
click at [614, 299] on h3 "[GEOGRAPHIC_DATA], a Hilton Vacation Club" at bounding box center [647, 310] width 215 height 37
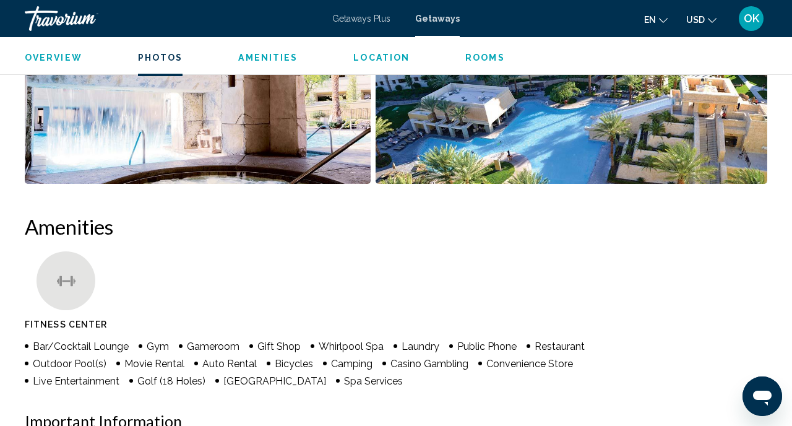
scroll to position [749, 0]
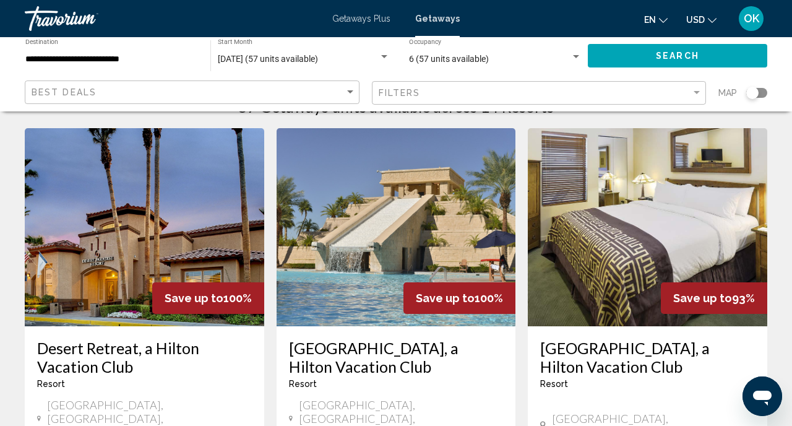
scroll to position [54, 0]
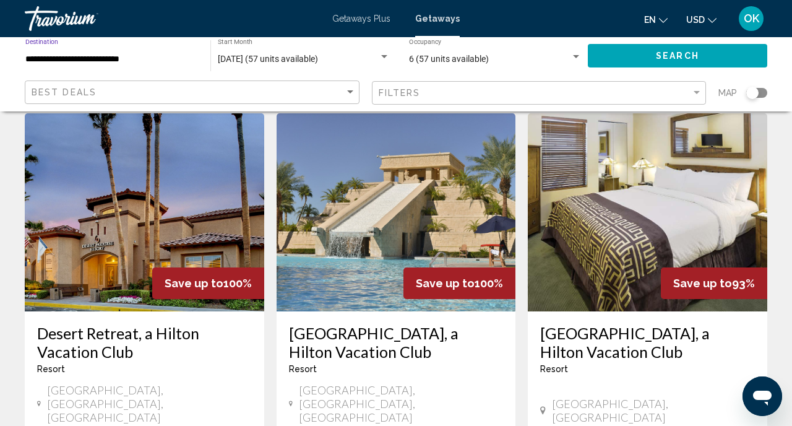
click at [96, 61] on input "**********" at bounding box center [111, 59] width 173 height 10
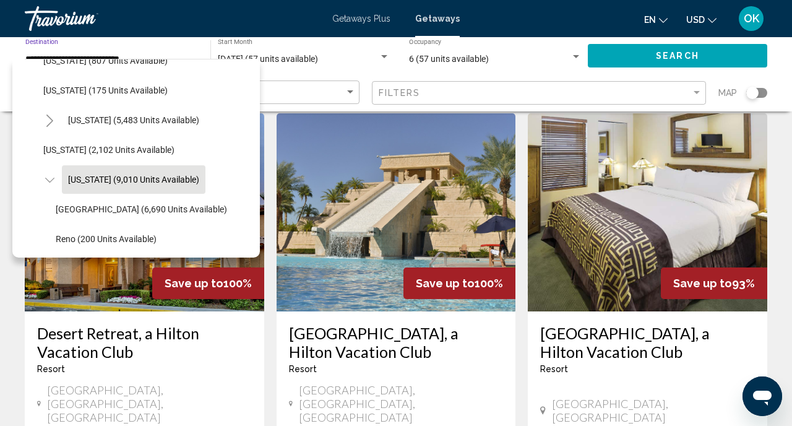
scroll to position [669, 0]
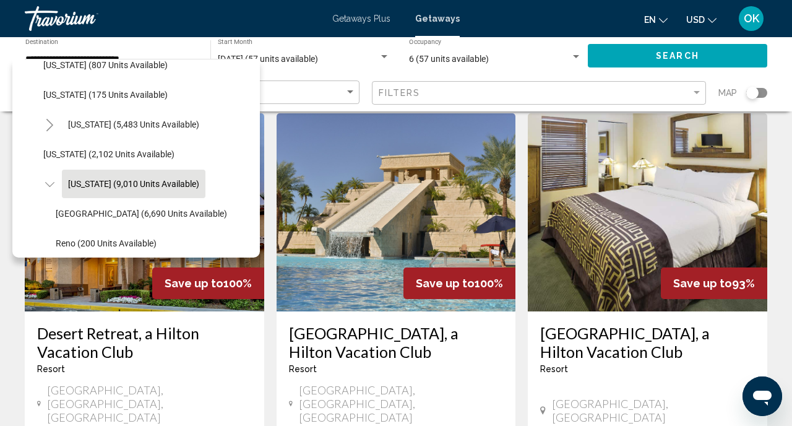
click at [361, 75] on app-map-search-filters "Best Deals Filters Map" at bounding box center [395, 92] width 767 height 37
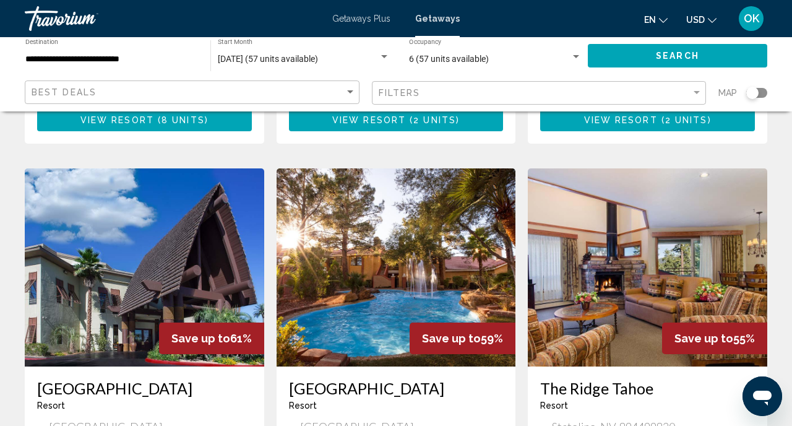
scroll to position [1424, 0]
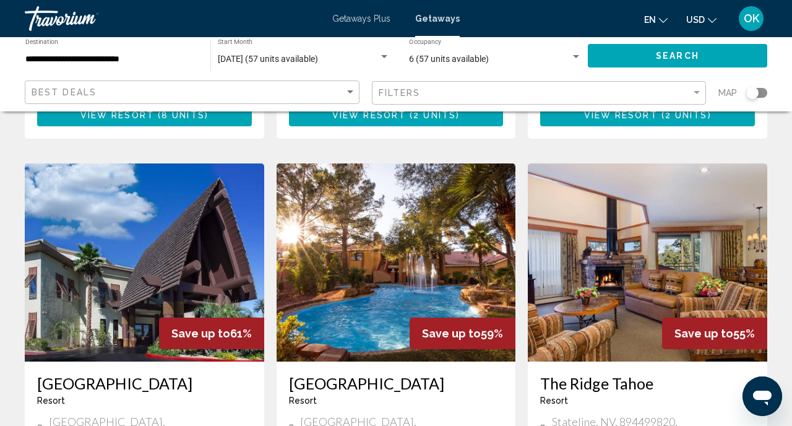
click at [610, 208] on img "Main content" at bounding box center [647, 262] width 239 height 198
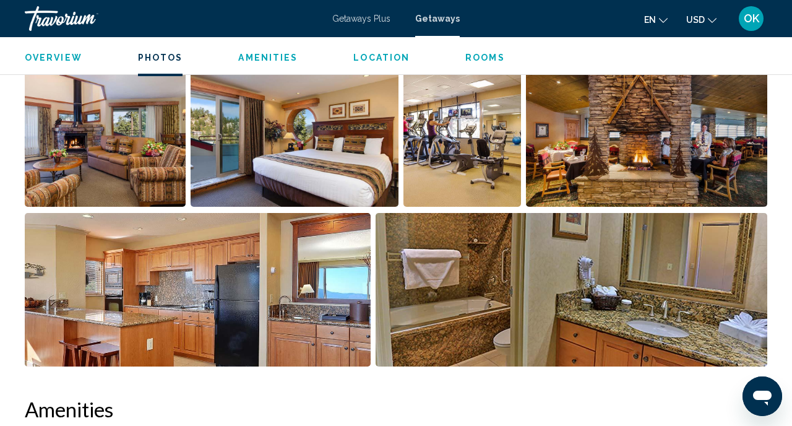
scroll to position [839, 0]
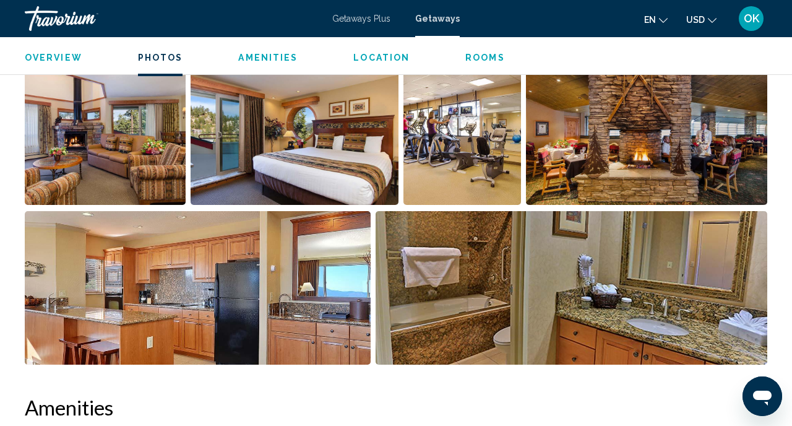
click at [149, 152] on img "Open full-screen image slider" at bounding box center [105, 127] width 161 height 153
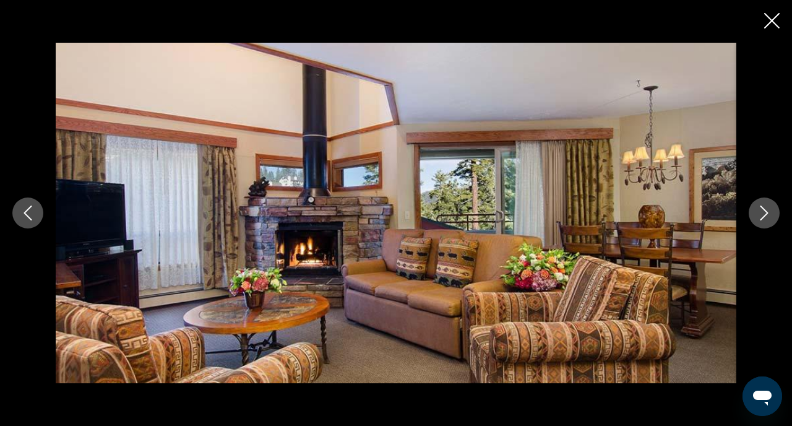
click at [764, 215] on icon "Next image" at bounding box center [764, 212] width 8 height 15
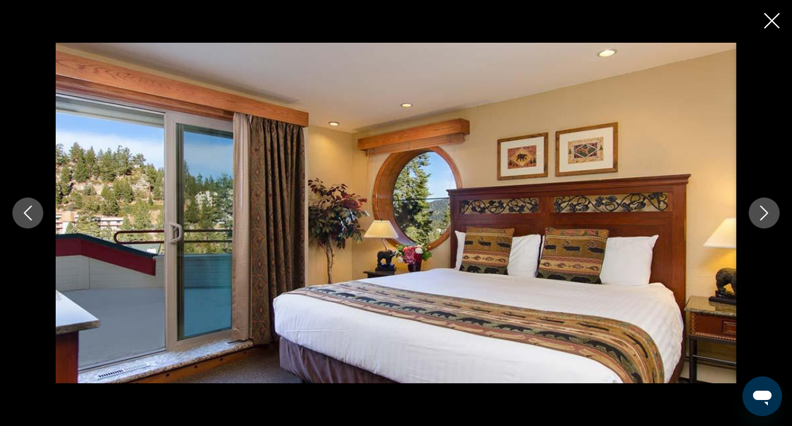
click at [764, 215] on icon "Next image" at bounding box center [764, 212] width 8 height 15
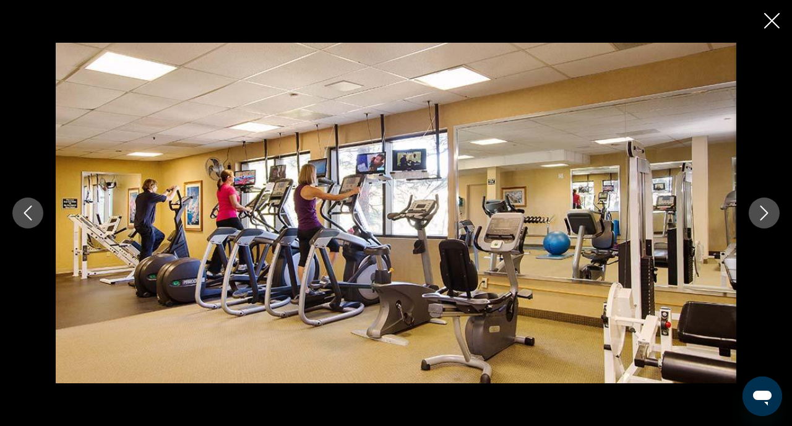
click at [764, 215] on icon "Next image" at bounding box center [764, 212] width 8 height 15
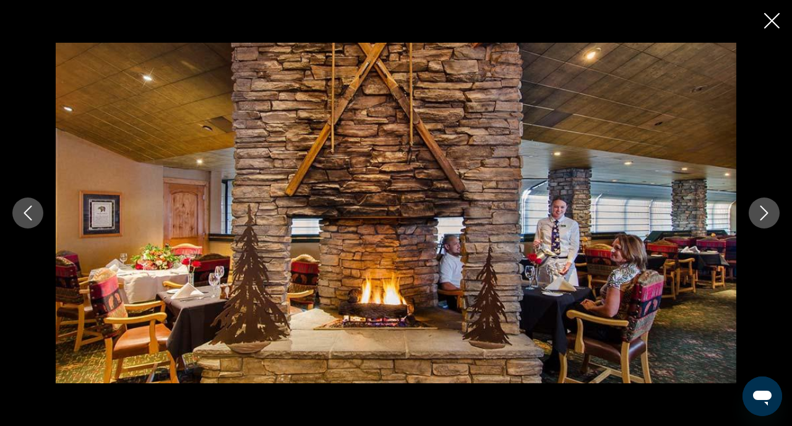
click at [764, 215] on icon "Next image" at bounding box center [764, 212] width 8 height 15
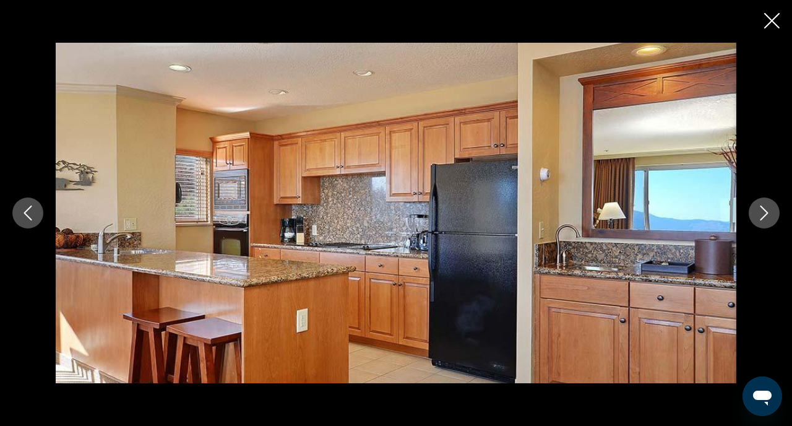
click at [764, 215] on icon "Next image" at bounding box center [764, 212] width 8 height 15
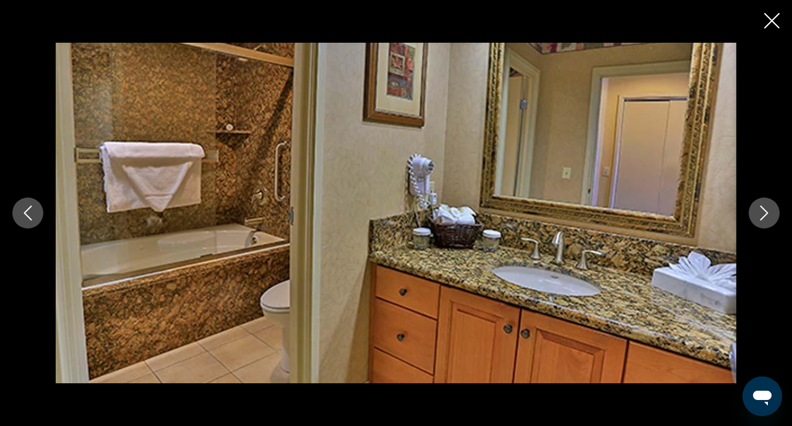
click at [764, 215] on icon "Next image" at bounding box center [764, 212] width 8 height 15
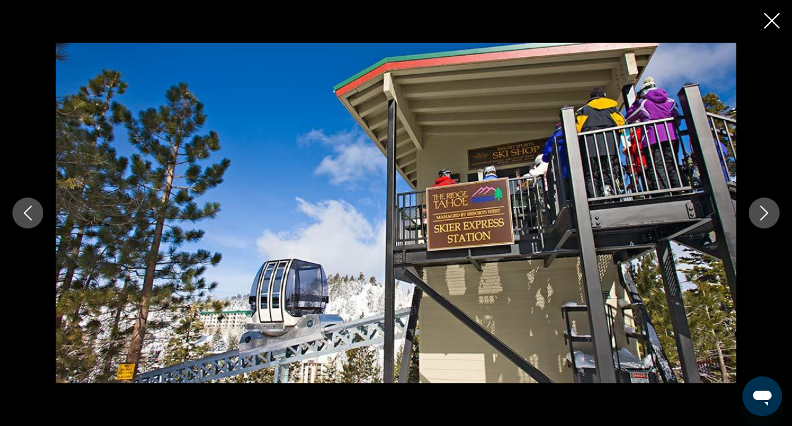
click at [764, 215] on icon "Next image" at bounding box center [764, 212] width 8 height 15
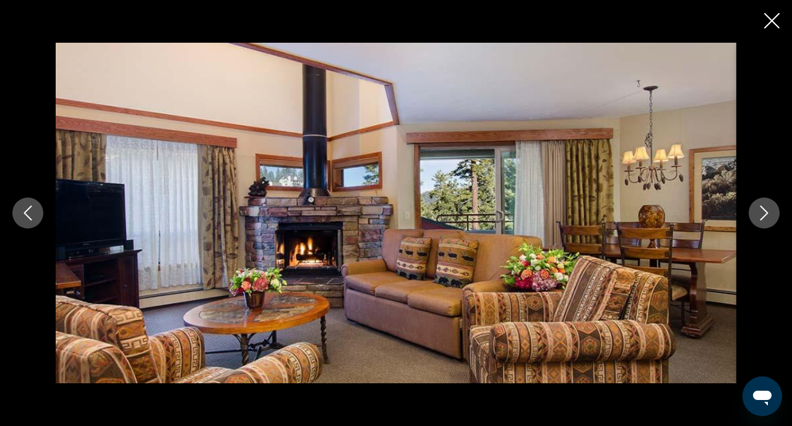
click at [764, 215] on icon "Next image" at bounding box center [764, 212] width 8 height 15
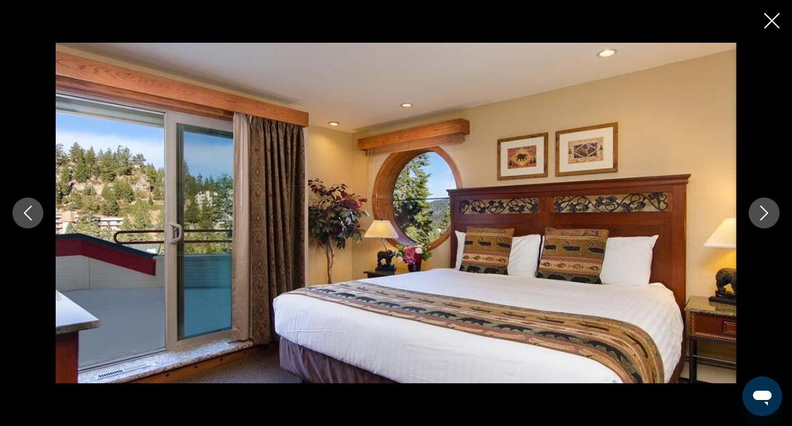
click at [764, 215] on icon "Next image" at bounding box center [764, 212] width 8 height 15
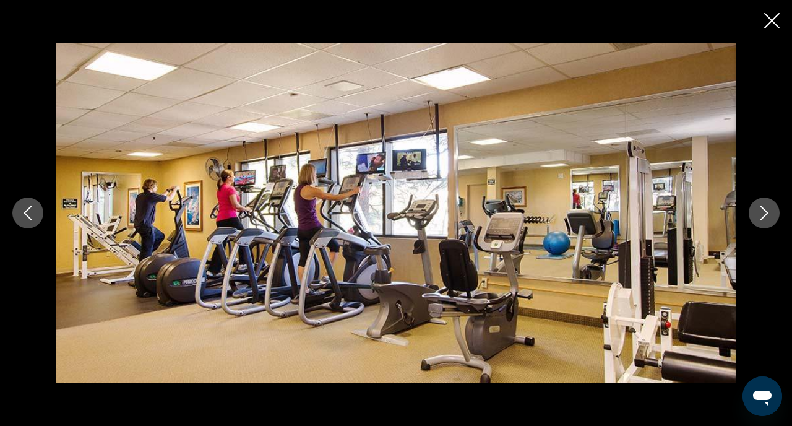
click at [772, 19] on icon "Close slideshow" at bounding box center [771, 20] width 15 height 15
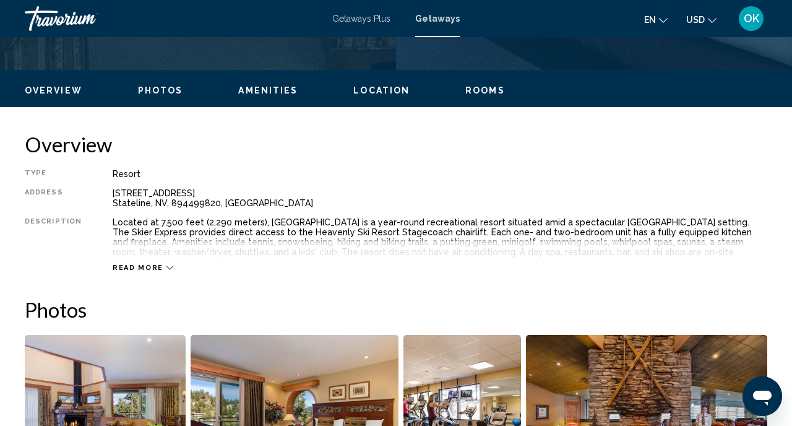
scroll to position [554, 0]
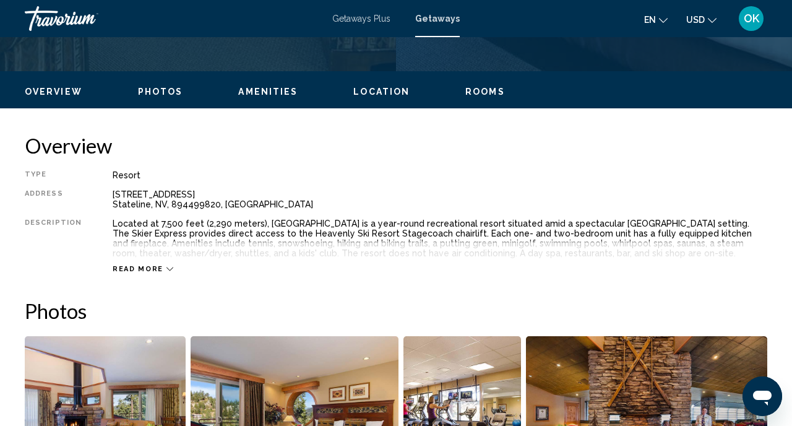
click at [159, 272] on div "Read more" at bounding box center [143, 269] width 61 height 8
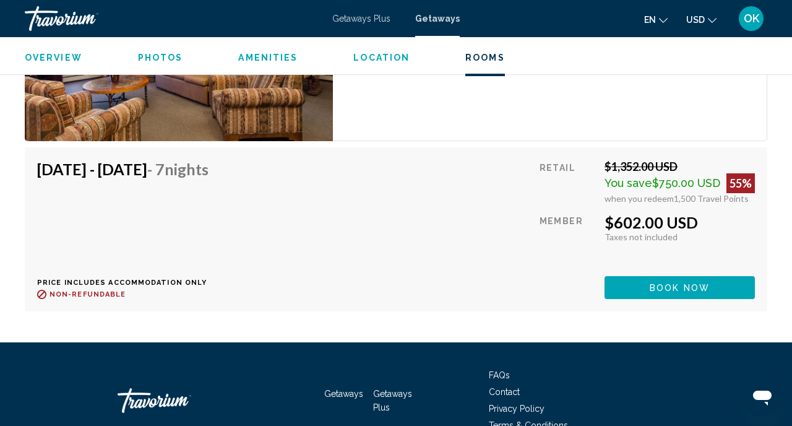
scroll to position [2379, 0]
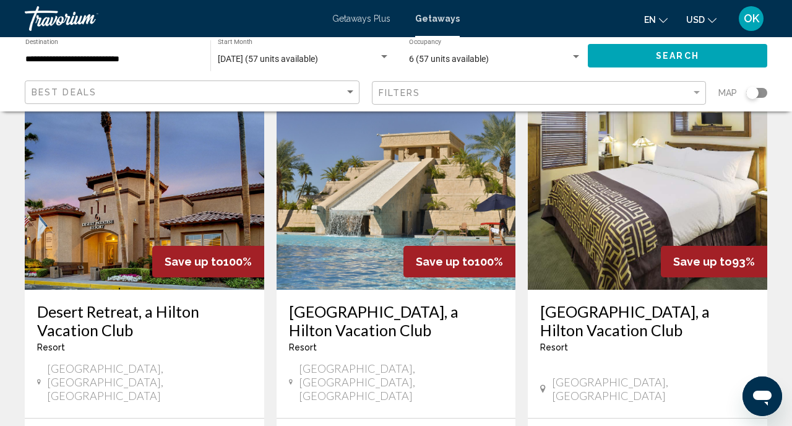
scroll to position [75, 0]
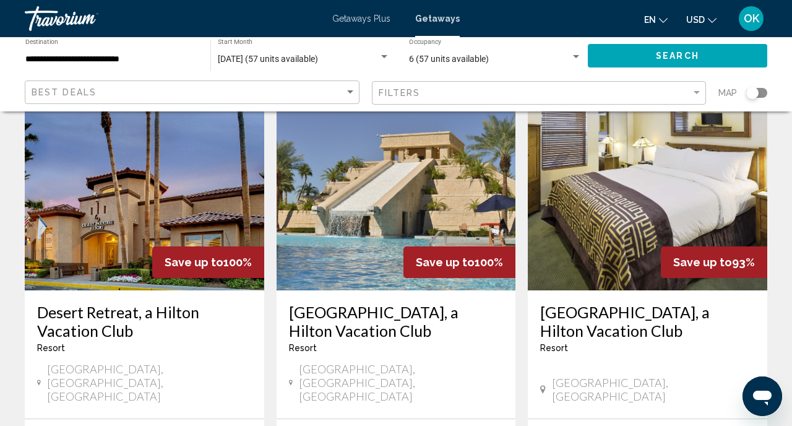
click at [409, 212] on img "Main content" at bounding box center [395, 191] width 239 height 198
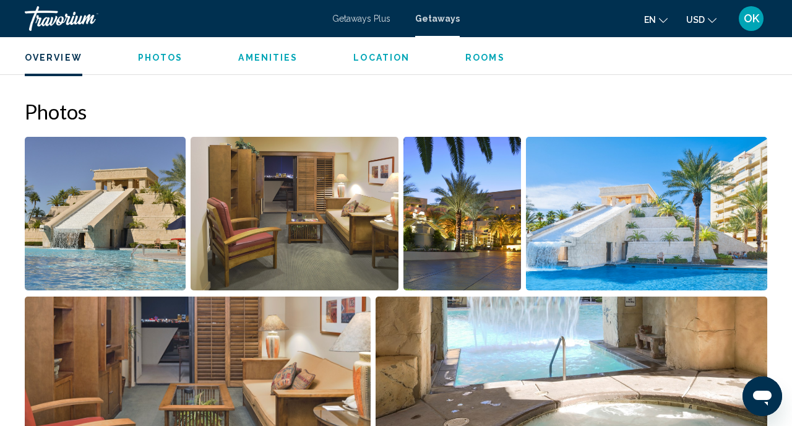
scroll to position [730, 0]
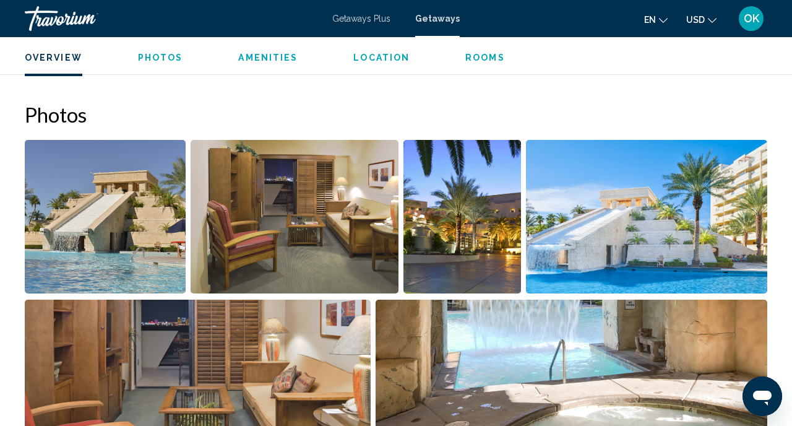
click at [113, 216] on img "Open full-screen image slider" at bounding box center [105, 216] width 161 height 153
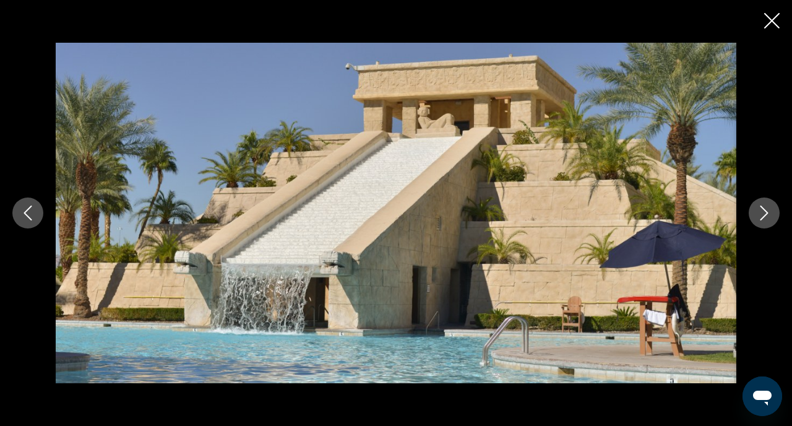
click at [762, 215] on icon "Next image" at bounding box center [763, 212] width 15 height 15
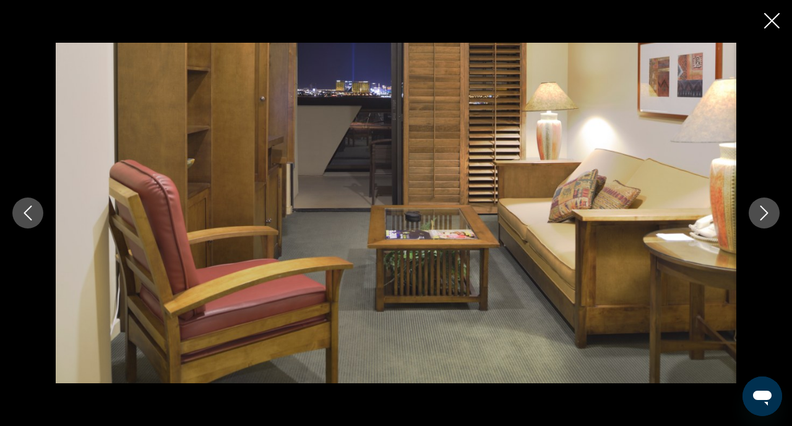
click at [763, 212] on icon "Next image" at bounding box center [763, 212] width 15 height 15
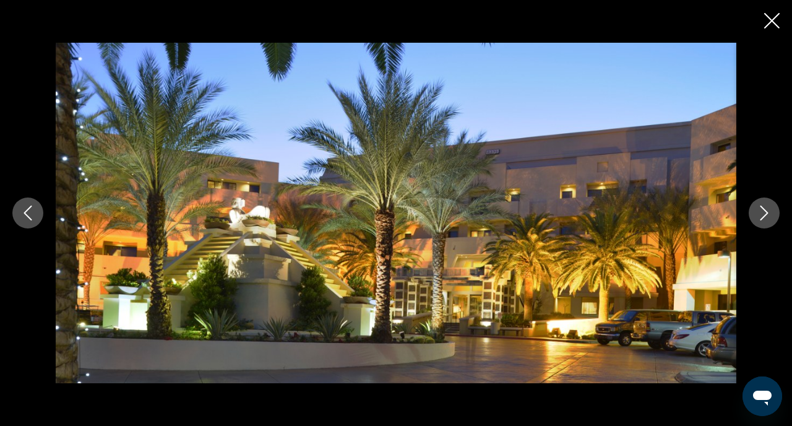
click at [763, 212] on icon "Next image" at bounding box center [763, 212] width 15 height 15
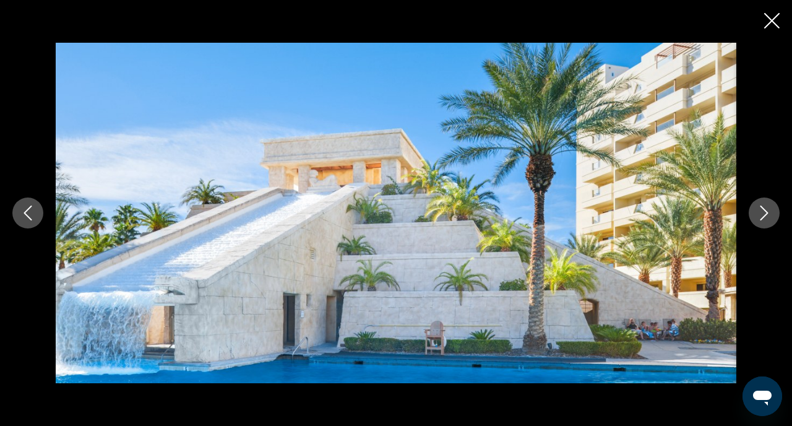
click at [763, 212] on icon "Next image" at bounding box center [763, 212] width 15 height 15
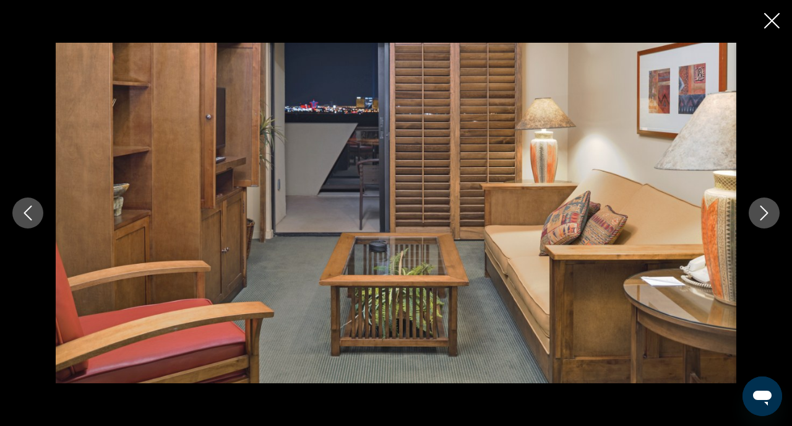
click at [763, 212] on icon "Next image" at bounding box center [763, 212] width 15 height 15
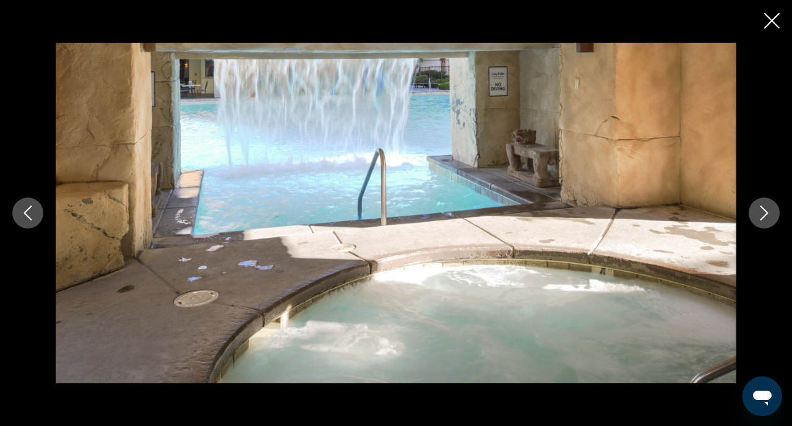
click at [763, 212] on icon "Next image" at bounding box center [763, 212] width 15 height 15
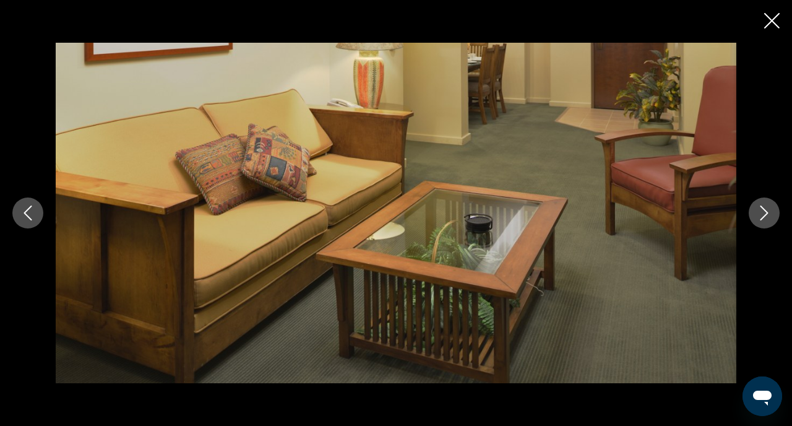
click at [775, 24] on icon "Close slideshow" at bounding box center [771, 20] width 15 height 15
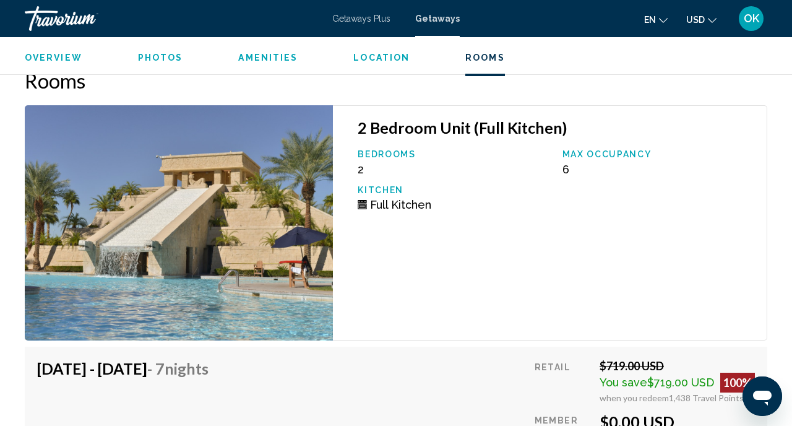
scroll to position [2184, 0]
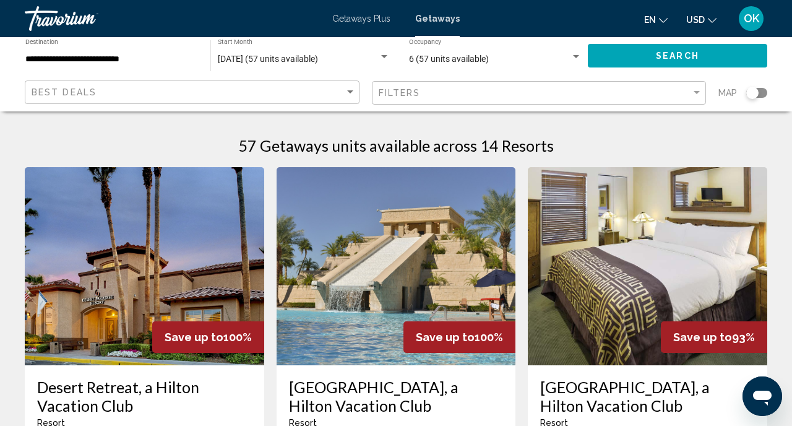
click at [285, 58] on span "[DATE] (57 units available)" at bounding box center [268, 59] width 100 height 10
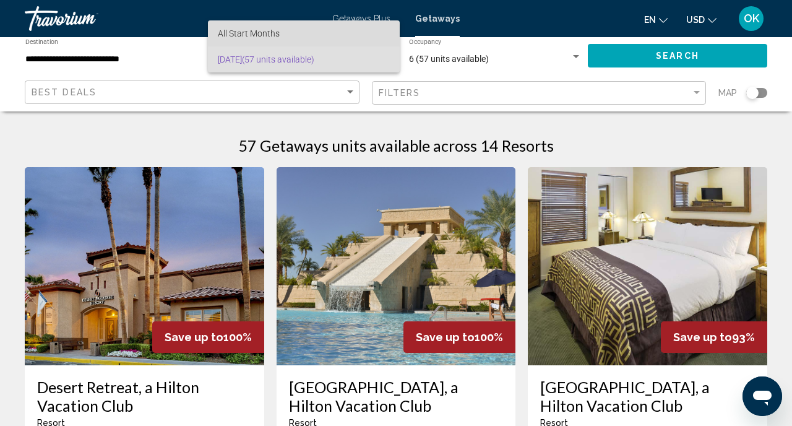
click at [268, 34] on span "All Start Months" at bounding box center [249, 33] width 62 height 10
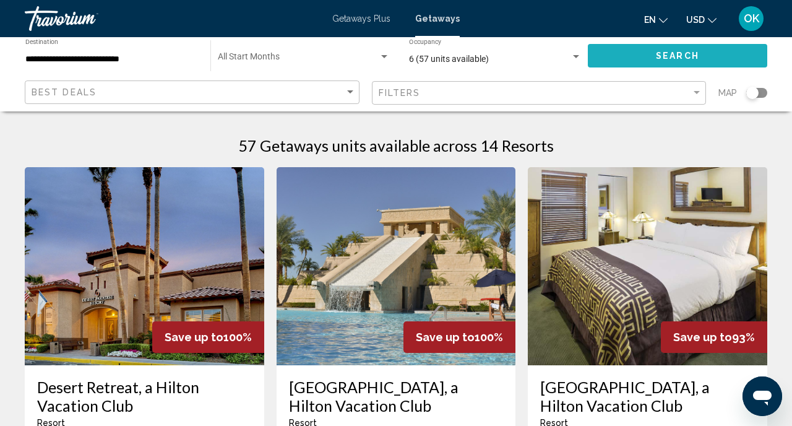
click at [666, 56] on span "Search" at bounding box center [677, 56] width 43 height 10
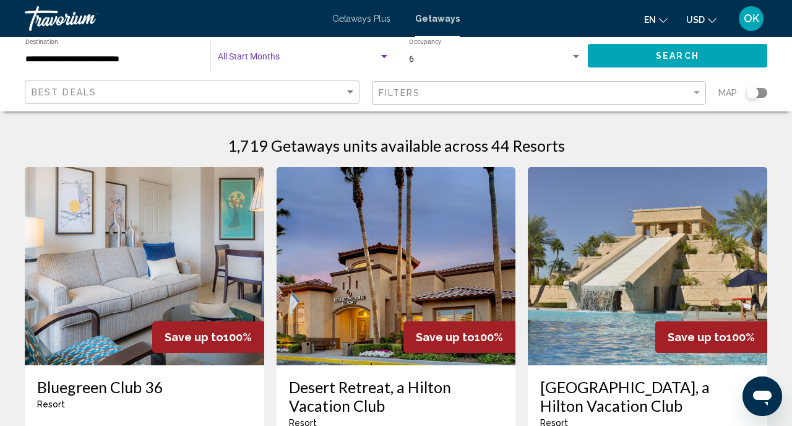
click at [299, 57] on span "Search widget" at bounding box center [298, 59] width 161 height 10
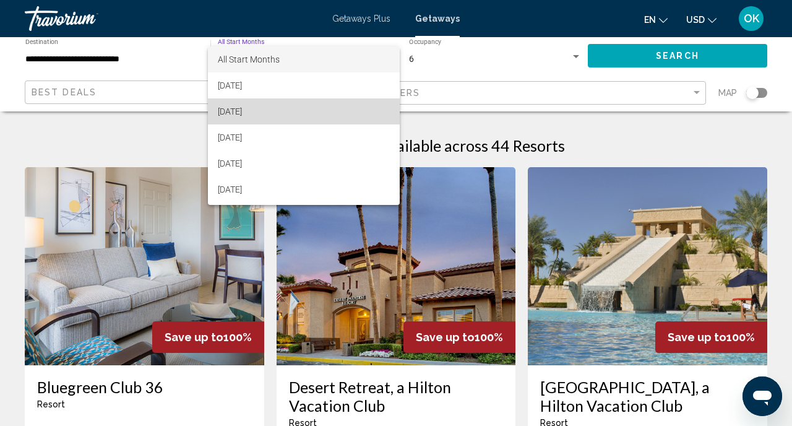
click at [259, 109] on span "[DATE]" at bounding box center [304, 111] width 172 height 26
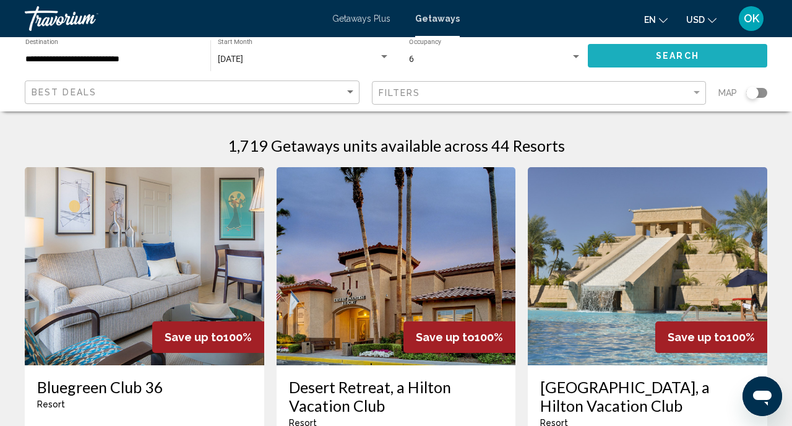
click at [685, 53] on span "Search" at bounding box center [677, 56] width 43 height 10
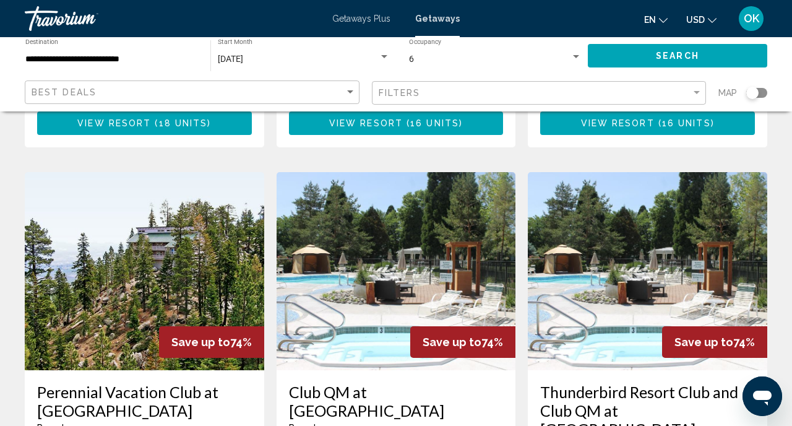
scroll to position [948, 0]
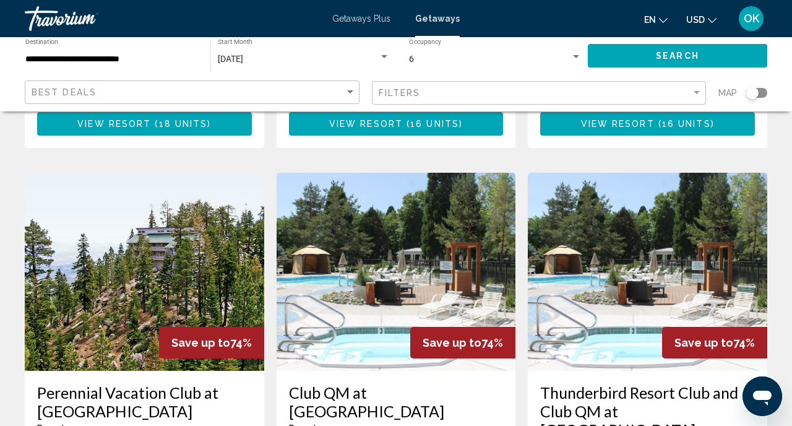
click at [406, 173] on img "Main content" at bounding box center [395, 272] width 239 height 198
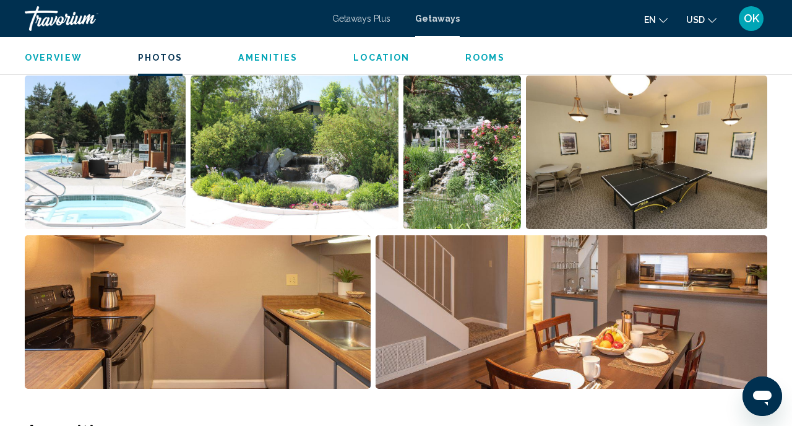
scroll to position [816, 0]
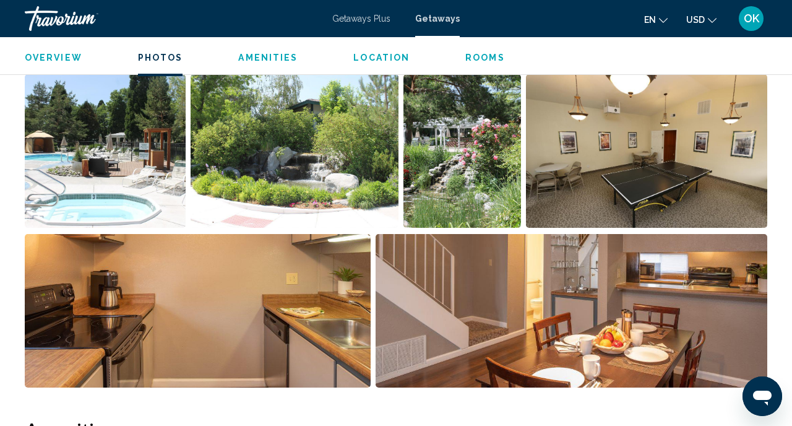
click at [124, 153] on img "Open full-screen image slider" at bounding box center [105, 150] width 161 height 153
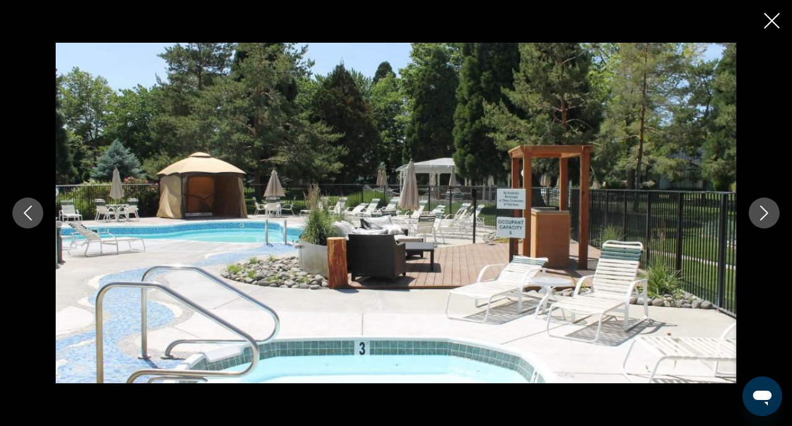
click at [761, 210] on icon "Next image" at bounding box center [763, 212] width 15 height 15
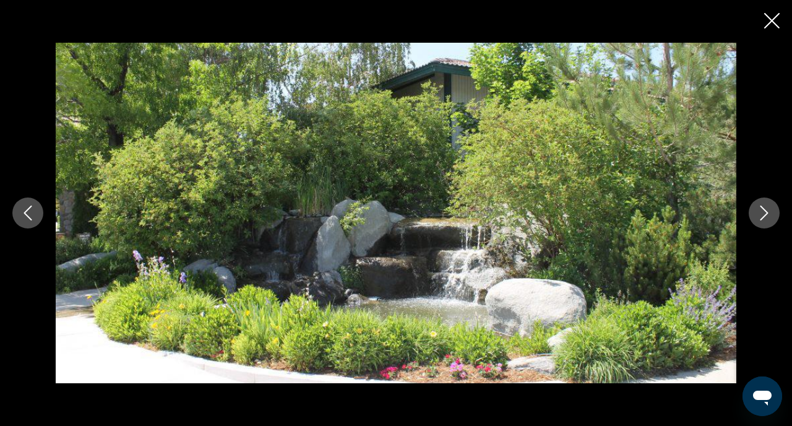
click at [761, 210] on icon "Next image" at bounding box center [763, 212] width 15 height 15
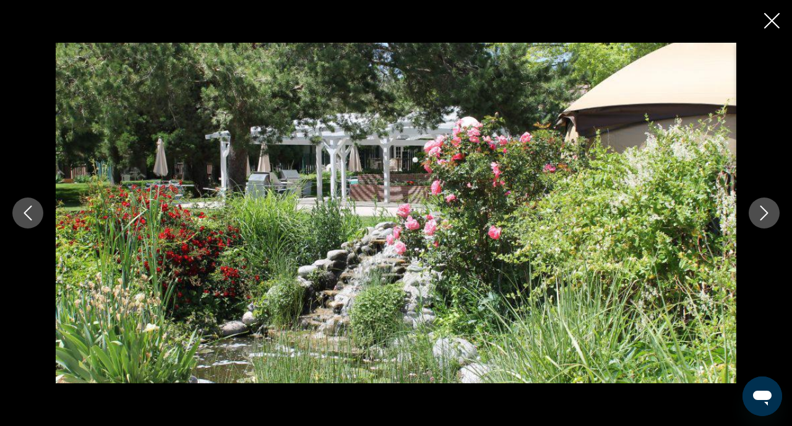
click at [761, 210] on icon "Next image" at bounding box center [763, 212] width 15 height 15
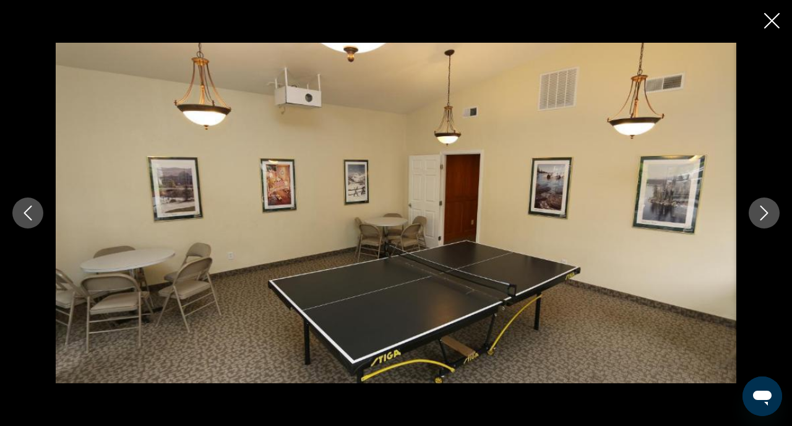
click at [761, 210] on icon "Next image" at bounding box center [763, 212] width 15 height 15
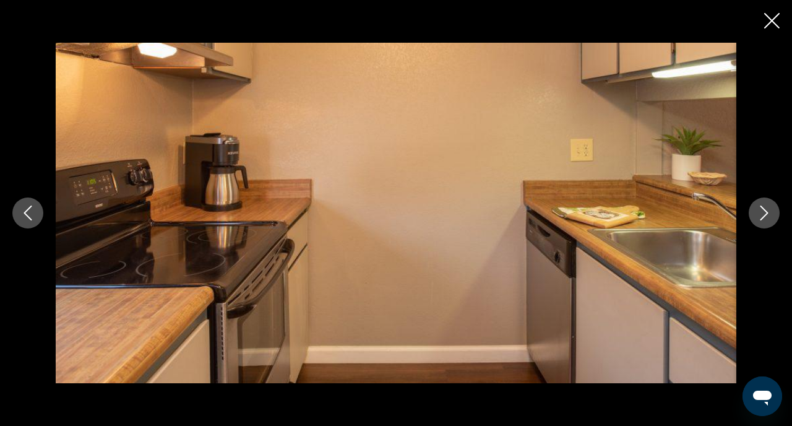
click at [761, 210] on icon "Next image" at bounding box center [763, 212] width 15 height 15
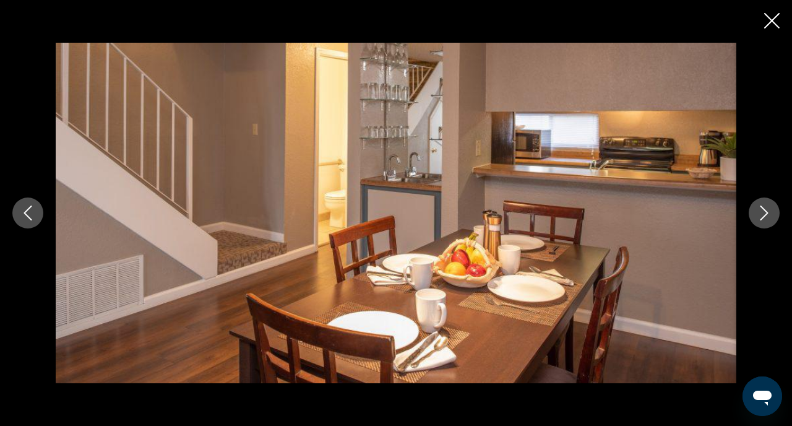
click at [761, 210] on icon "Next image" at bounding box center [763, 212] width 15 height 15
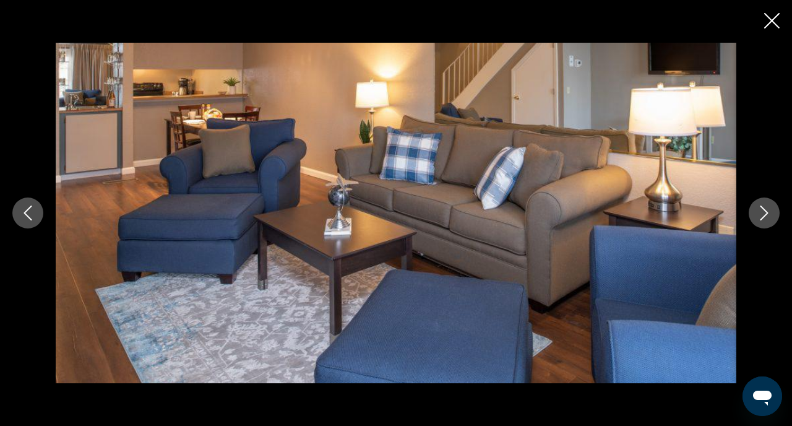
click at [761, 210] on icon "Next image" at bounding box center [763, 212] width 15 height 15
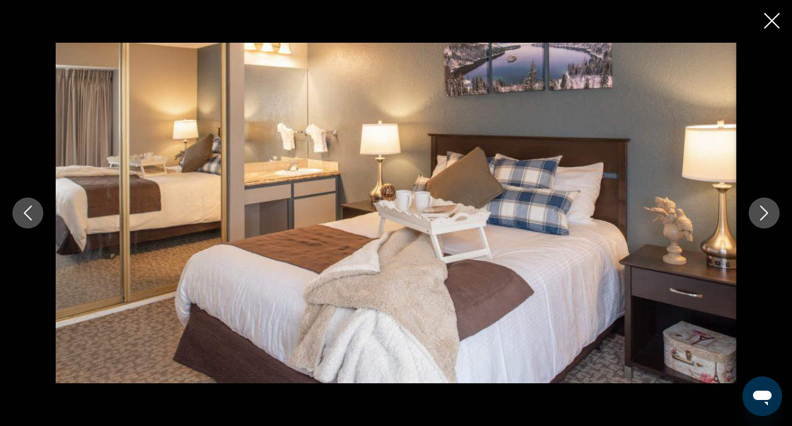
click at [761, 210] on icon "Next image" at bounding box center [763, 212] width 15 height 15
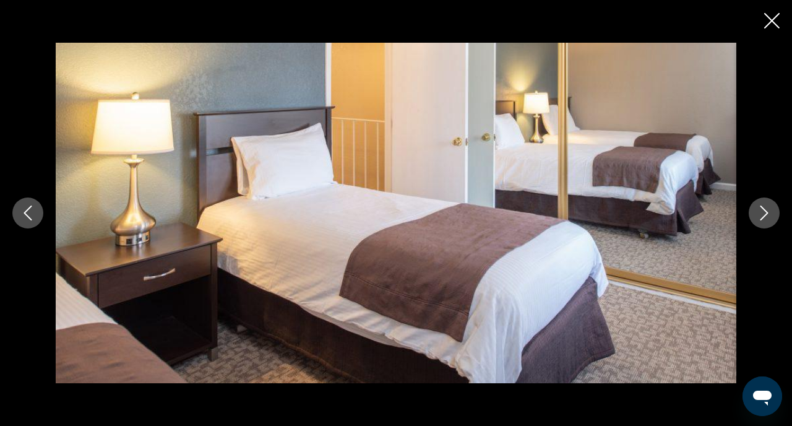
click at [761, 210] on icon "Next image" at bounding box center [763, 212] width 15 height 15
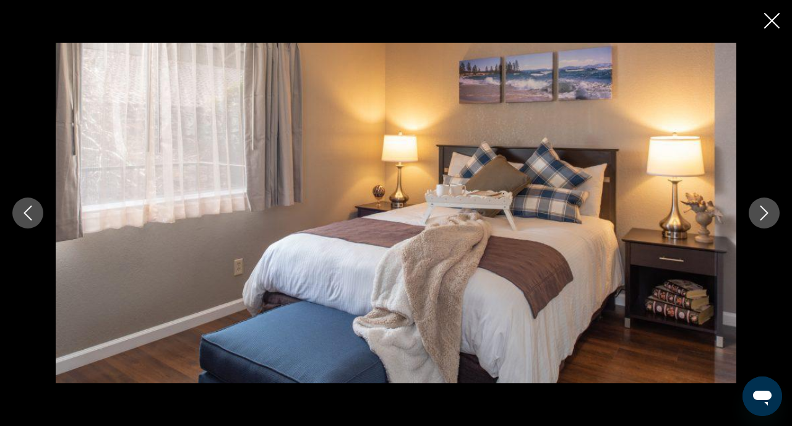
click at [761, 210] on icon "Next image" at bounding box center [763, 212] width 15 height 15
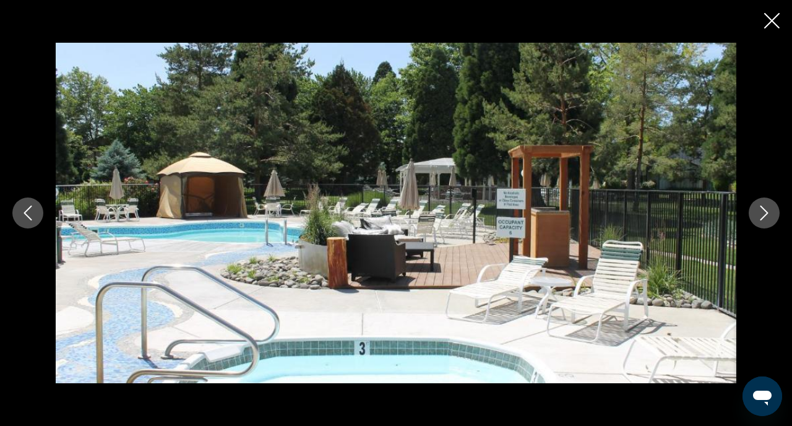
click at [769, 25] on icon "Close slideshow" at bounding box center [771, 20] width 15 height 15
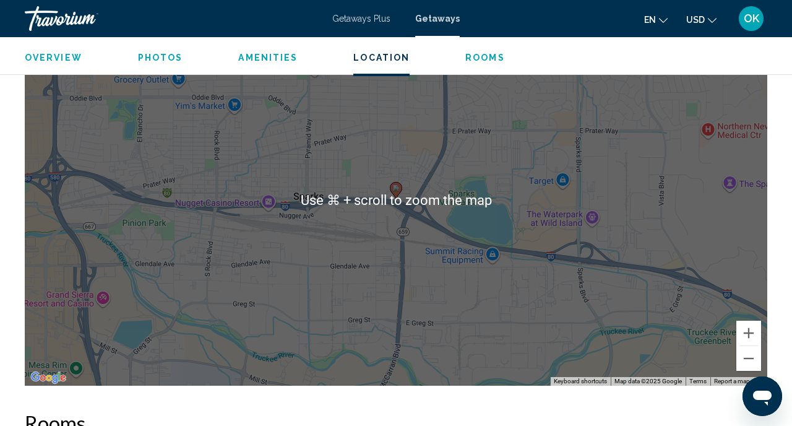
scroll to position [1709, 0]
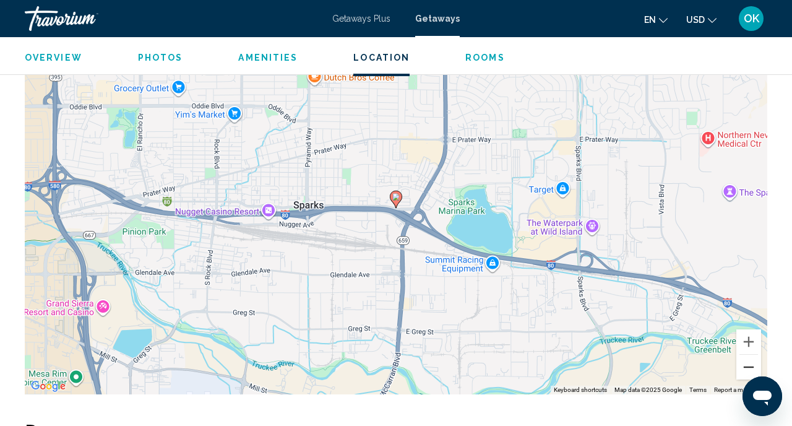
click at [756, 362] on button "Zoom out" at bounding box center [748, 366] width 25 height 25
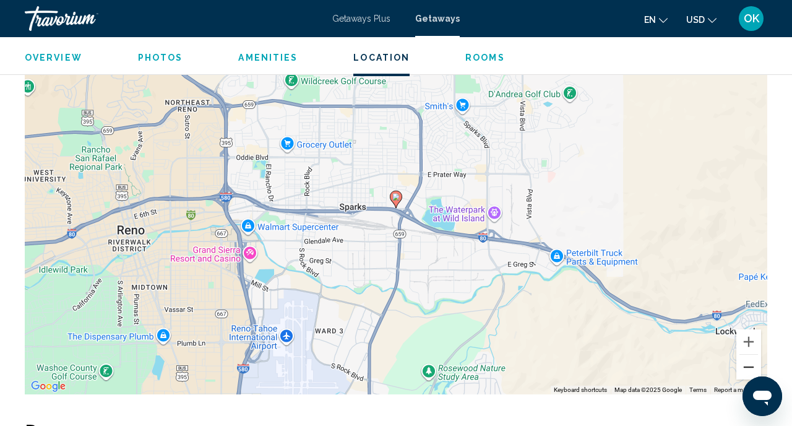
click at [756, 362] on button "Zoom out" at bounding box center [748, 366] width 25 height 25
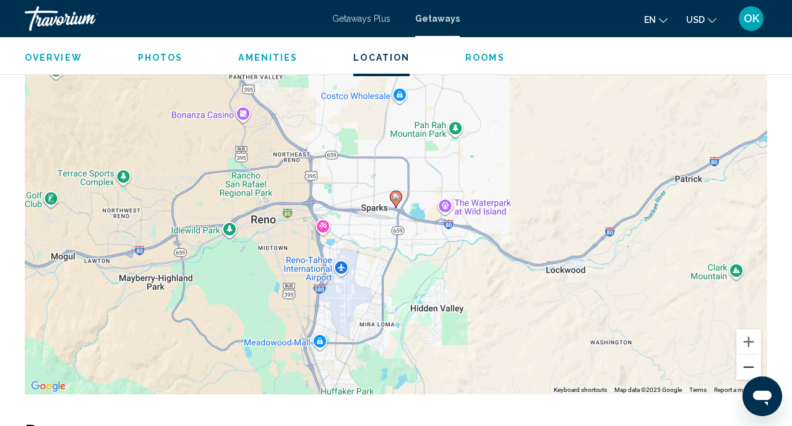
click at [756, 362] on button "Zoom out" at bounding box center [748, 366] width 25 height 25
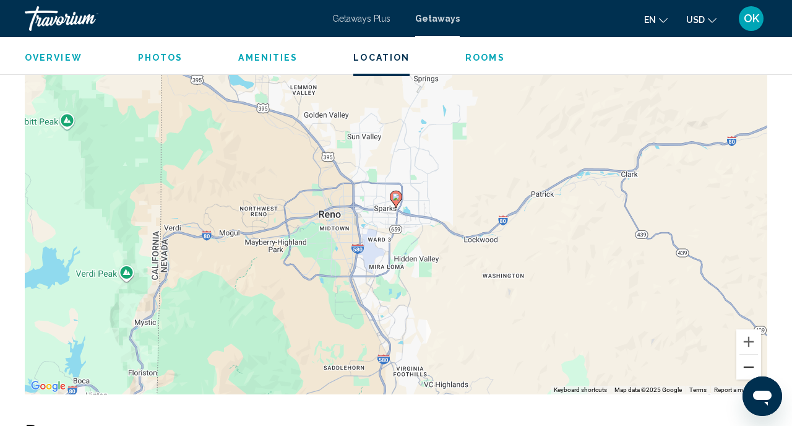
click at [756, 362] on button "Zoom out" at bounding box center [748, 366] width 25 height 25
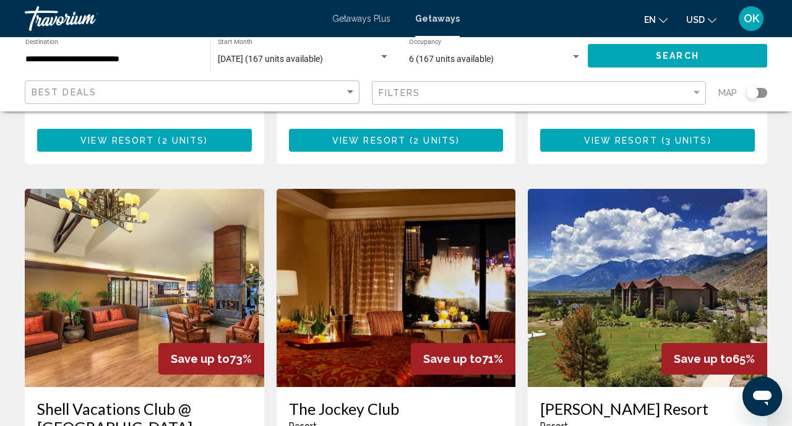
scroll to position [1408, 0]
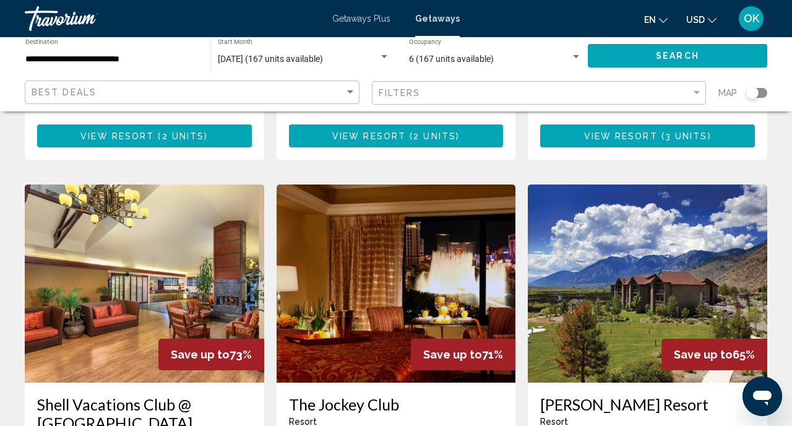
click at [663, 186] on img "Main content" at bounding box center [647, 283] width 239 height 198
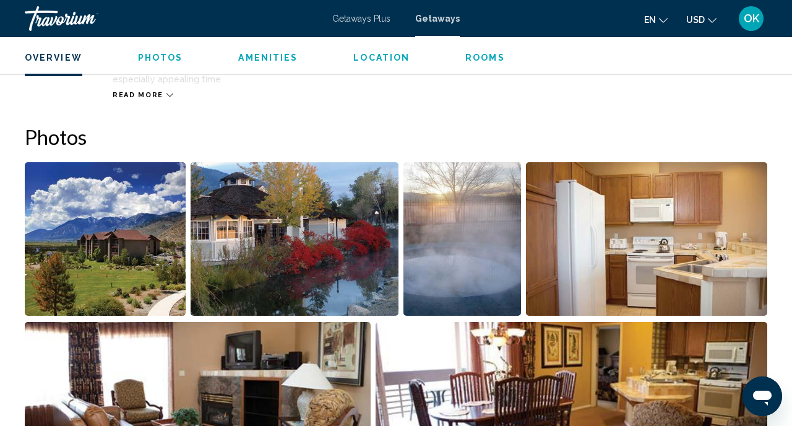
scroll to position [743, 0]
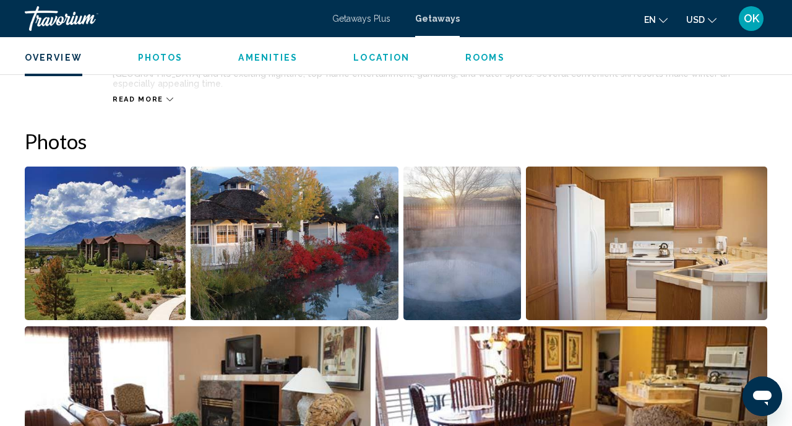
click at [107, 242] on img "Open full-screen image slider" at bounding box center [105, 242] width 161 height 153
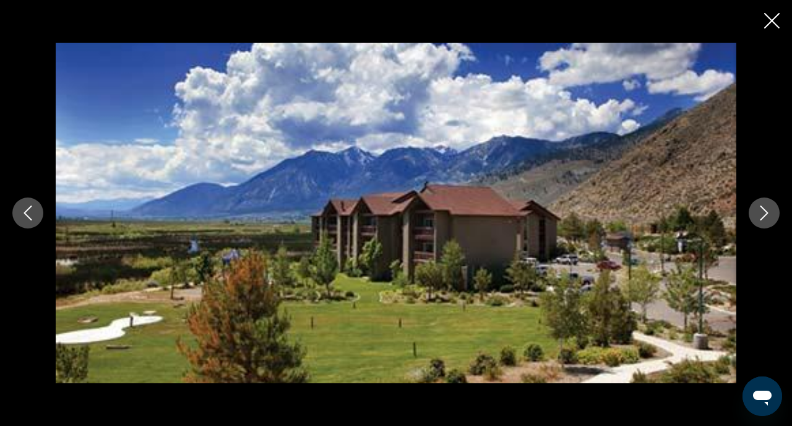
click at [764, 210] on icon "Next image" at bounding box center [764, 212] width 8 height 15
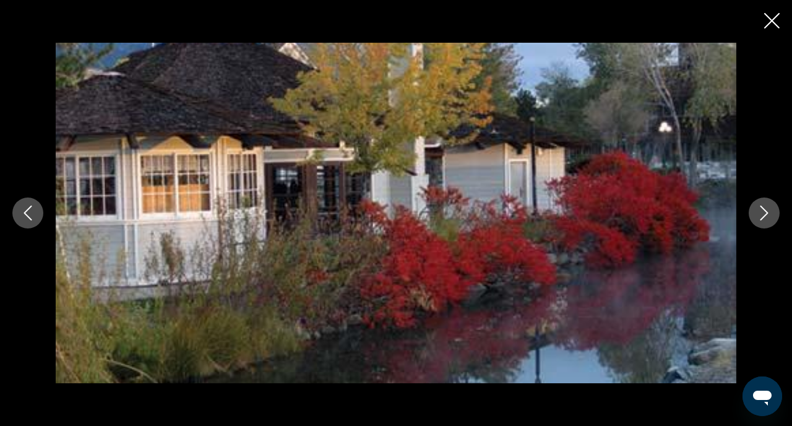
click at [764, 210] on icon "Next image" at bounding box center [764, 212] width 8 height 15
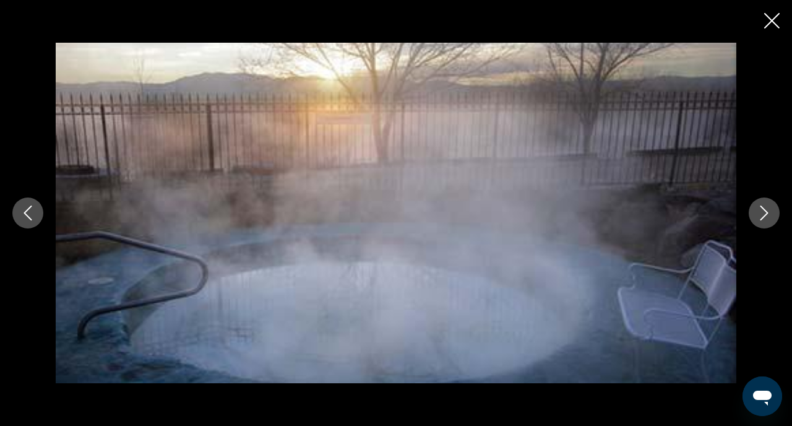
click at [764, 210] on icon "Next image" at bounding box center [764, 212] width 8 height 15
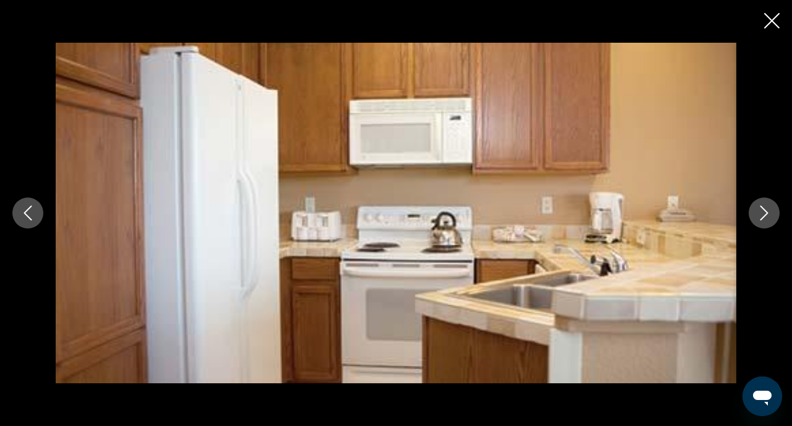
click at [764, 210] on icon "Next image" at bounding box center [764, 212] width 8 height 15
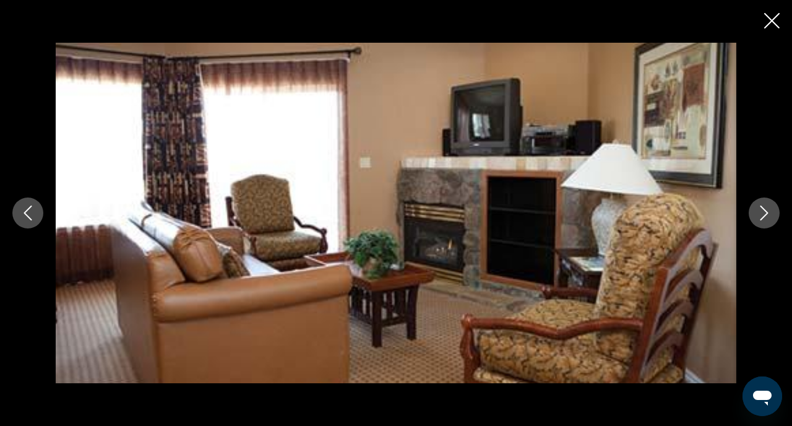
click at [764, 210] on icon "Next image" at bounding box center [764, 212] width 8 height 15
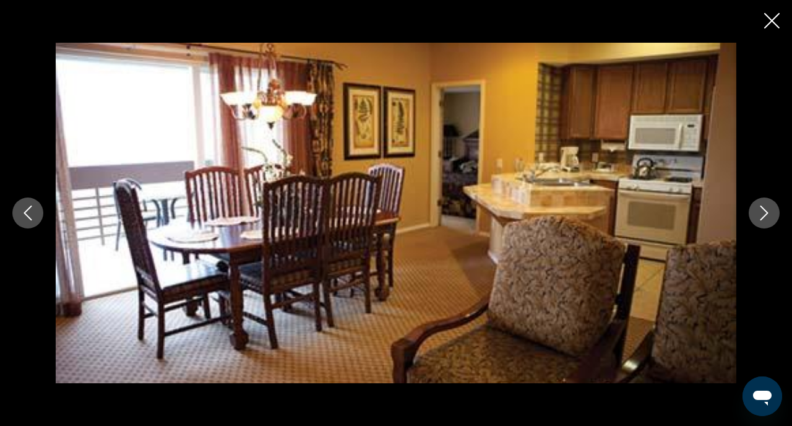
click at [764, 210] on icon "Next image" at bounding box center [764, 212] width 8 height 15
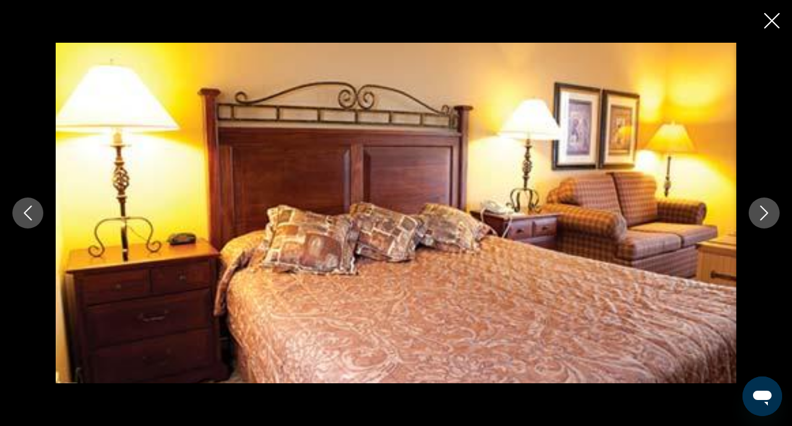
click at [764, 210] on icon "Next image" at bounding box center [764, 212] width 8 height 15
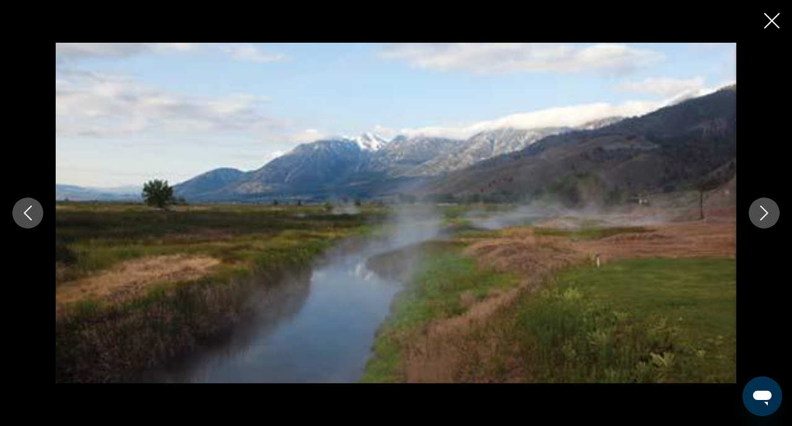
click at [772, 26] on icon "Close slideshow" at bounding box center [771, 20] width 15 height 15
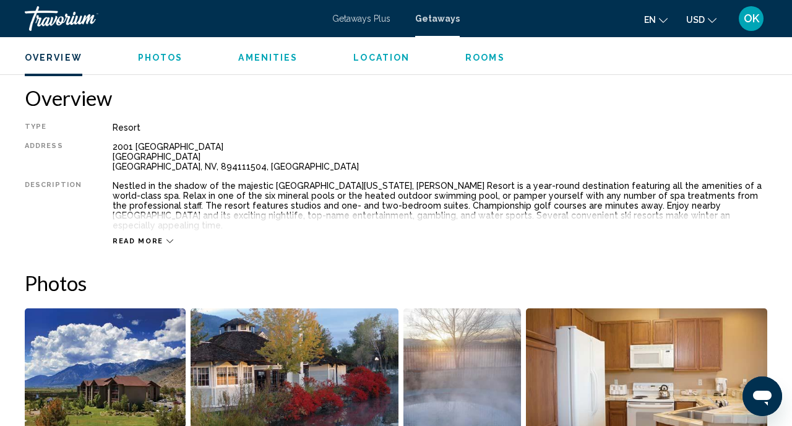
scroll to position [594, 0]
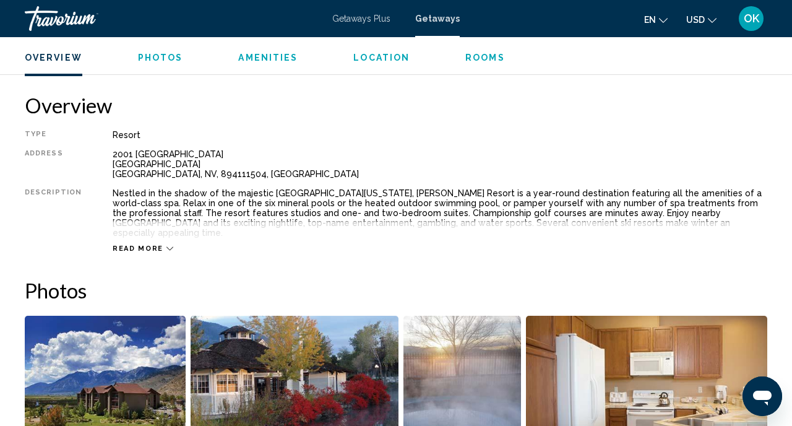
click at [142, 244] on span "Read more" at bounding box center [138, 248] width 51 height 8
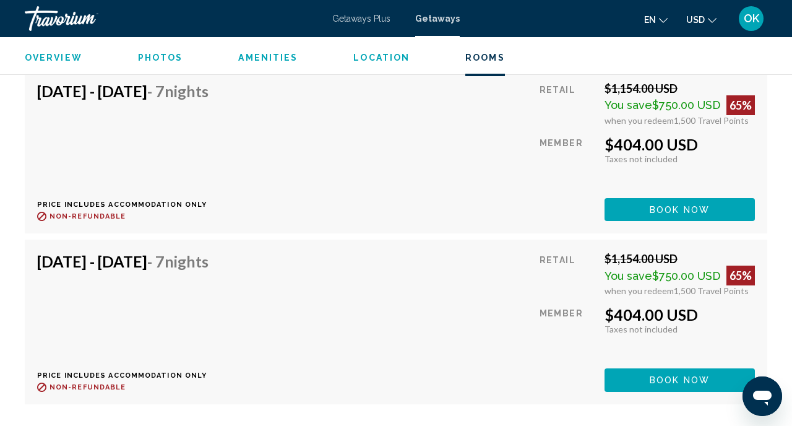
scroll to position [2442, 0]
